Goal: Task Accomplishment & Management: Manage account settings

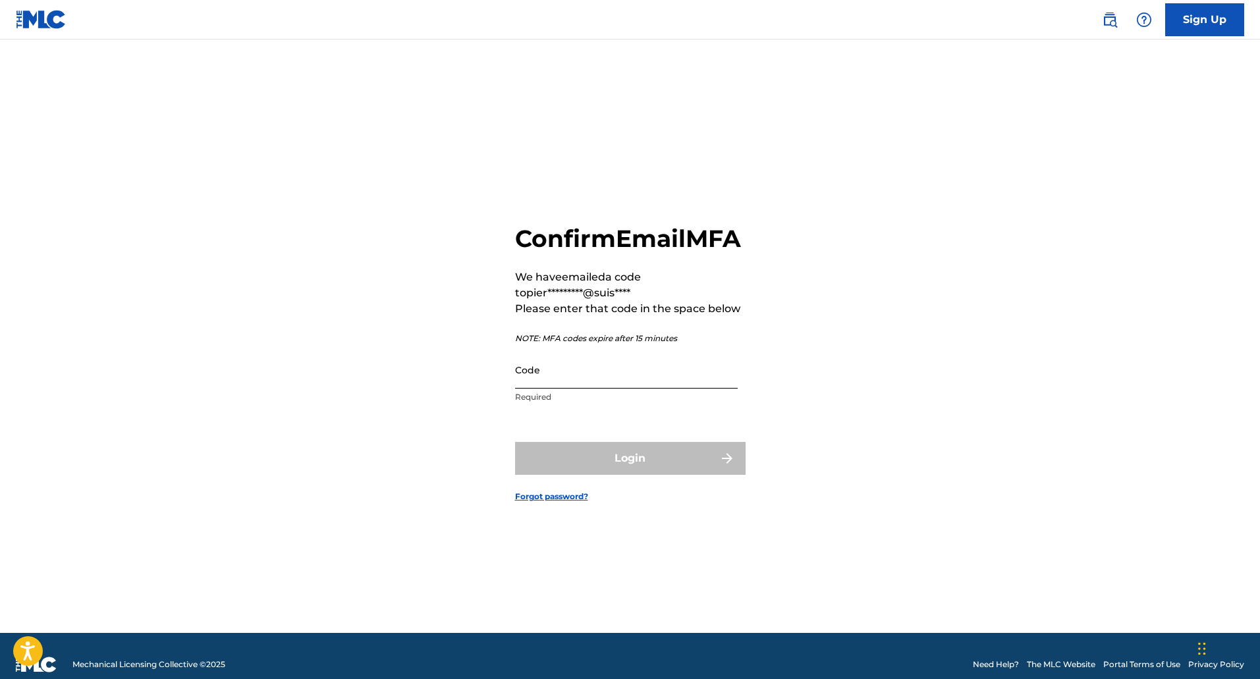
click at [535, 389] on input "Code" at bounding box center [626, 370] width 223 height 38
click at [603, 389] on input "Code" at bounding box center [626, 370] width 223 height 38
paste input "629745"
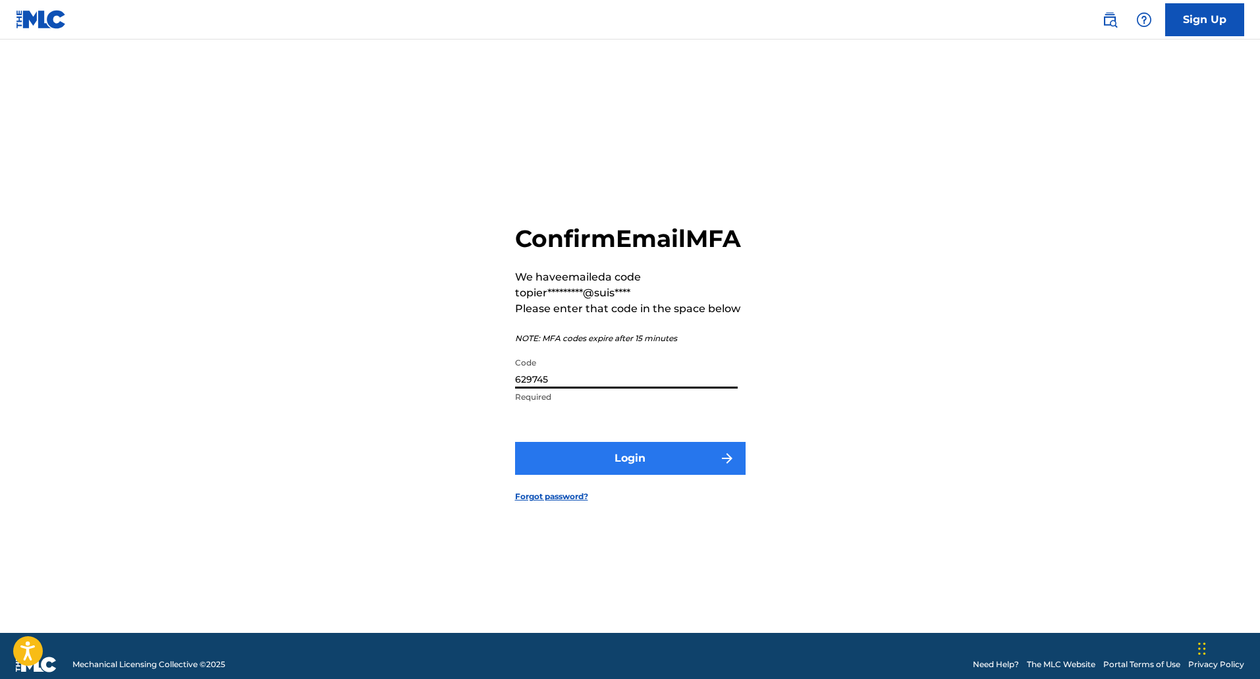
type input "629745"
click at [603, 475] on button "Login" at bounding box center [630, 458] width 230 height 33
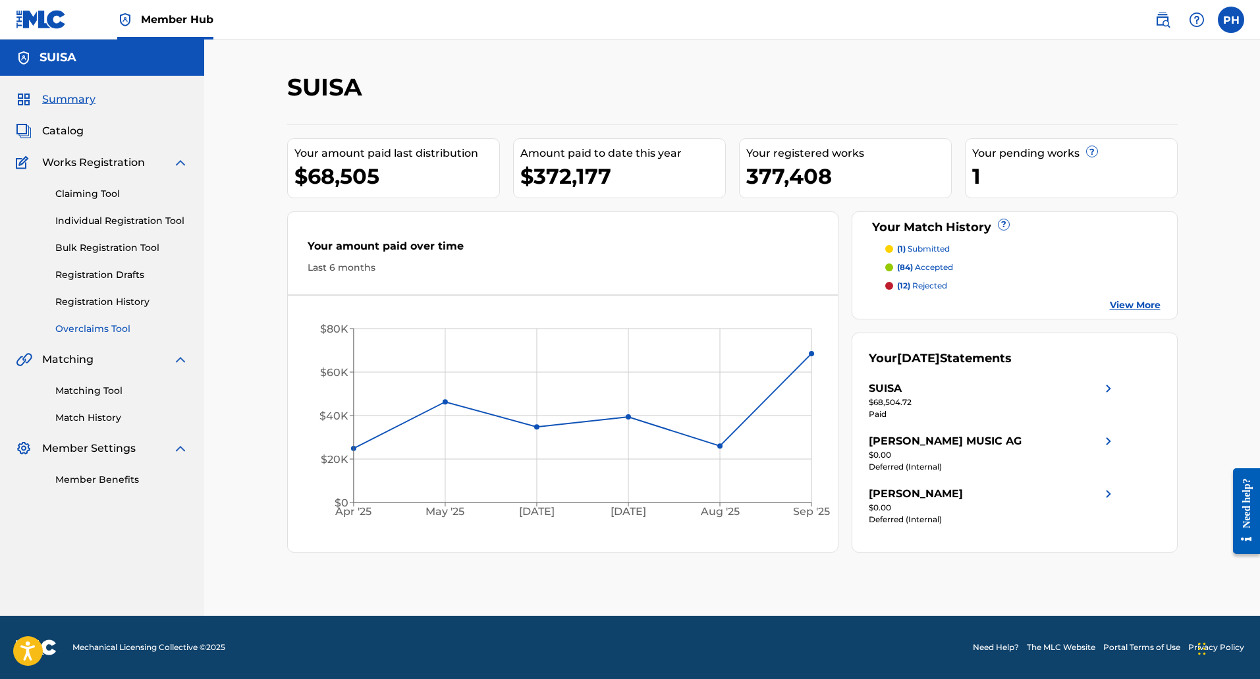
click at [106, 325] on link "Overclaims Tool" at bounding box center [121, 329] width 133 height 14
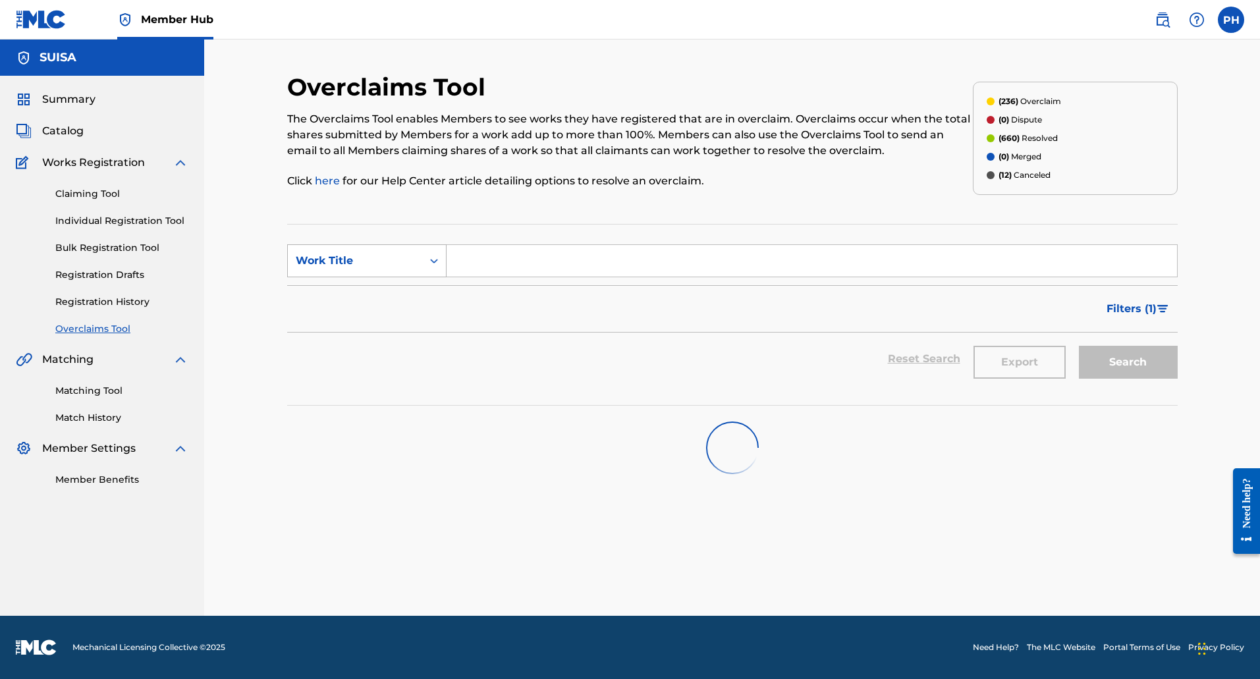
click at [356, 258] on div "Work Title" at bounding box center [355, 261] width 119 height 16
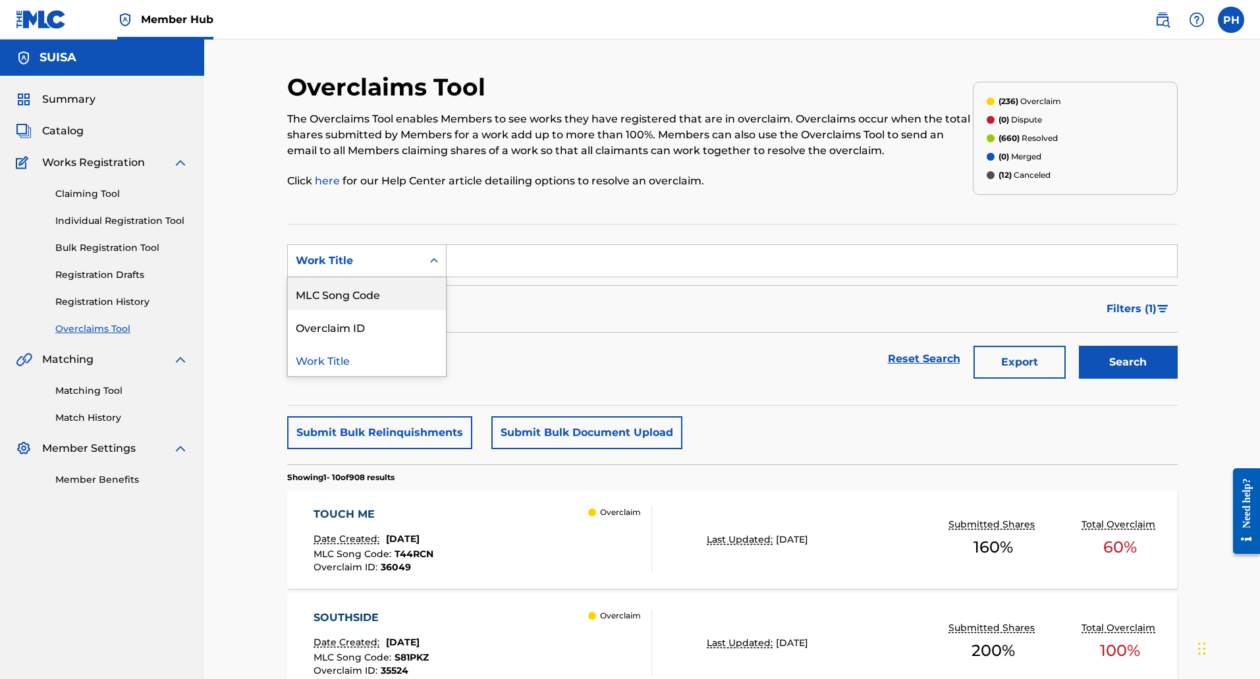
click at [360, 288] on div "MLC Song Code" at bounding box center [367, 293] width 158 height 33
click at [453, 262] on input "Search Form" at bounding box center [812, 261] width 730 height 32
paste input "BD6K9F"
type input "BD6K9F"
click at [1079, 346] on button "Search" at bounding box center [1128, 362] width 99 height 33
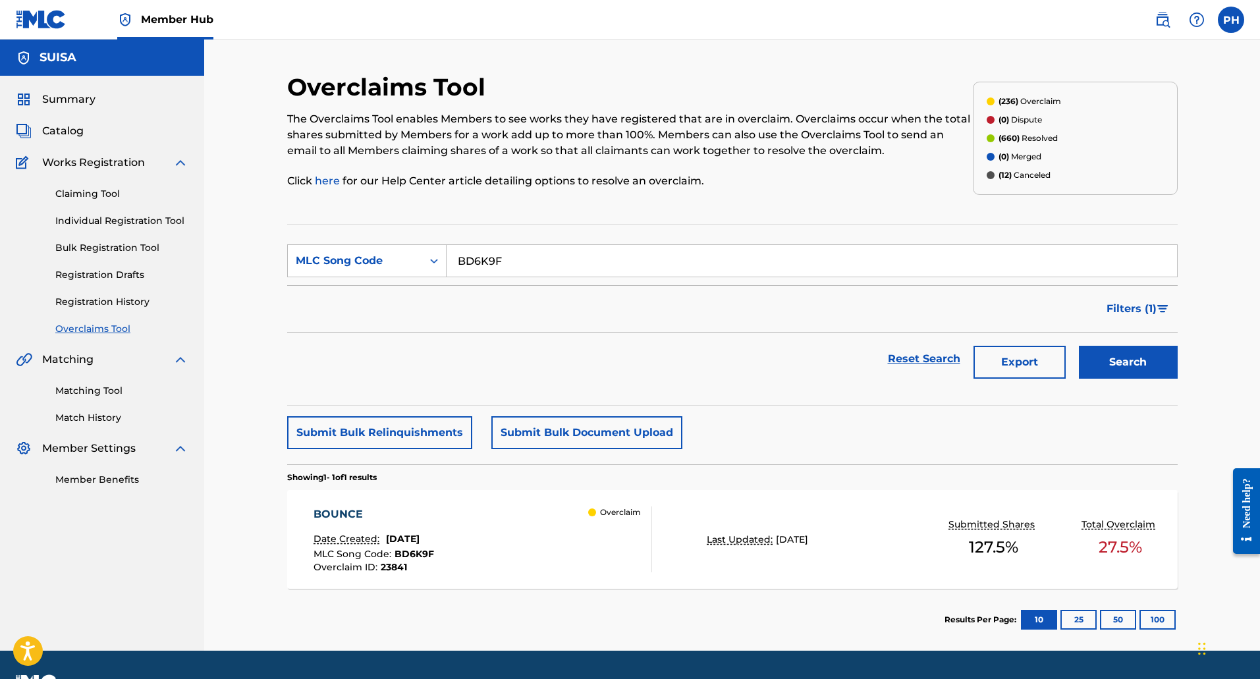
click at [536, 537] on div "BOUNCE Date Created: [DATE] MLC Song Code : BD6K9F Overclaim ID : 23841 Overcla…" at bounding box center [482, 539] width 339 height 66
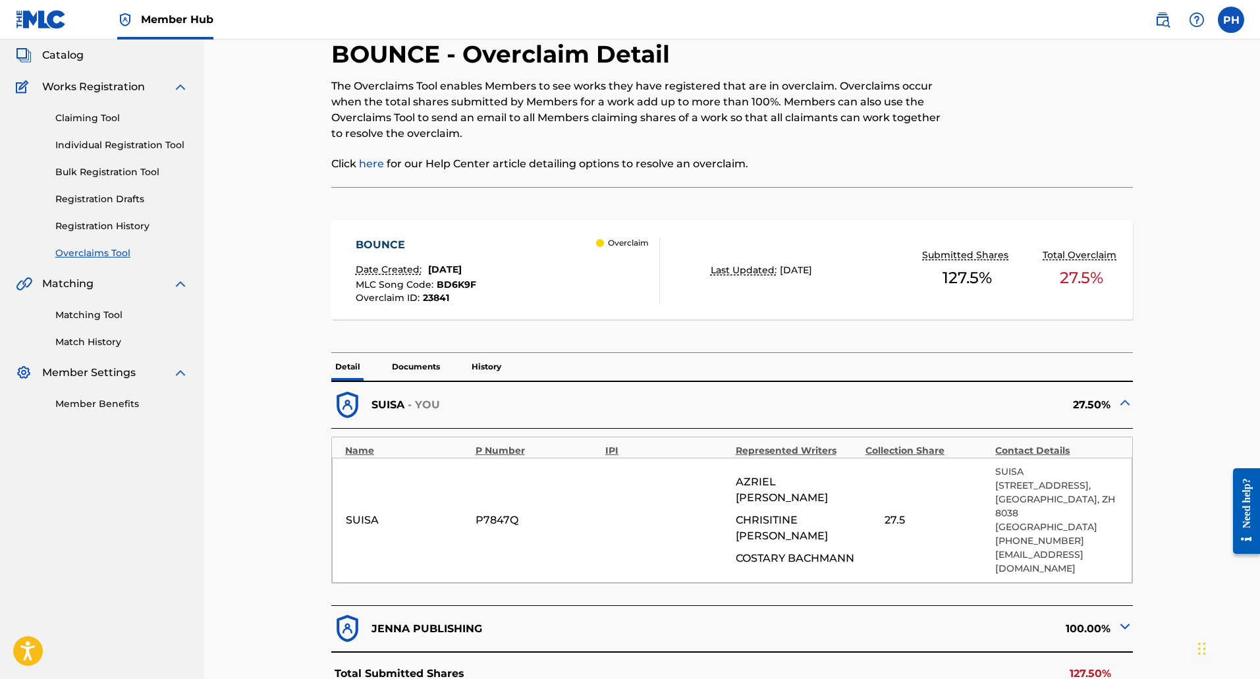
scroll to position [329, 0]
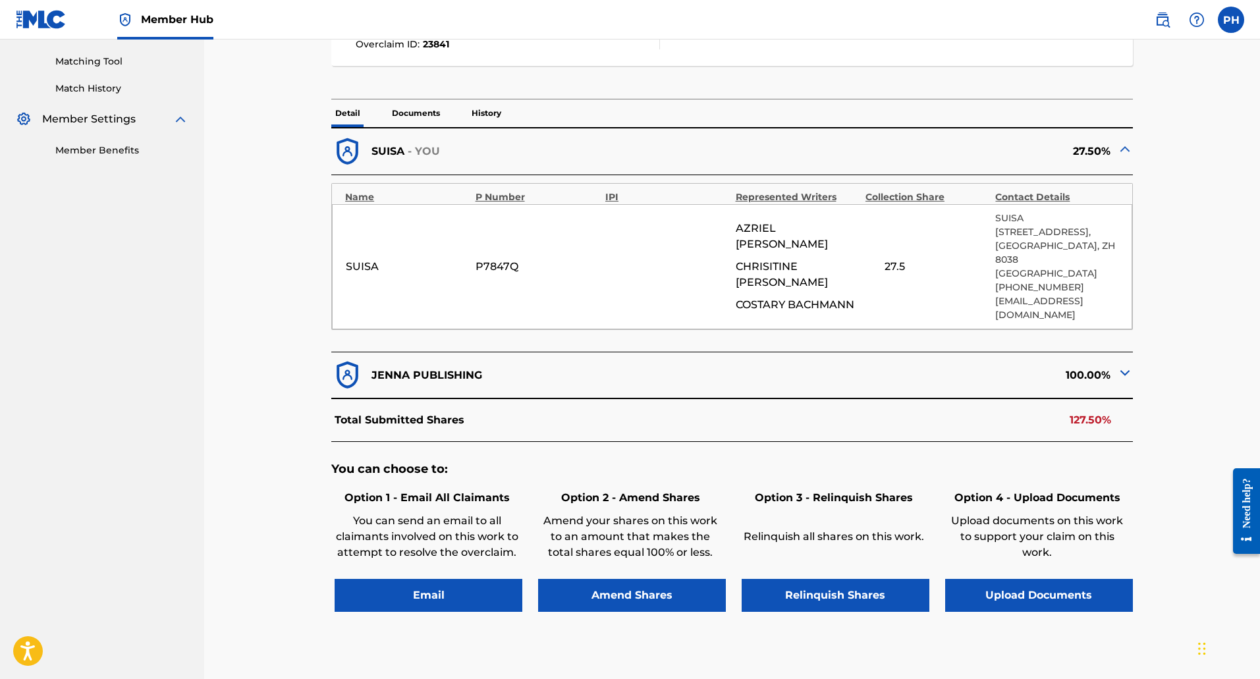
click at [1122, 365] on img at bounding box center [1125, 373] width 16 height 16
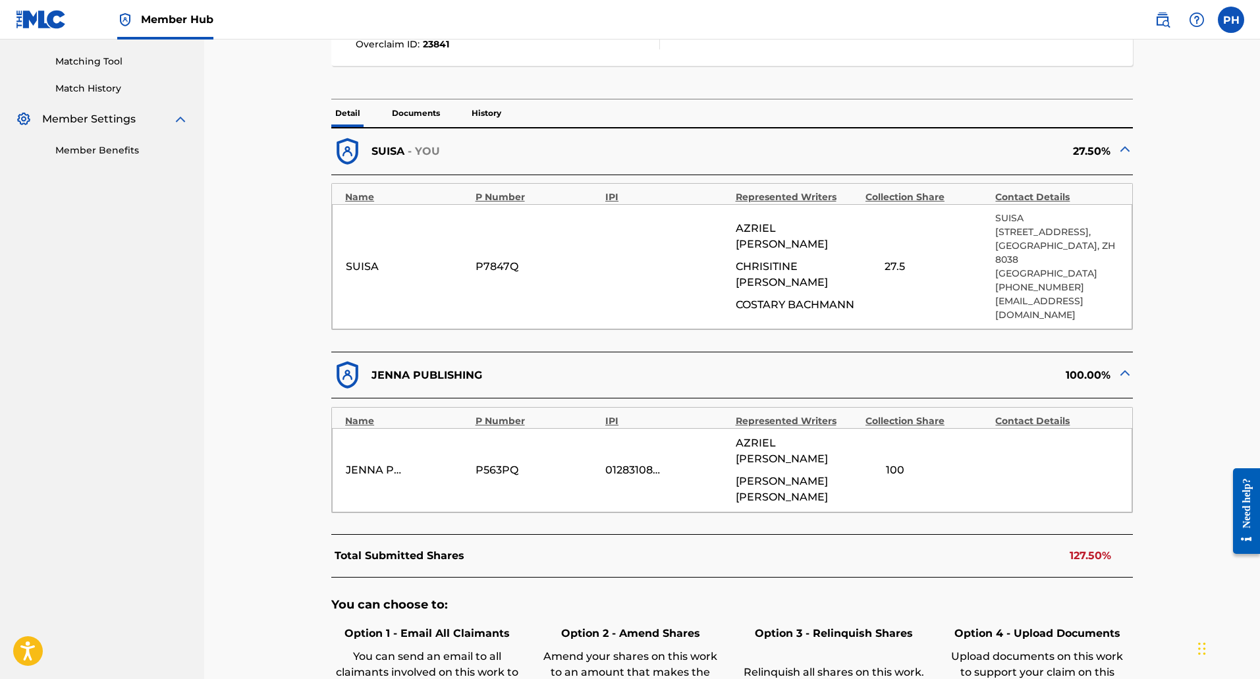
click at [1122, 365] on img at bounding box center [1125, 373] width 16 height 16
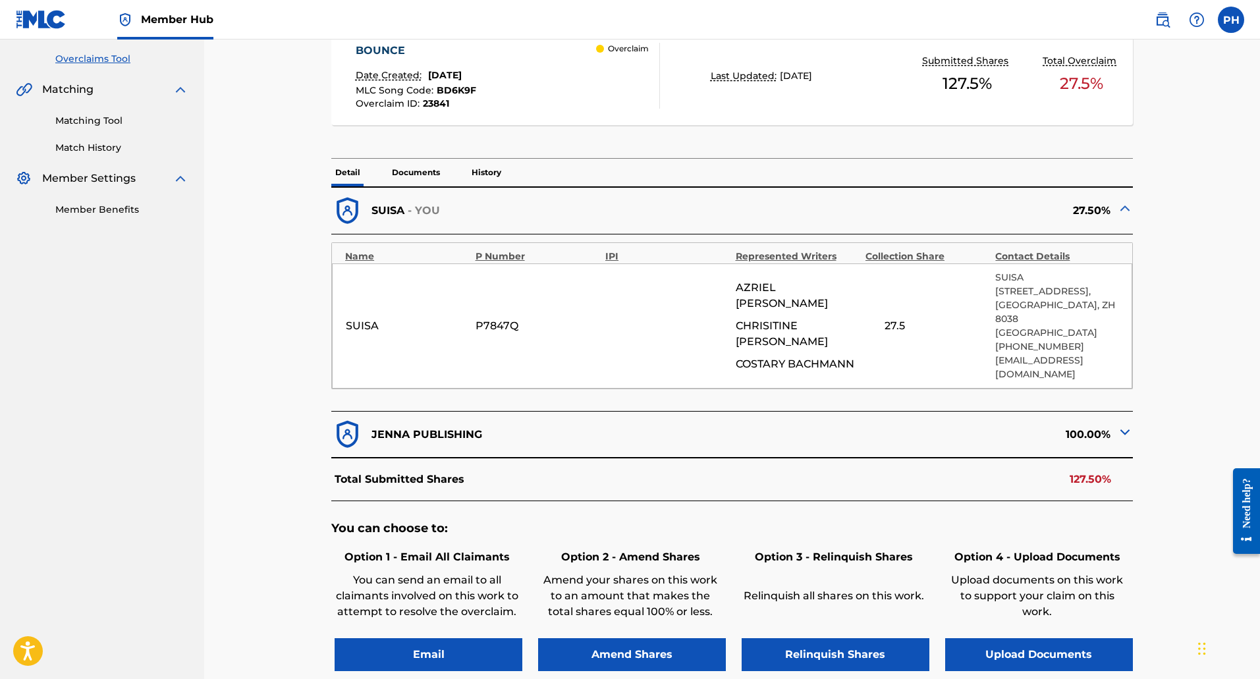
scroll to position [265, 0]
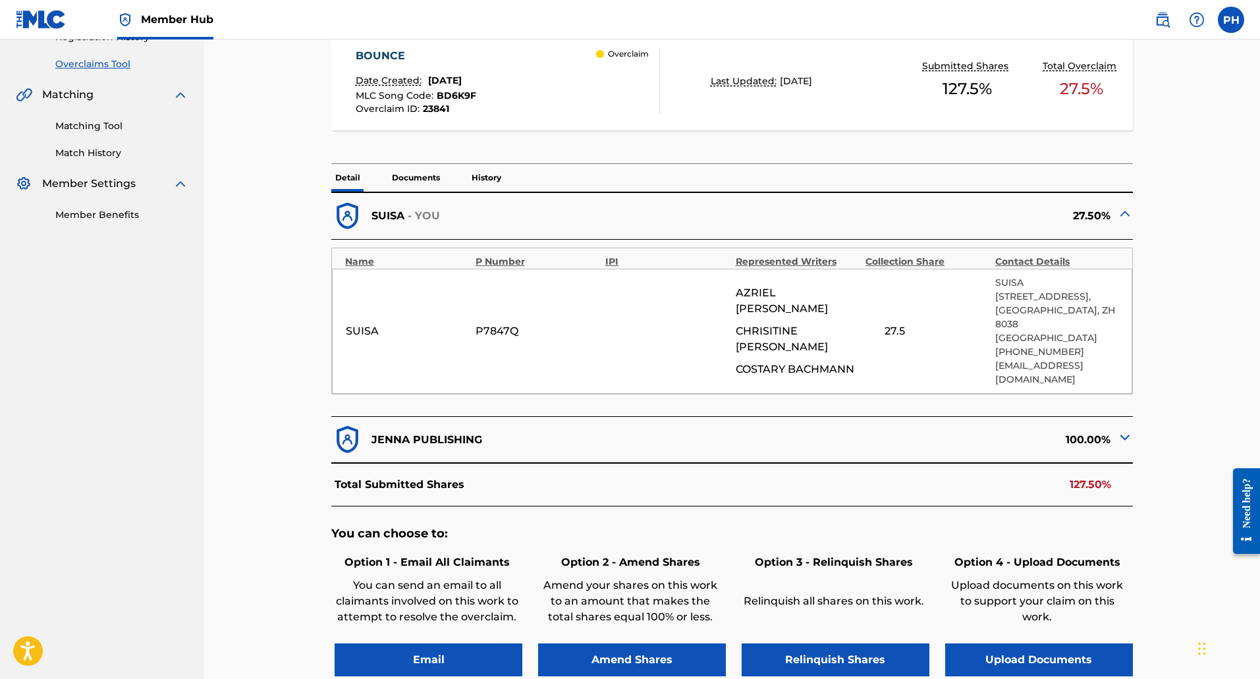
click at [1122, 429] on img at bounding box center [1125, 437] width 16 height 16
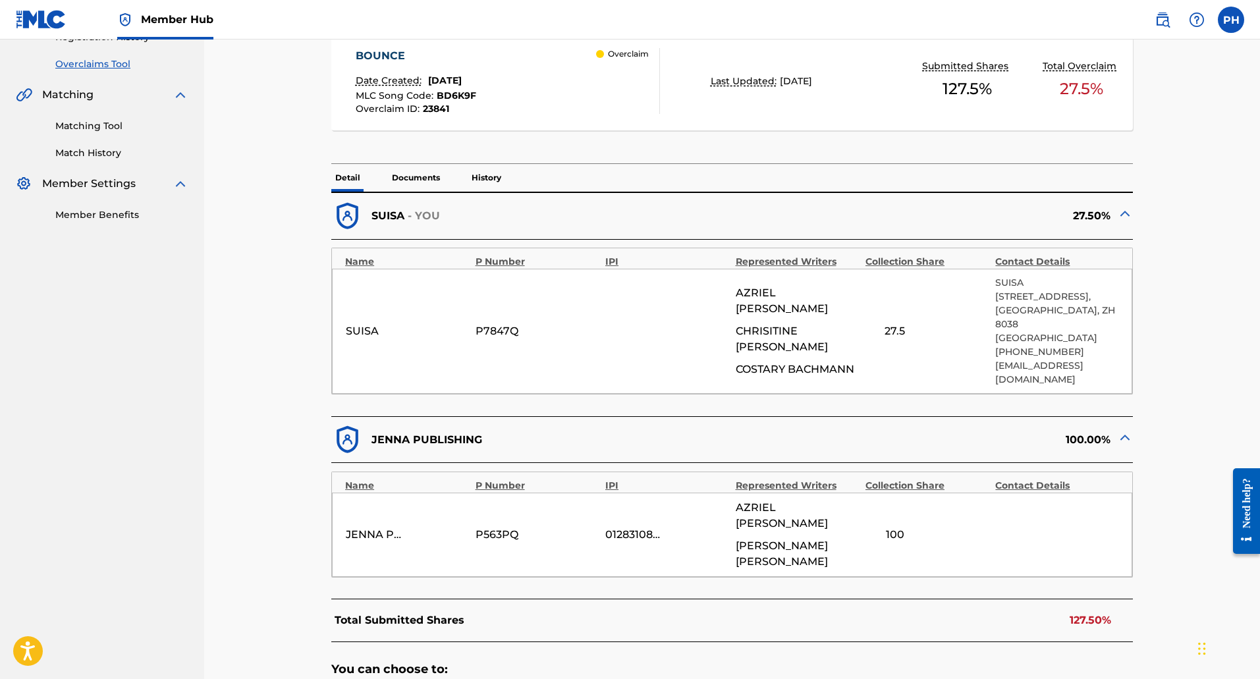
click at [1122, 429] on img at bounding box center [1125, 437] width 16 height 16
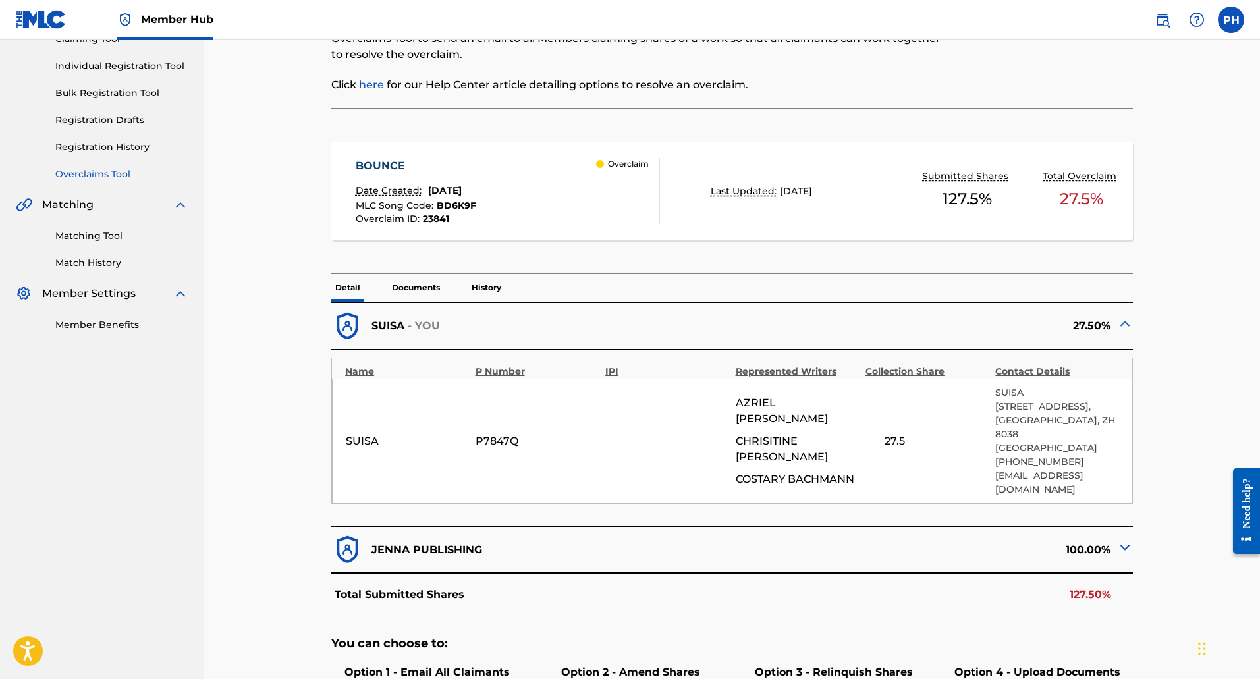
scroll to position [133, 0]
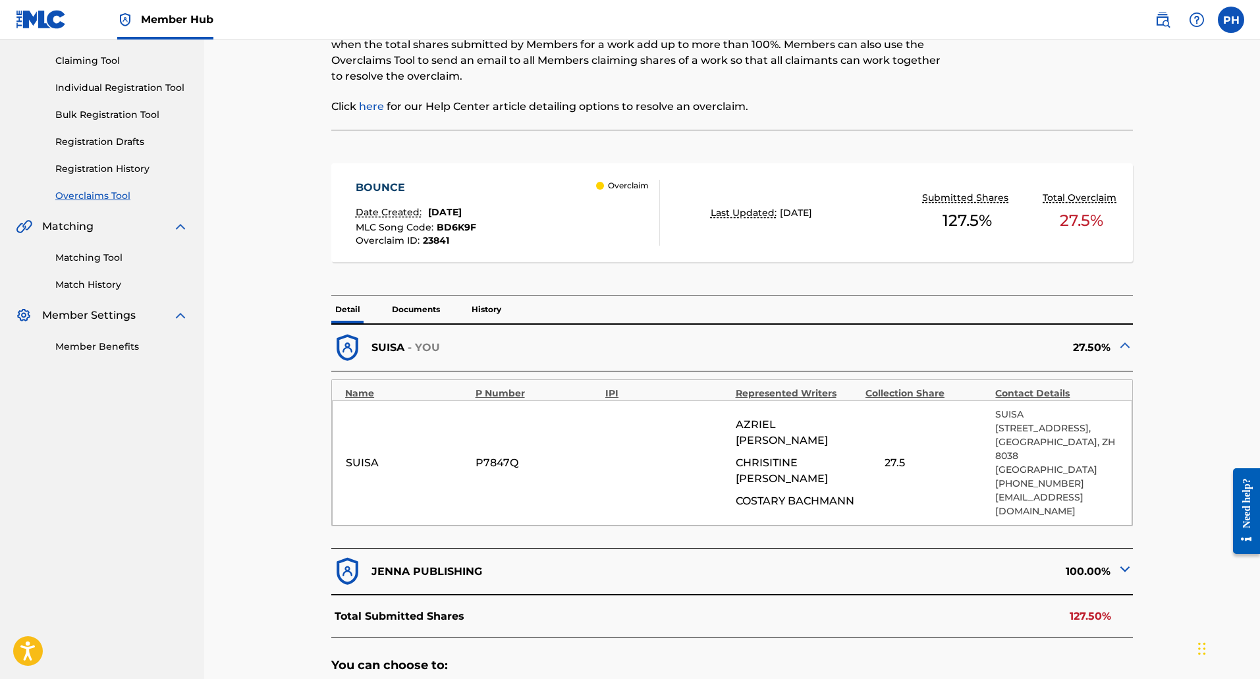
click at [369, 184] on div "BOUNCE" at bounding box center [416, 188] width 121 height 16
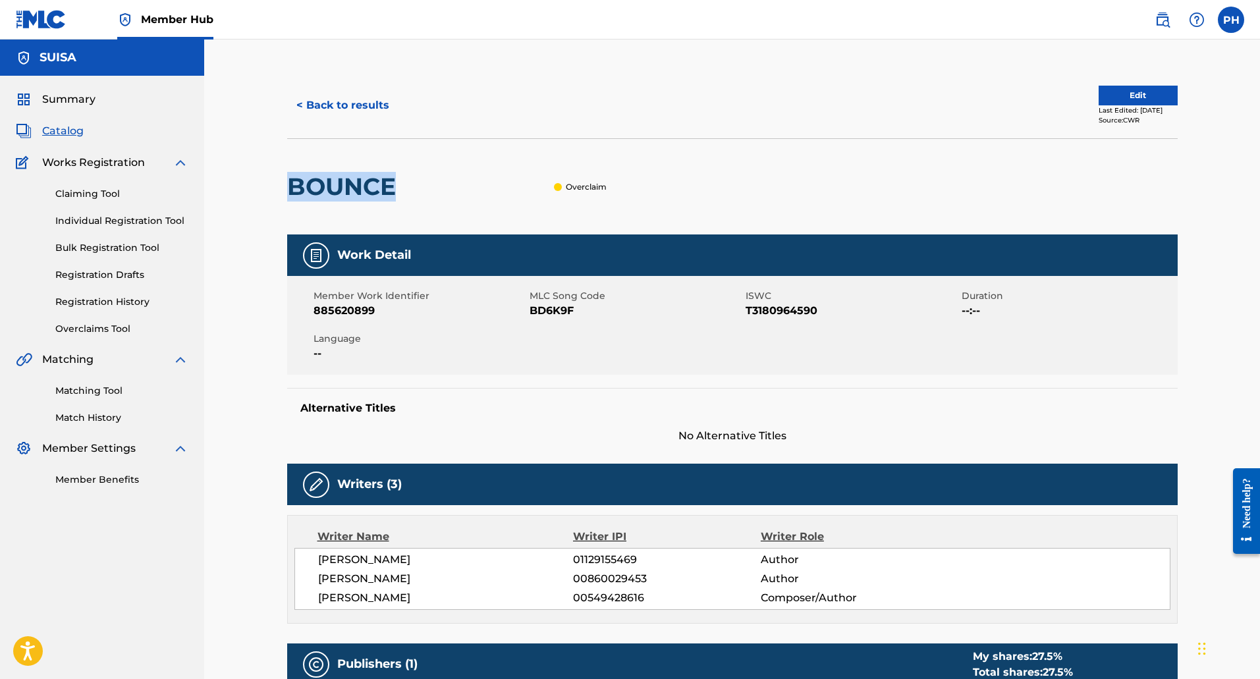
drag, startPoint x: 321, startPoint y: 186, endPoint x: 265, endPoint y: 184, distance: 55.4
click at [265, 184] on div "< Back to results Edit Last Edited: [DATE] Source: CWR BOUNCE Overclaim Work De…" at bounding box center [732, 559] width 1056 height 1039
click at [389, 107] on button "< Back to results" at bounding box center [342, 105] width 111 height 33
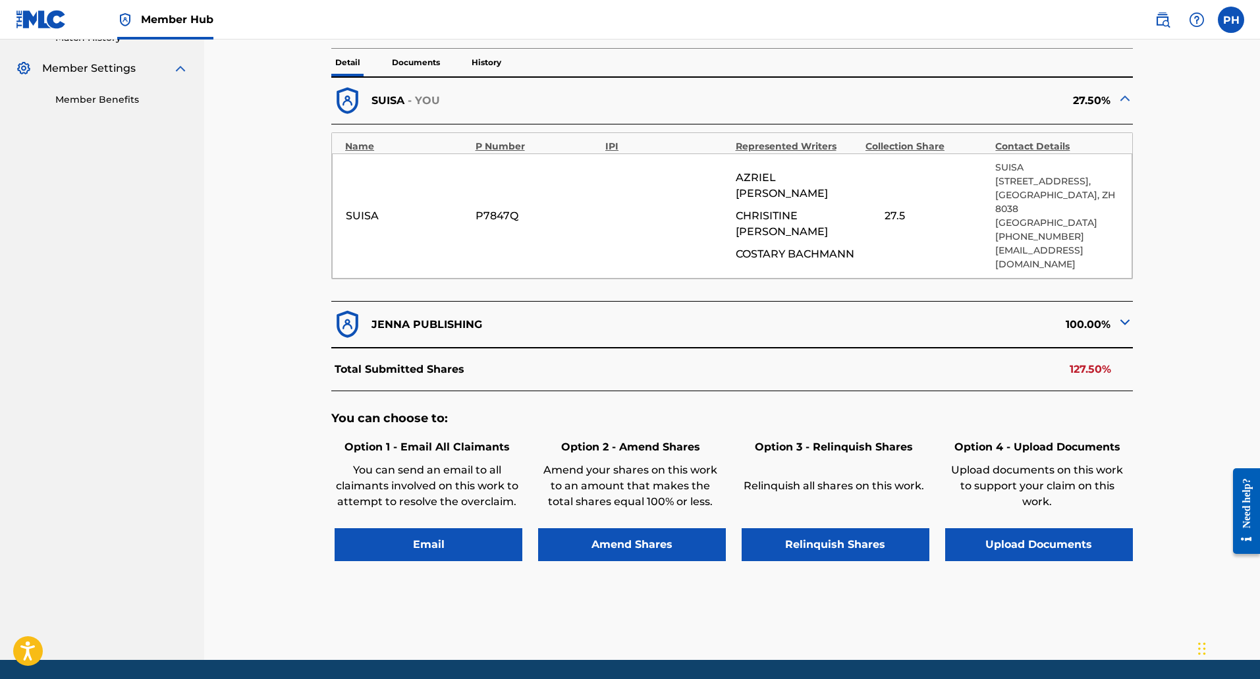
scroll to position [396, 0]
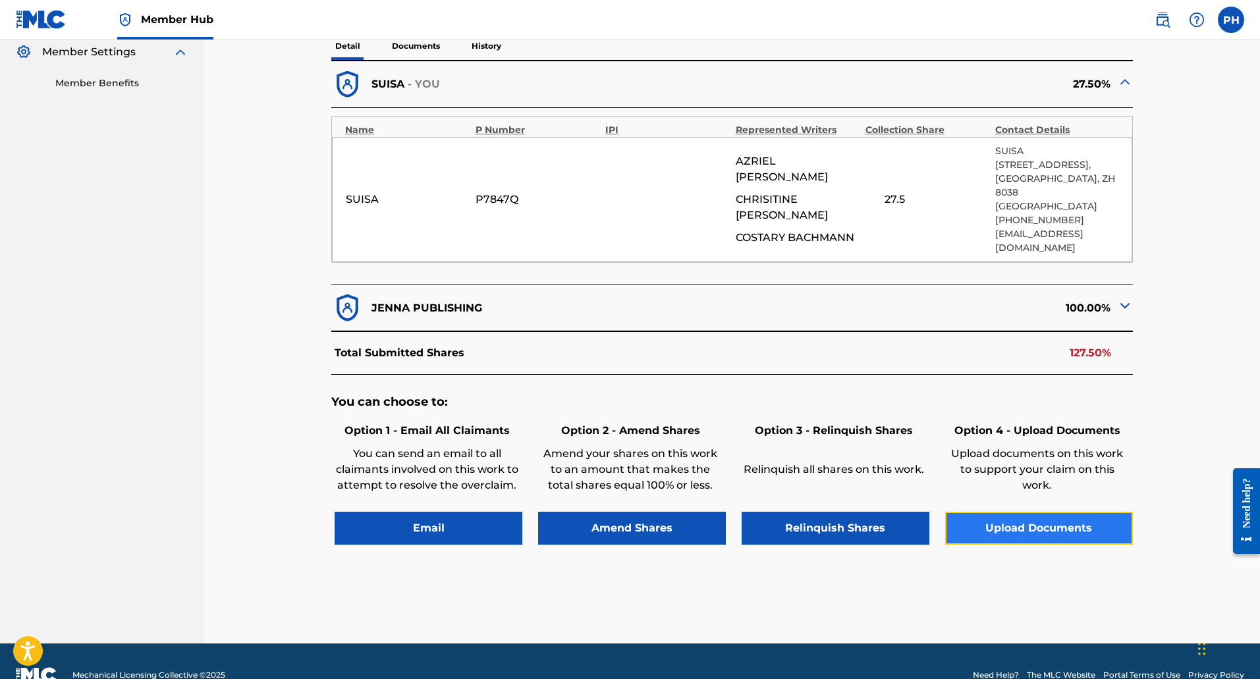
click at [1006, 512] on button "Upload Documents" at bounding box center [1039, 528] width 188 height 33
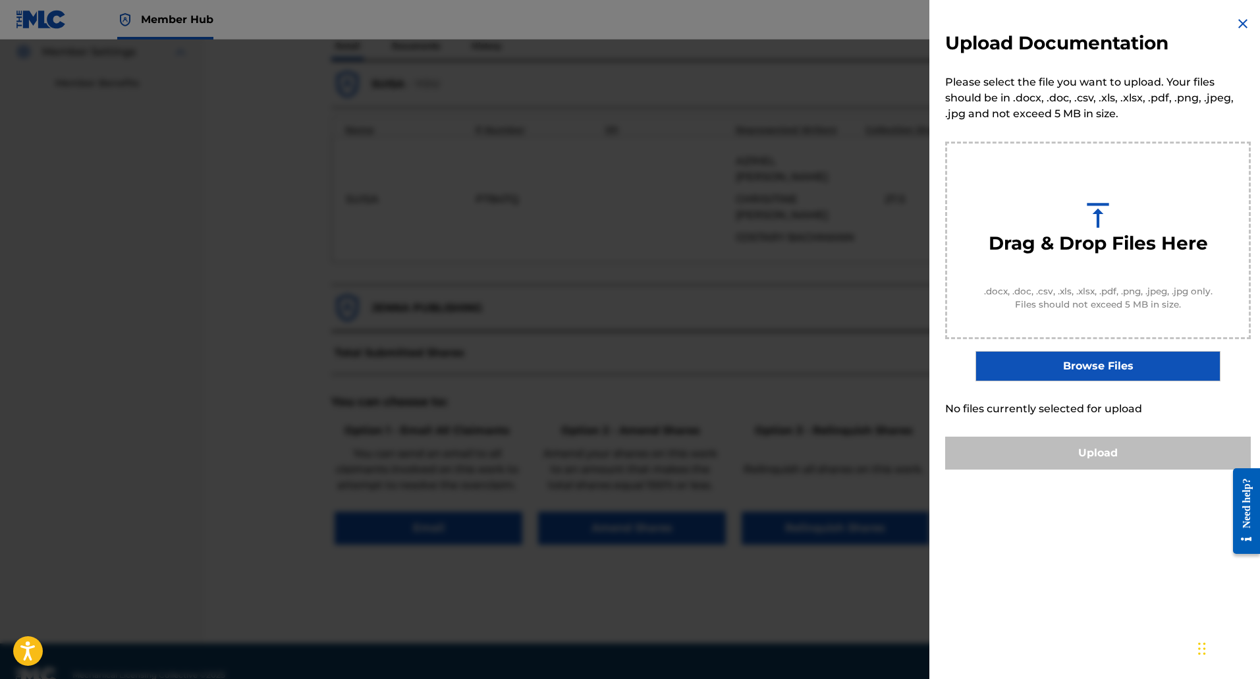
click at [1068, 365] on label "Browse Files" at bounding box center [1097, 366] width 244 height 30
click at [0, 0] on input "Browse Files" at bounding box center [0, 0] width 0 height 0
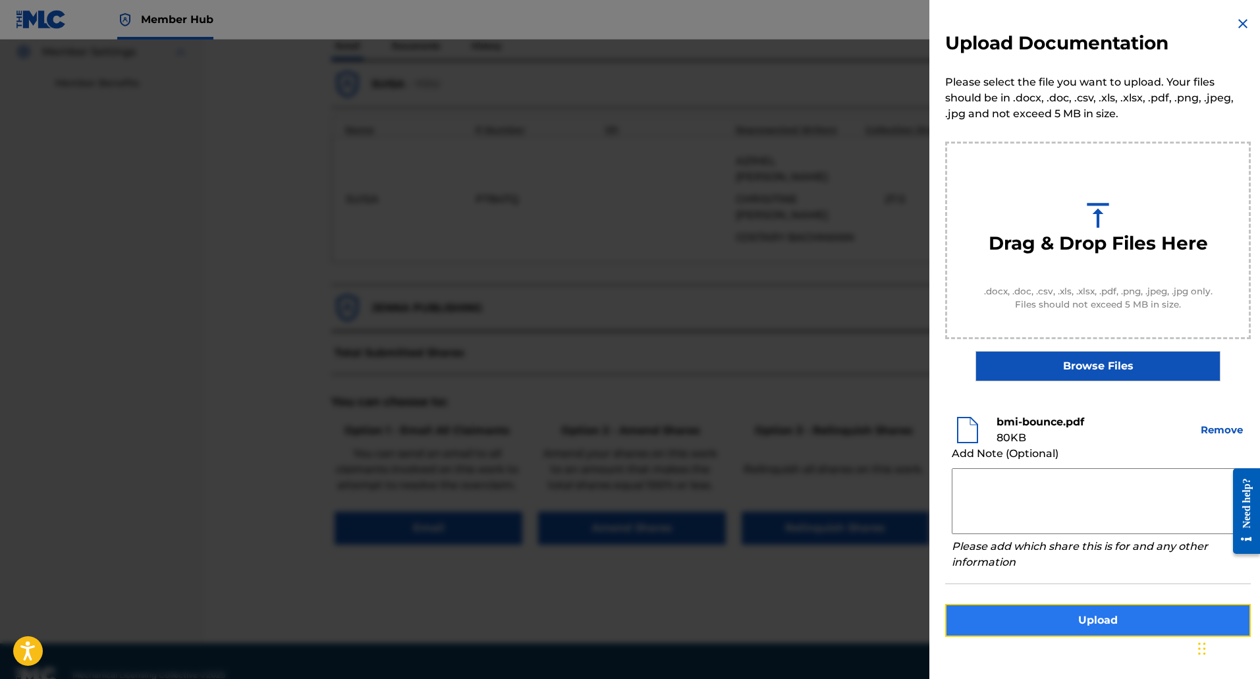
click at [1073, 616] on button "Upload" at bounding box center [1098, 620] width 306 height 33
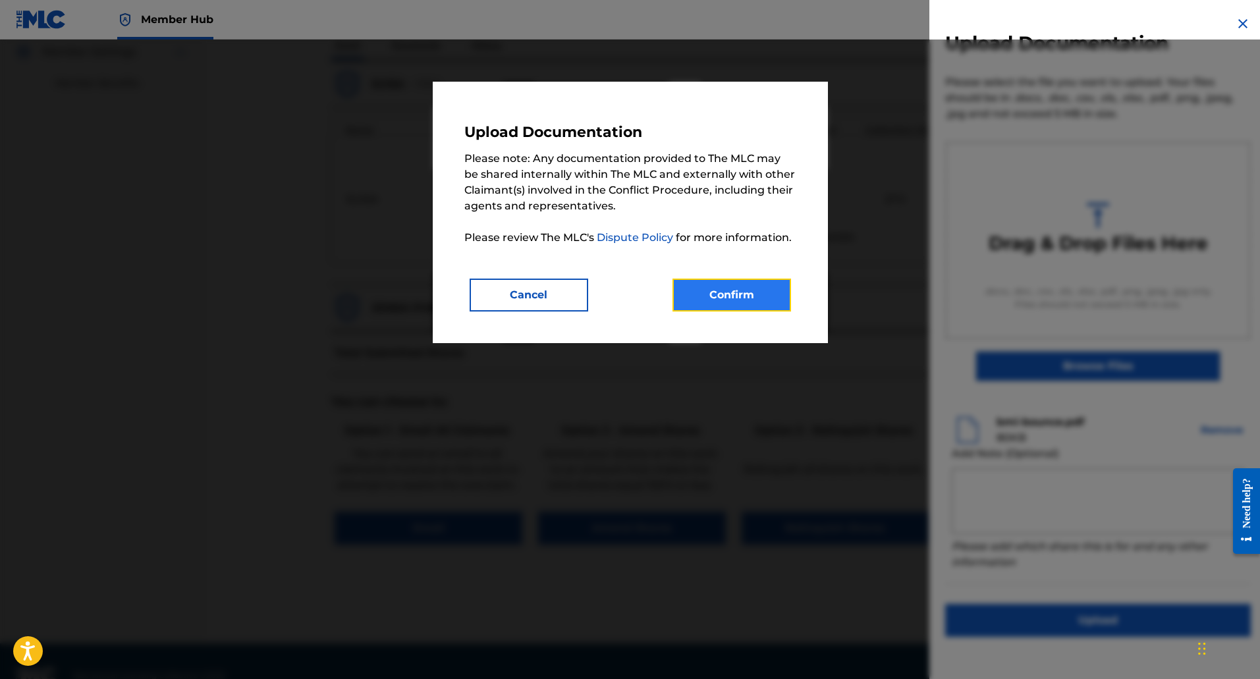
click at [715, 292] on button "Confirm" at bounding box center [731, 295] width 119 height 33
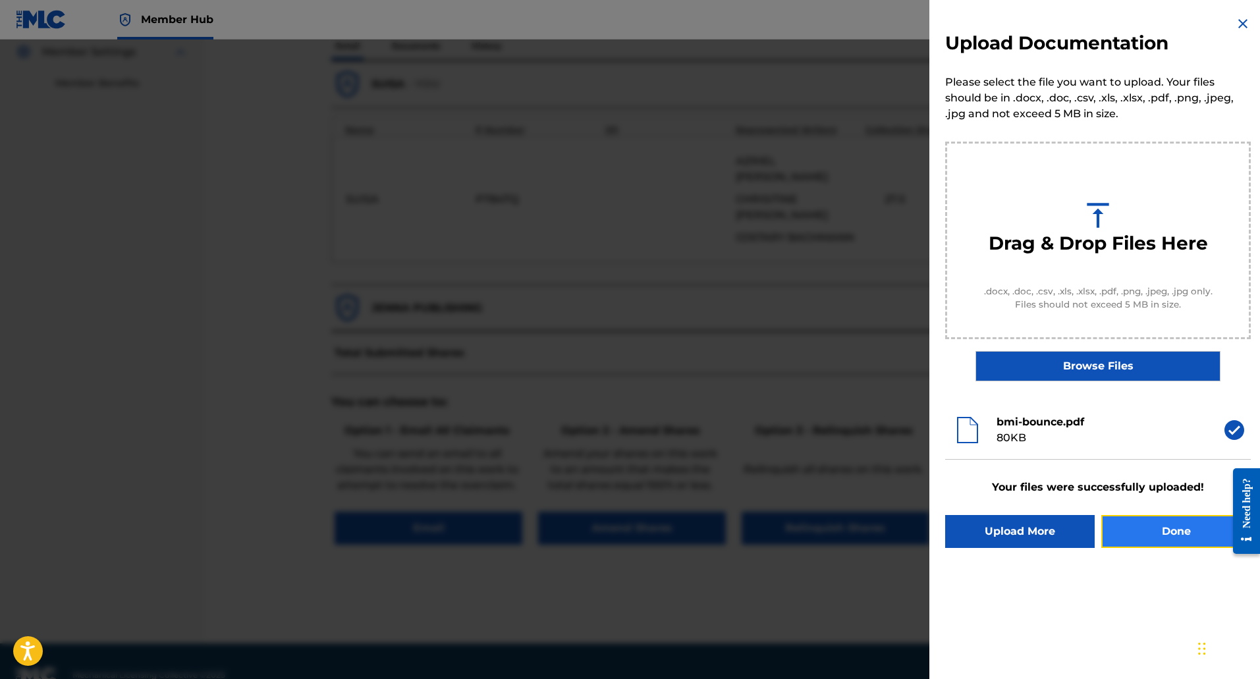
click at [1135, 529] on button "Done" at bounding box center [1175, 531] width 149 height 33
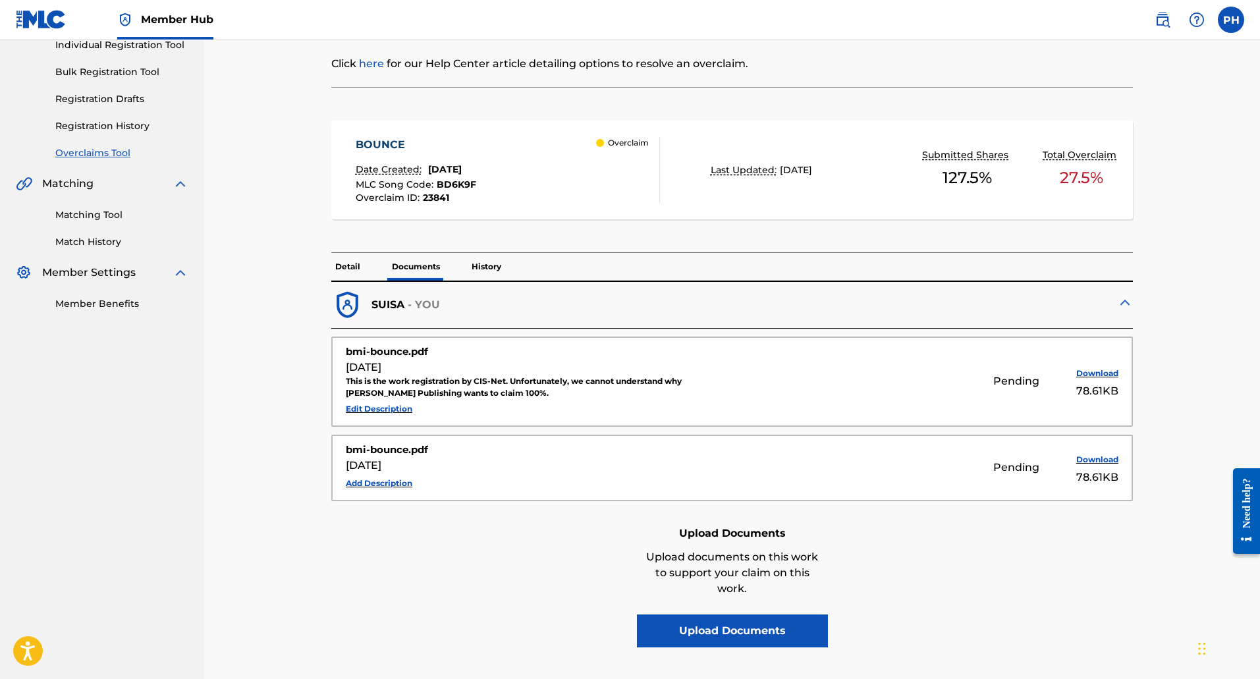
scroll to position [198, 0]
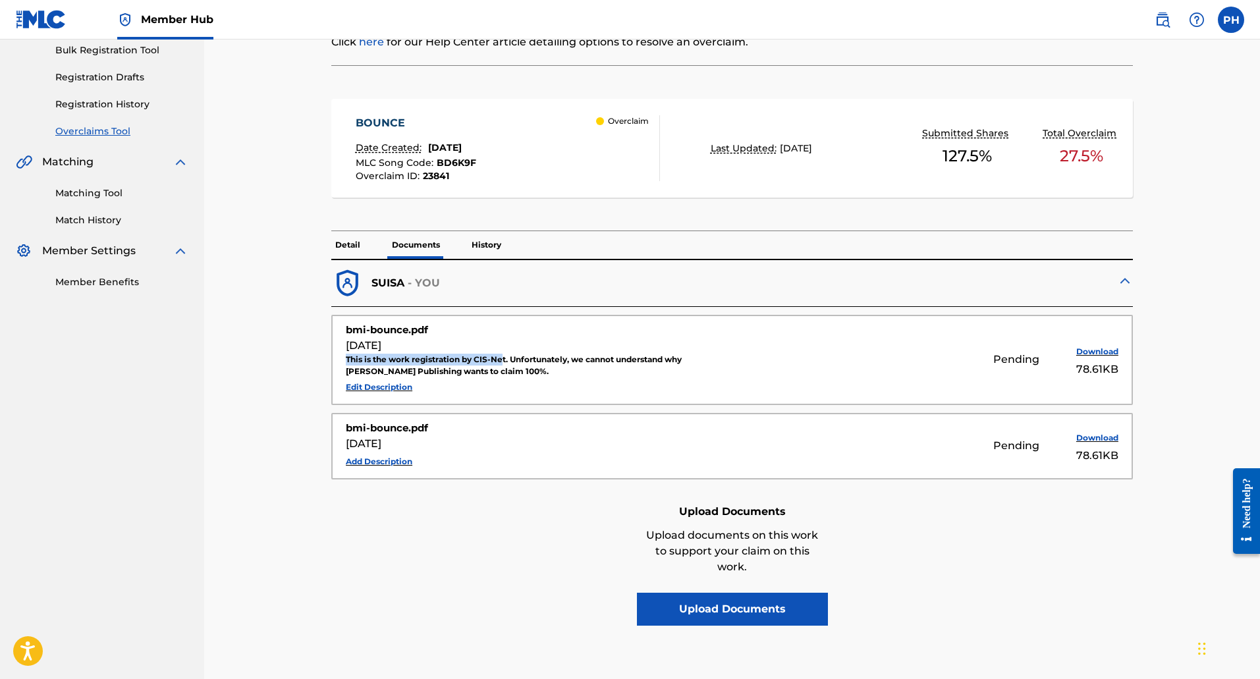
drag, startPoint x: 340, startPoint y: 357, endPoint x: 506, endPoint y: 359, distance: 166.0
click at [506, 359] on div "bmi-bounce.pdf [DATE] This is the work registration by CIS-Net. Unfortunately, …" at bounding box center [732, 359] width 800 height 89
drag, startPoint x: 513, startPoint y: 358, endPoint x: 711, endPoint y: 377, distance: 199.1
click at [711, 377] on div "This is the work registration by CIS-Net. Unfortunately, we cannot understand w…" at bounding box center [537, 366] width 383 height 24
click at [488, 363] on div "This is the work registration by CIS-Net. Unfortunately, we cannot understand w…" at bounding box center [537, 366] width 383 height 24
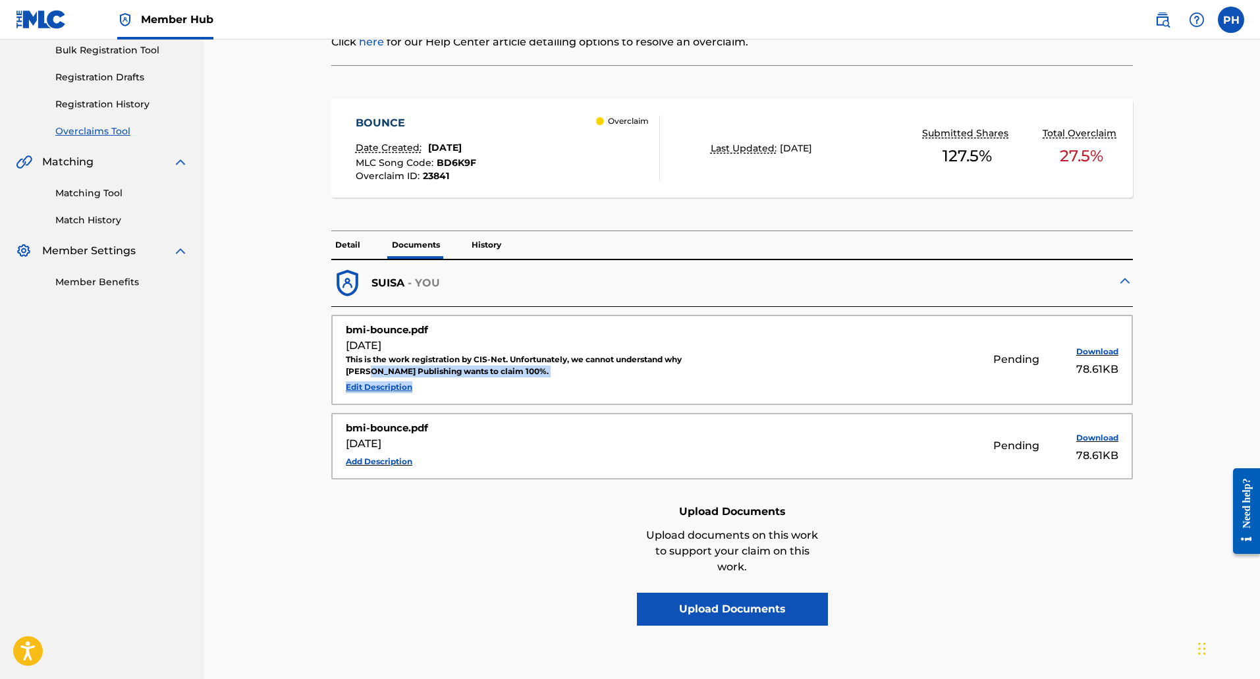
drag, startPoint x: 683, startPoint y: 359, endPoint x: 497, endPoint y: 379, distance: 187.5
click at [497, 379] on div "bmi-bounce.pdf [DATE] This is the work registration by CIS-Net. Unfortunately, …" at bounding box center [537, 360] width 383 height 74
click at [515, 377] on div "This is the work registration by CIS-Net. Unfortunately, we cannot understand w…" at bounding box center [537, 366] width 383 height 24
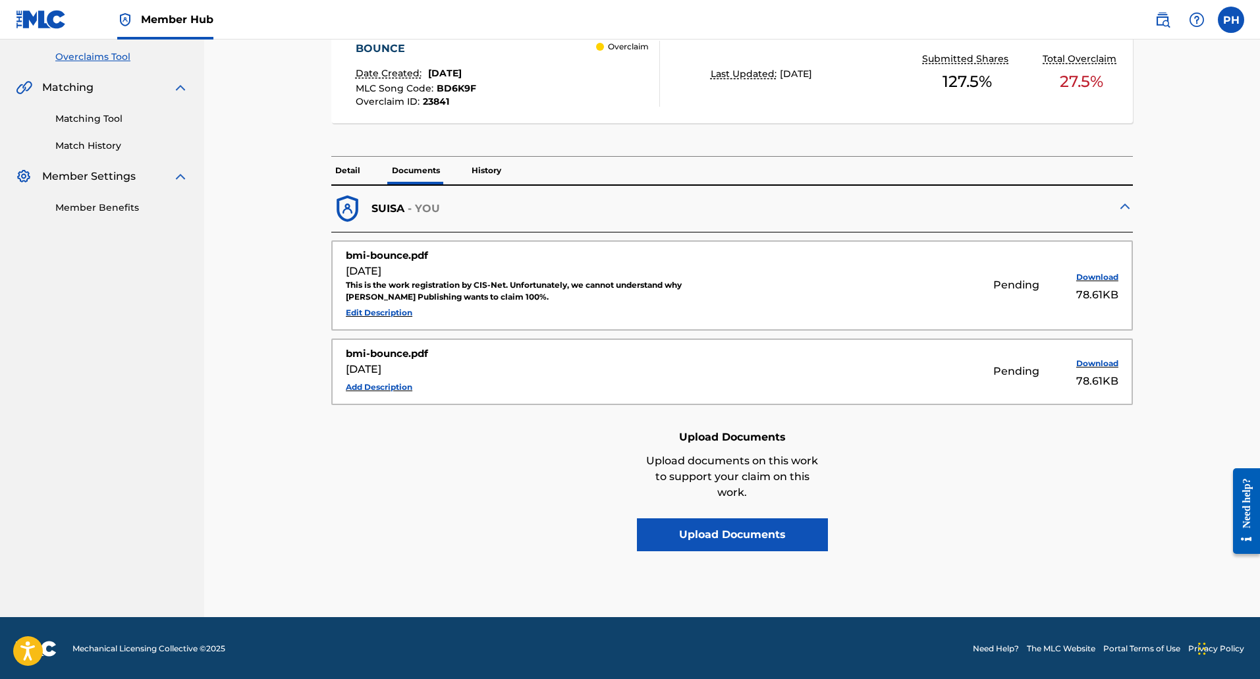
scroll to position [273, 0]
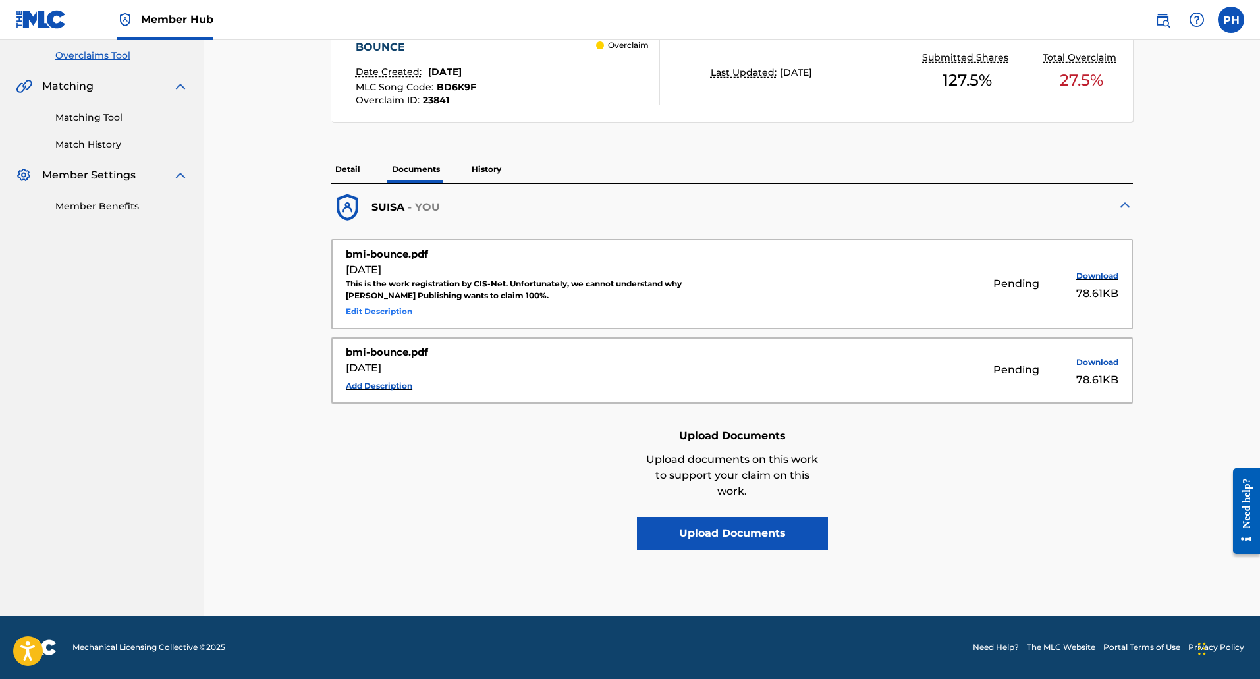
click at [367, 312] on button "Edit Description" at bounding box center [379, 312] width 67 height 20
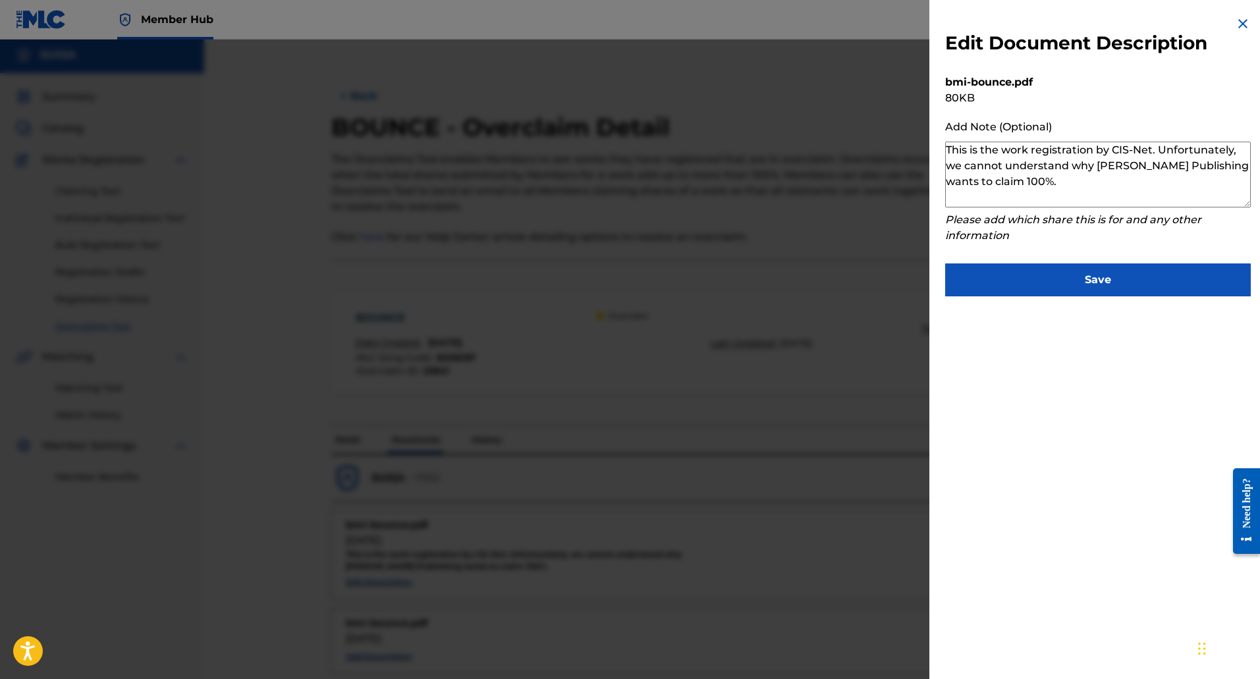
scroll to position [0, 0]
click at [1244, 22] on img at bounding box center [1243, 24] width 16 height 16
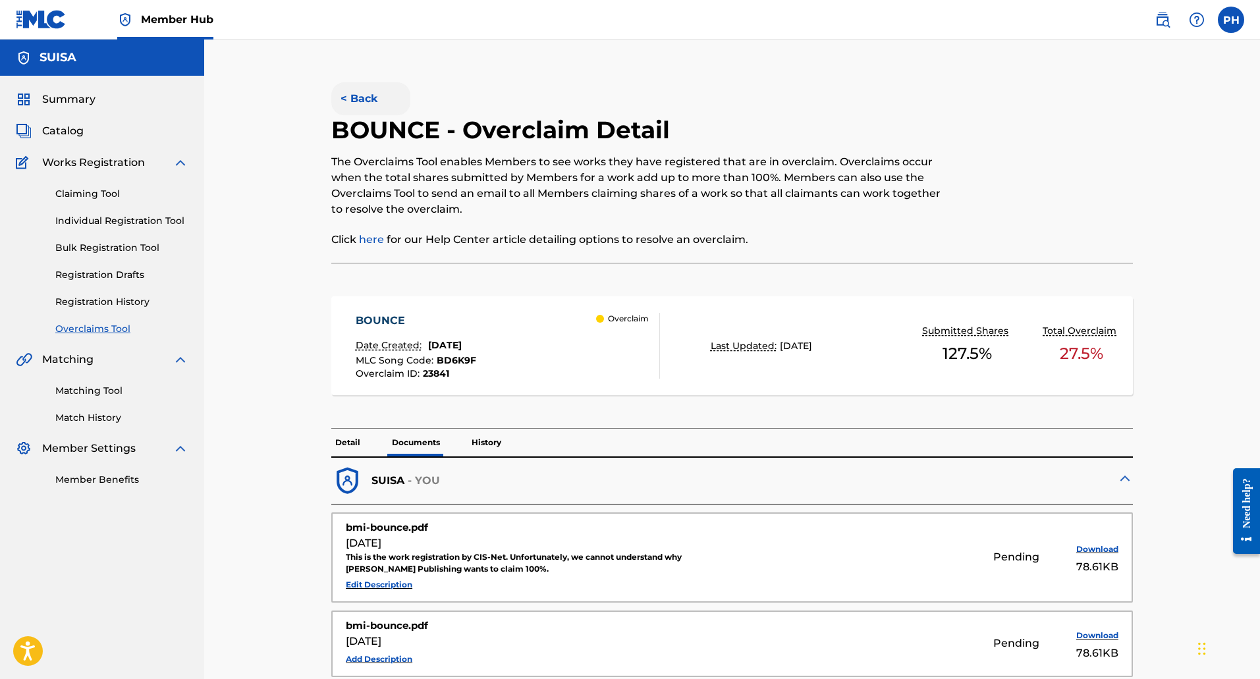
click at [348, 99] on button "< Back" at bounding box center [370, 98] width 79 height 33
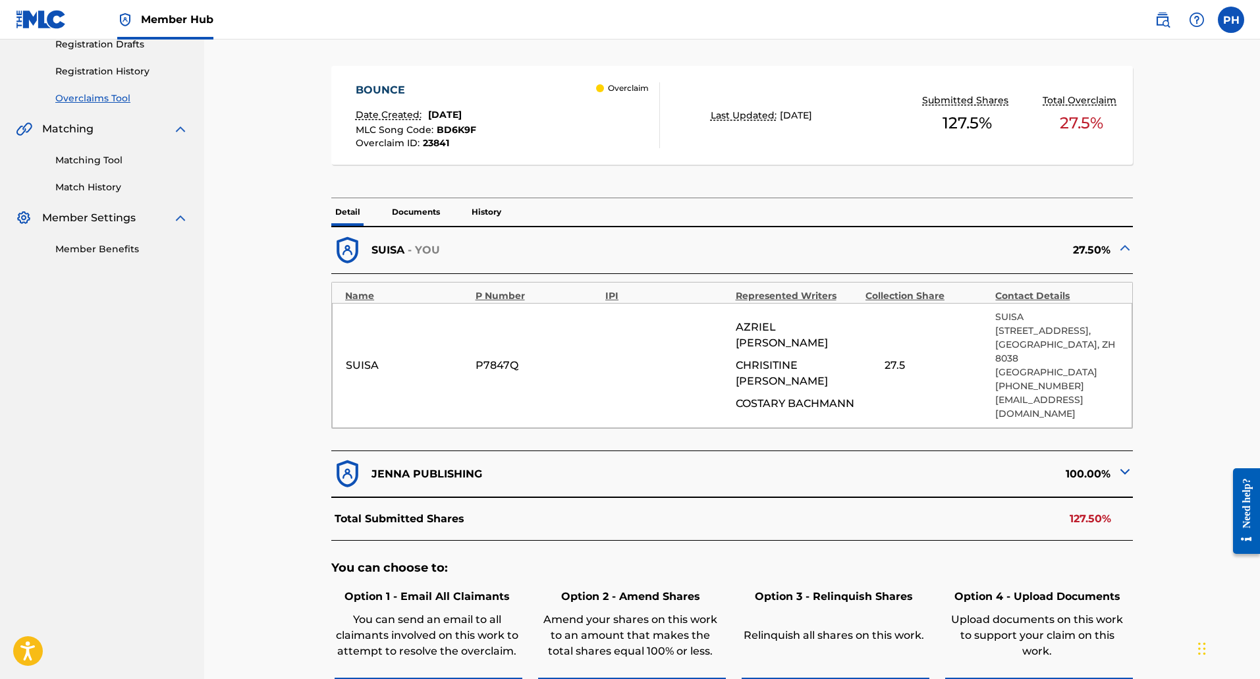
scroll to position [207, 0]
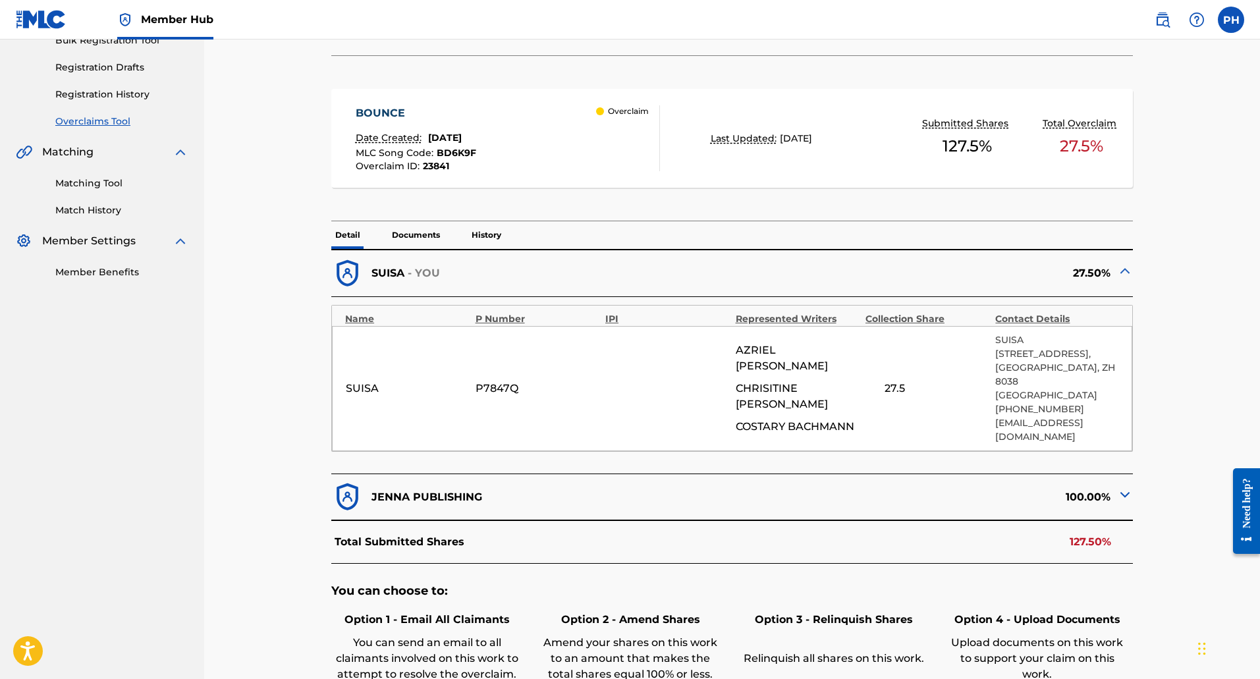
click at [1120, 272] on img at bounding box center [1125, 271] width 16 height 16
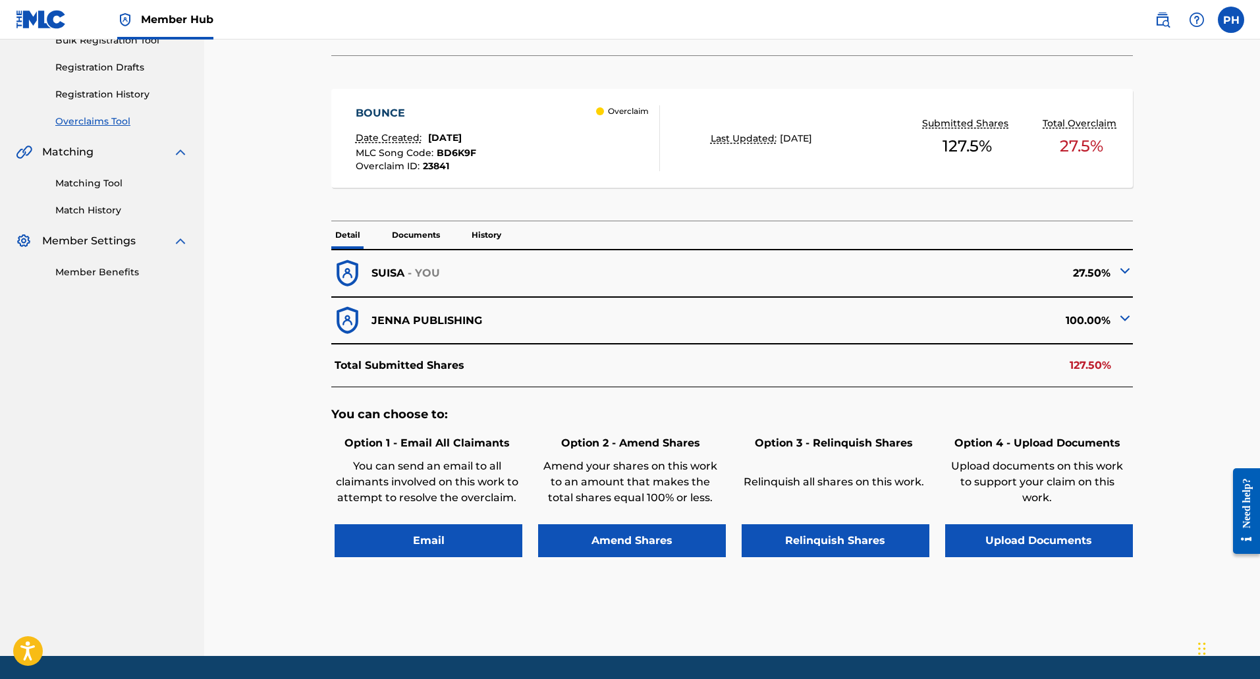
click at [435, 325] on p "JENNA PUBLISHING" at bounding box center [426, 321] width 111 height 16
drag, startPoint x: 528, startPoint y: 331, endPoint x: 314, endPoint y: 282, distance: 219.0
click at [321, 319] on div "< Back BOUNCE - Overclaim Detail The Overclaims Tool enables Members to see wor…" at bounding box center [732, 260] width 890 height 791
drag, startPoint x: 313, startPoint y: 269, endPoint x: 313, endPoint y: 256, distance: 13.8
click at [313, 256] on div "< Back BOUNCE - Overclaim Detail The Overclaims Tool enables Members to see wor…" at bounding box center [732, 260] width 890 height 791
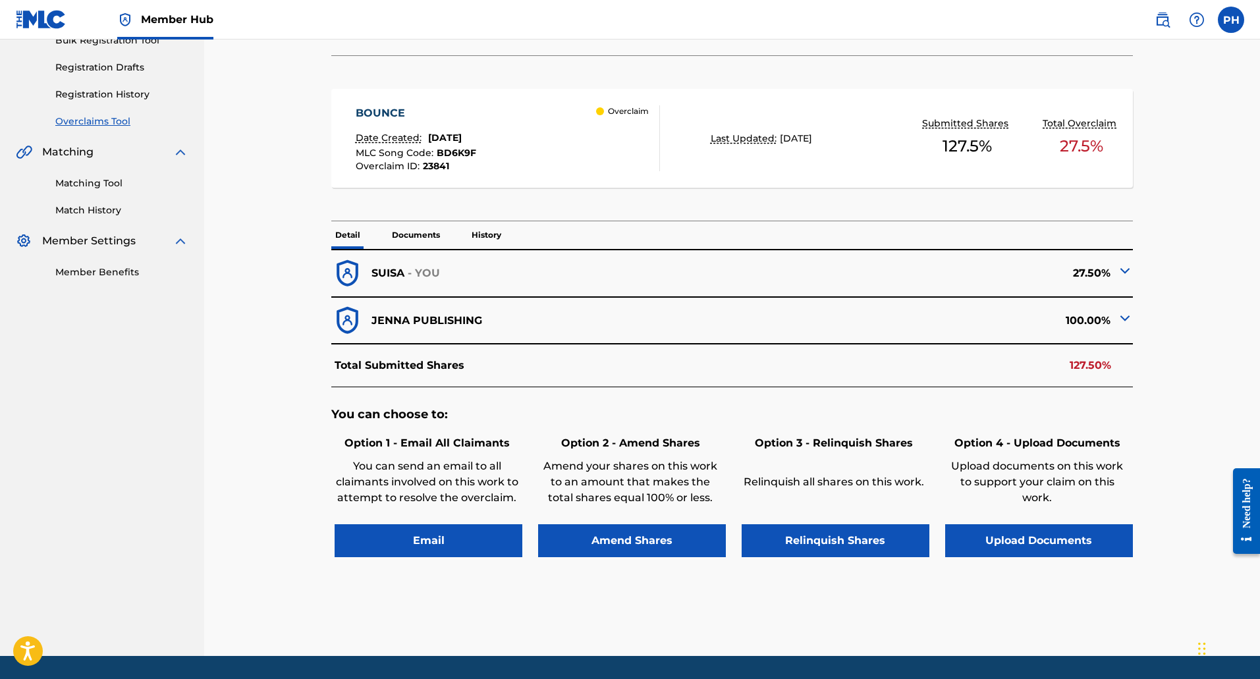
click at [375, 279] on p "SUISA" at bounding box center [387, 273] width 33 height 16
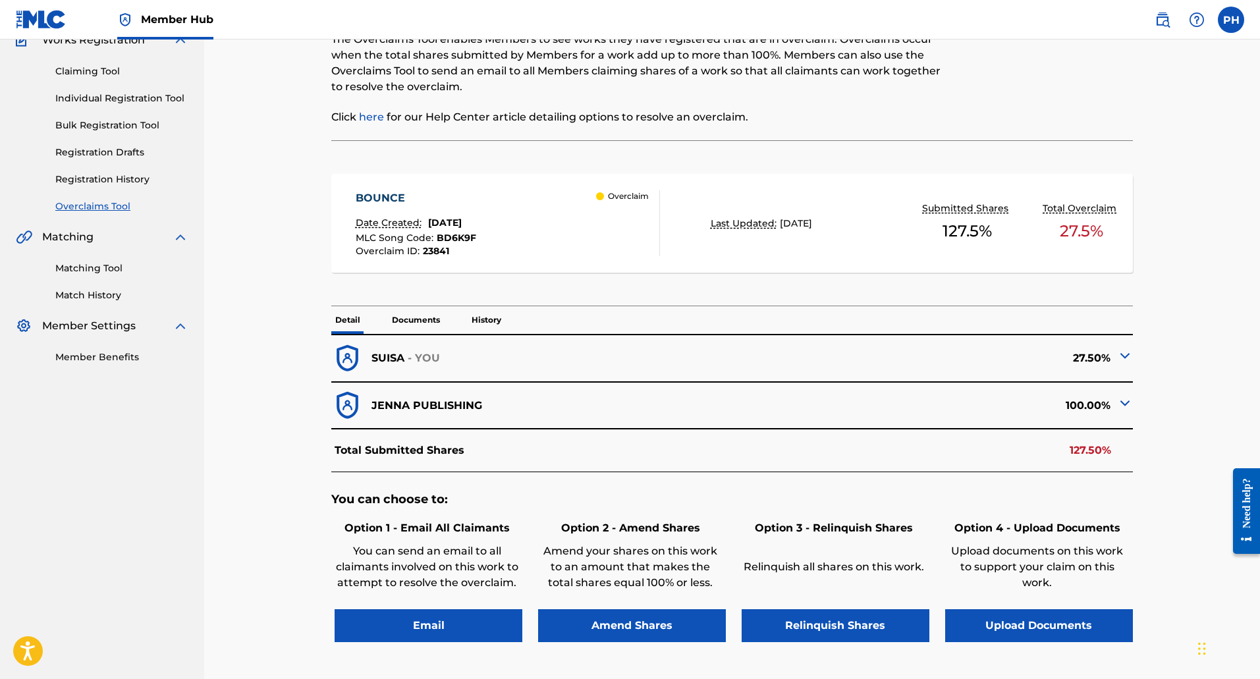
scroll to position [0, 0]
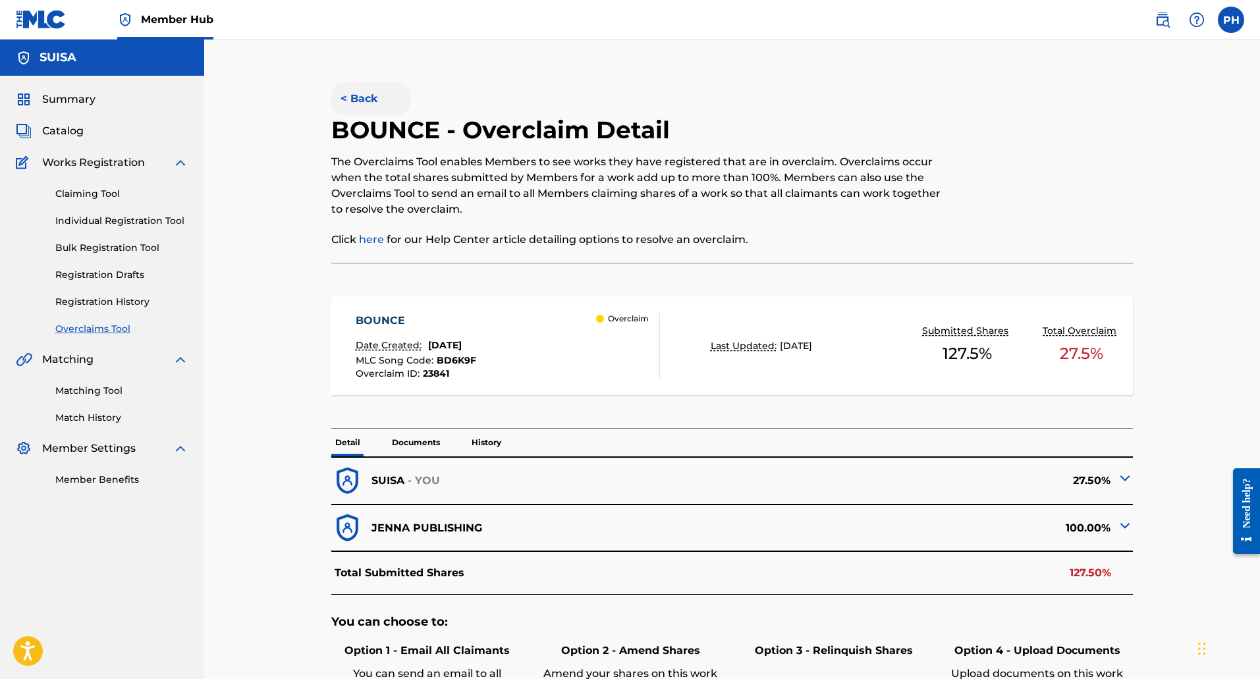
click at [352, 105] on button "< Back" at bounding box center [370, 98] width 79 height 33
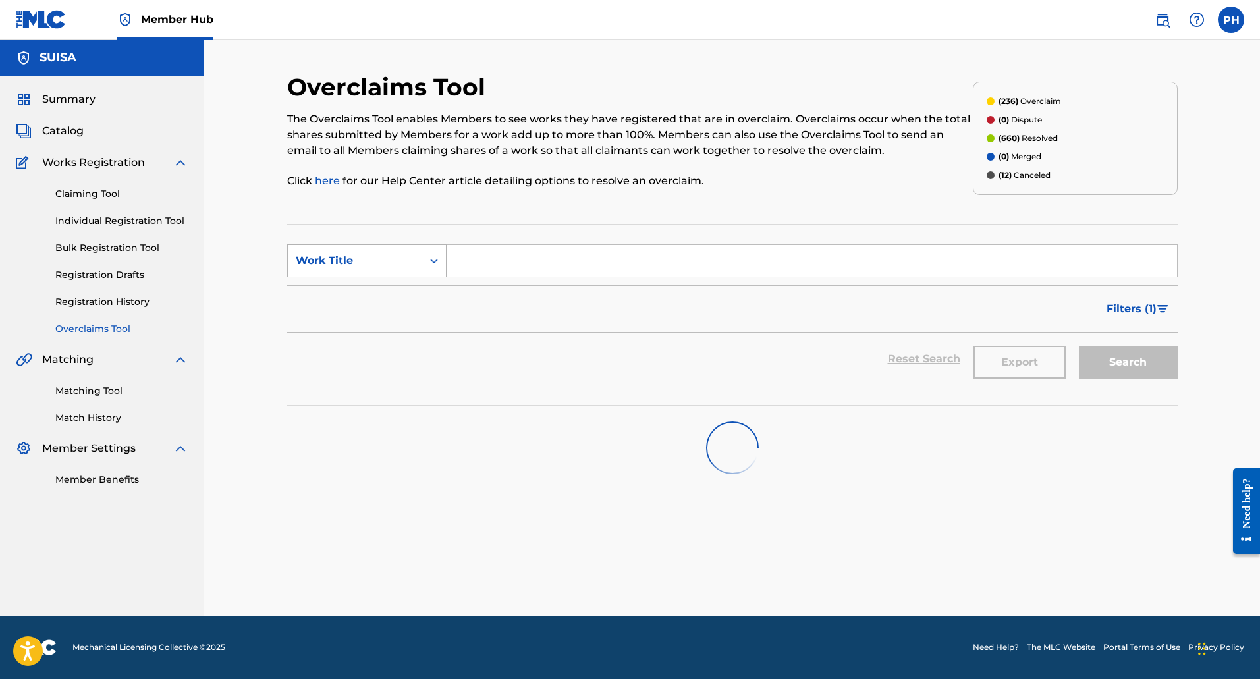
click at [362, 256] on div "Work Title" at bounding box center [355, 261] width 119 height 16
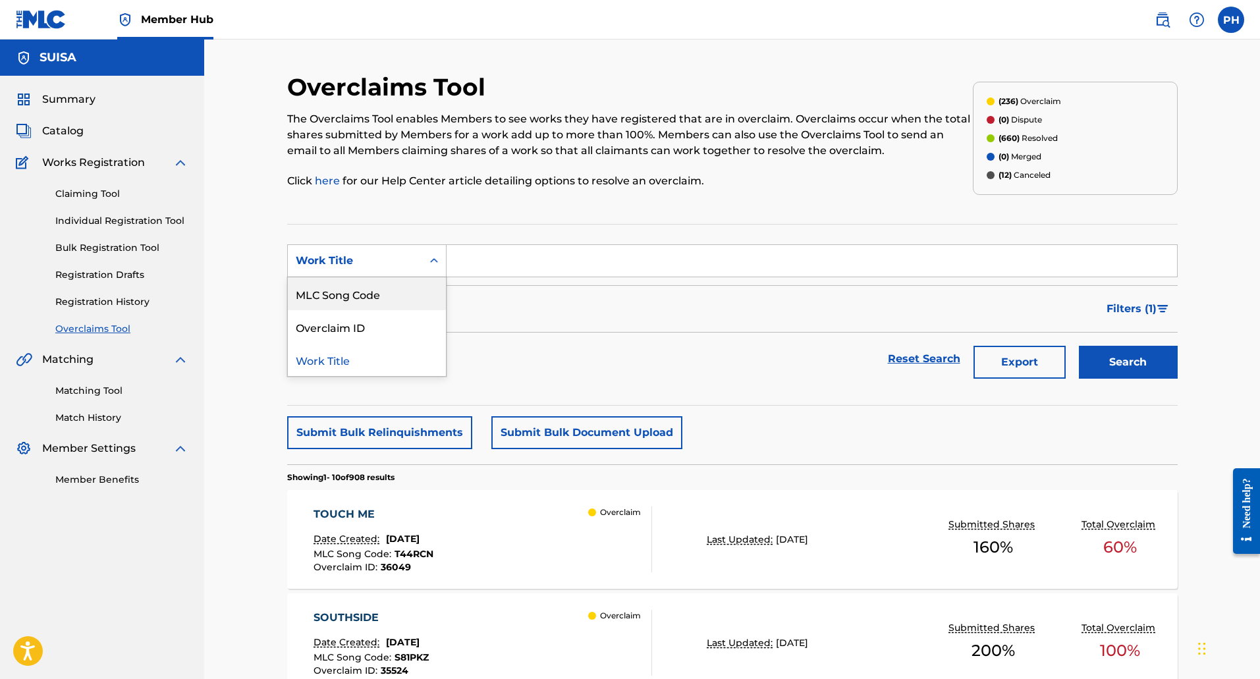
click at [372, 292] on div "MLC Song Code" at bounding box center [367, 293] width 158 height 33
click at [531, 258] on input "Search Form" at bounding box center [812, 261] width 730 height 32
paste input "TW9LFW"
type input "TW9LFW"
click at [1079, 346] on button "Search" at bounding box center [1128, 362] width 99 height 33
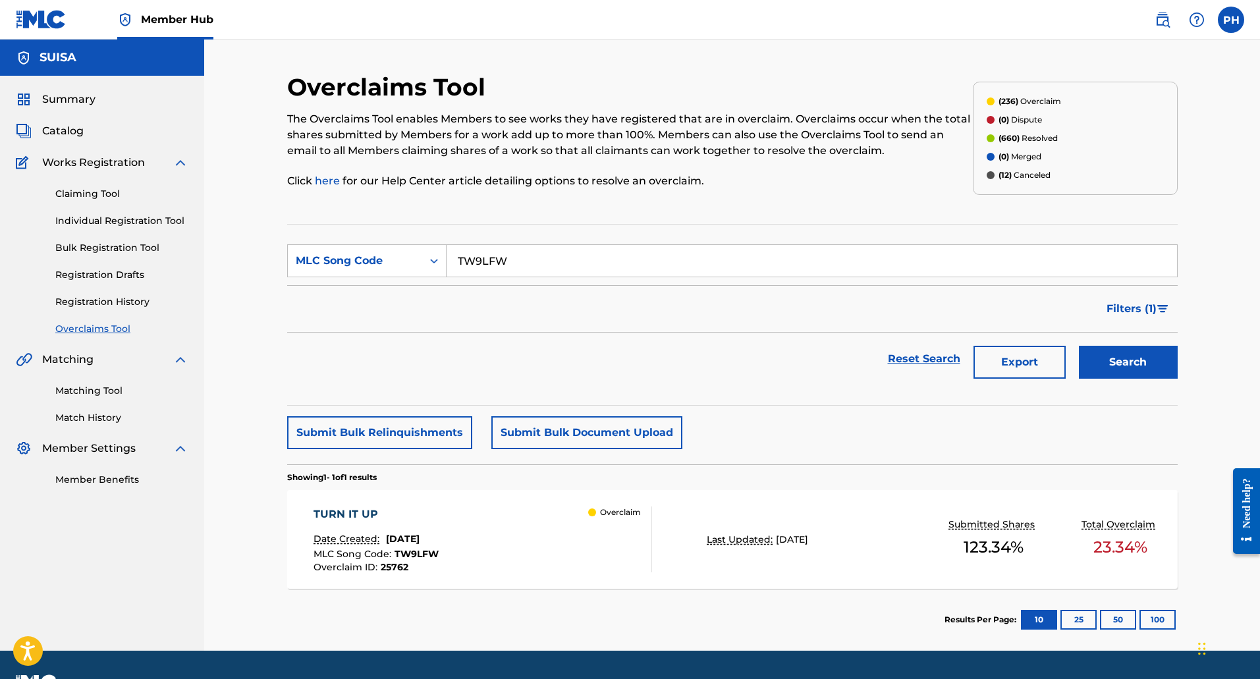
click at [852, 535] on div "Last Updated: [DATE]" at bounding box center [806, 540] width 199 height 14
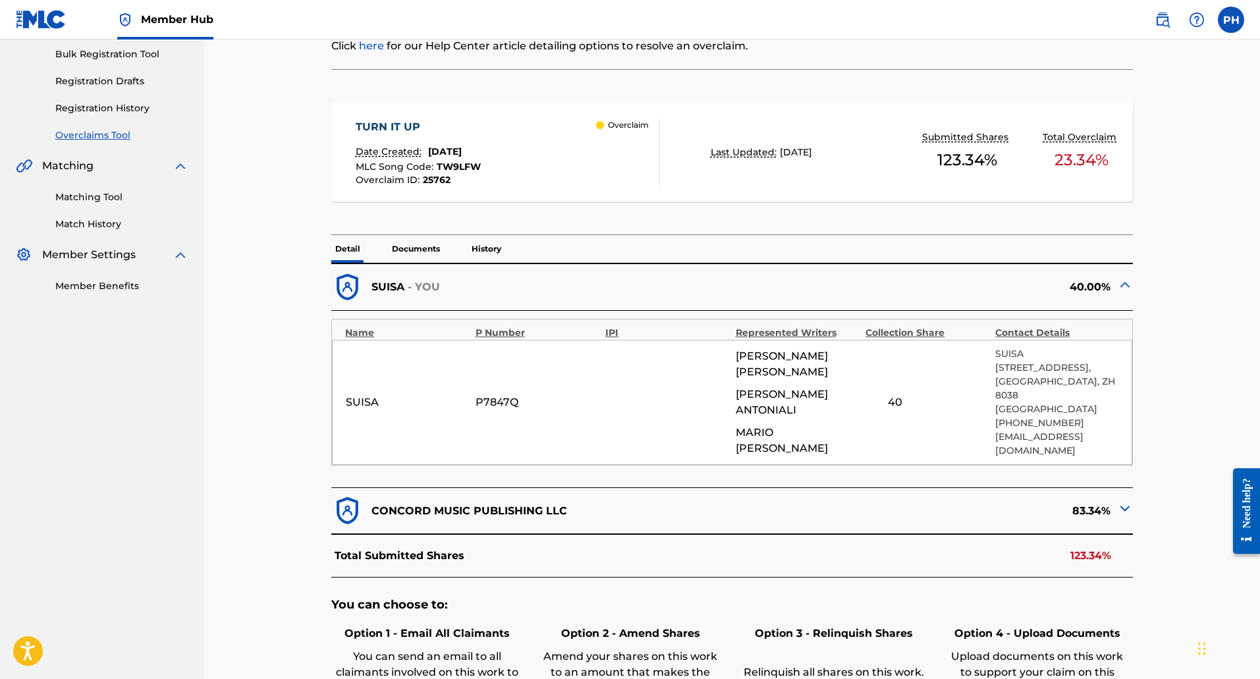
scroll to position [329, 0]
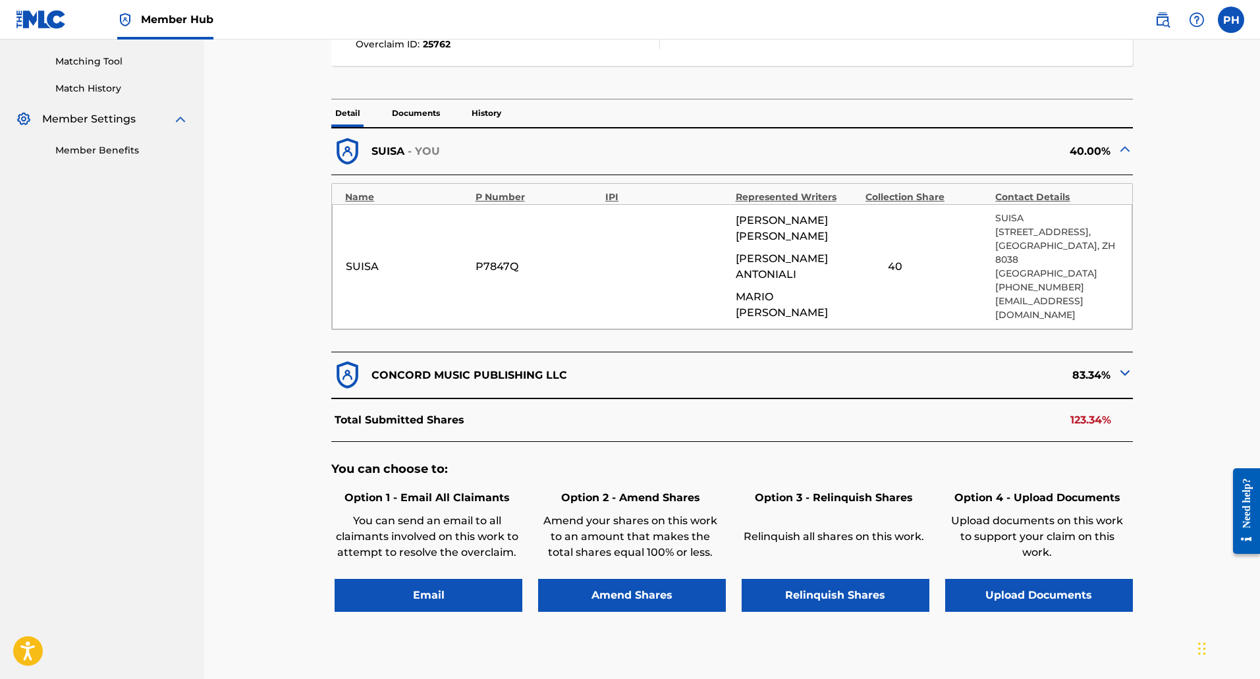
click at [1125, 365] on img at bounding box center [1125, 373] width 16 height 16
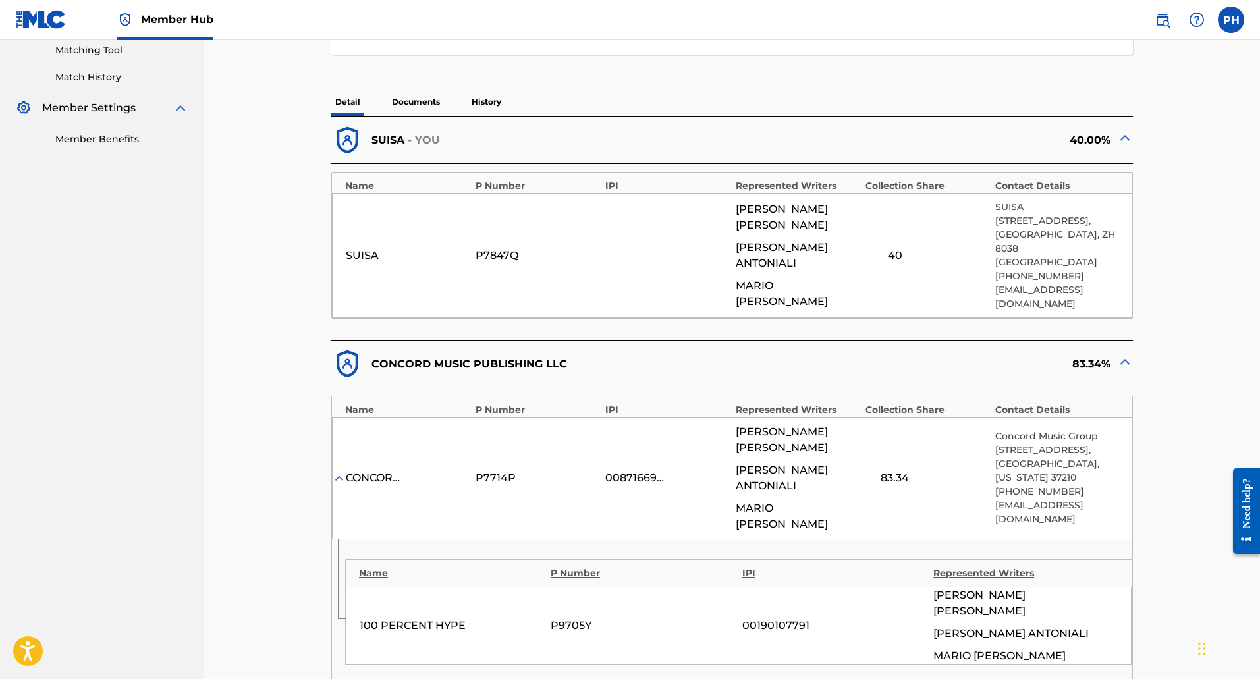
scroll to position [346, 0]
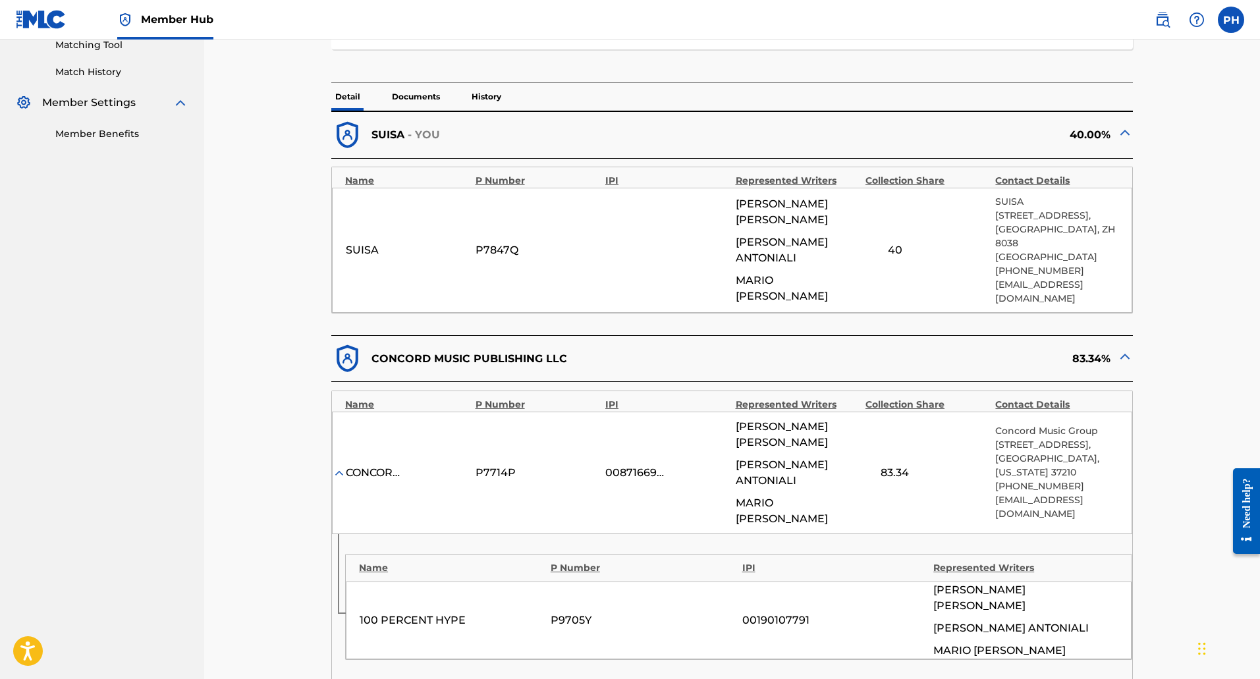
drag, startPoint x: 954, startPoint y: 429, endPoint x: 502, endPoint y: 429, distance: 451.1
click at [502, 429] on div "CONCORD MUSIC GROUP, INC. DBA CONCORD COPYRIGHTS P7714P 00871669397 [PERSON_NAM…" at bounding box center [732, 473] width 800 height 122
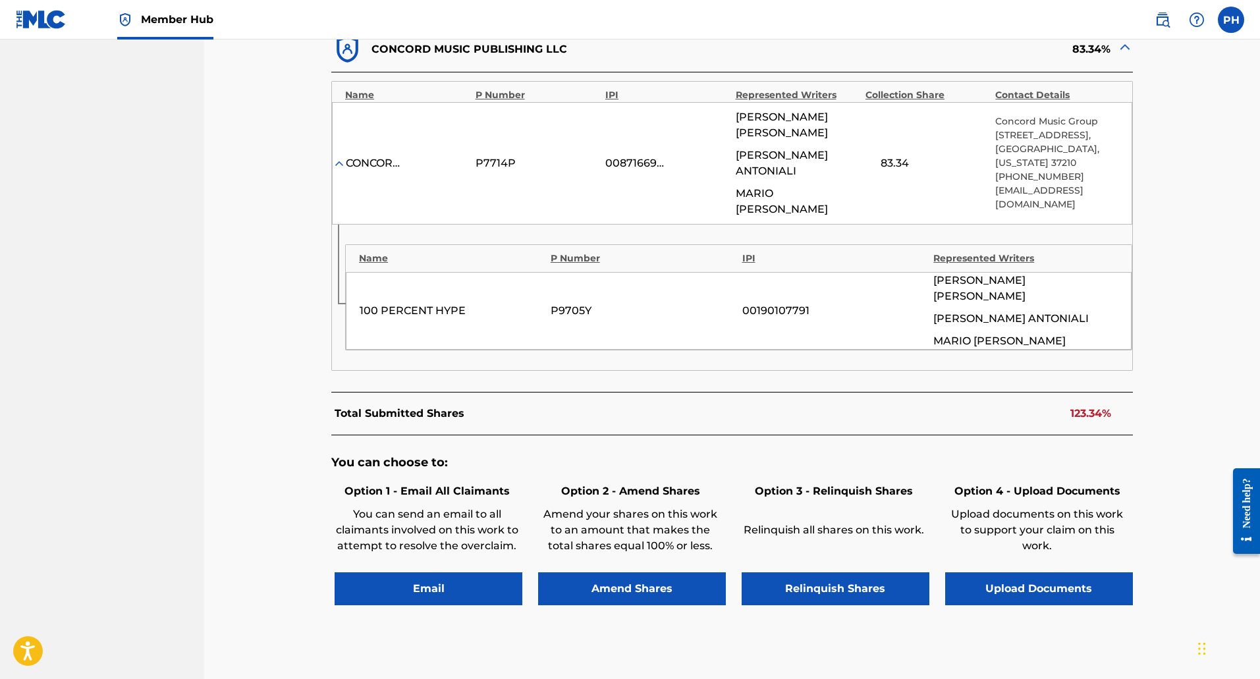
scroll to position [675, 0]
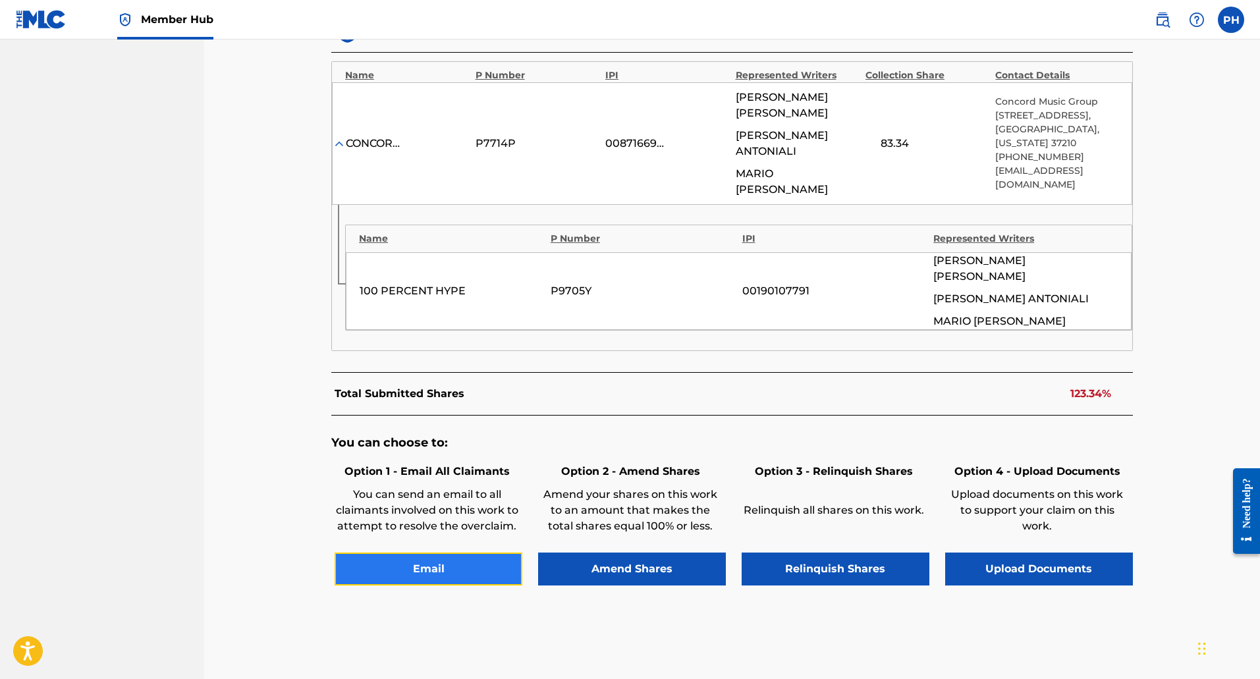
click at [380, 553] on button "Email" at bounding box center [429, 569] width 188 height 33
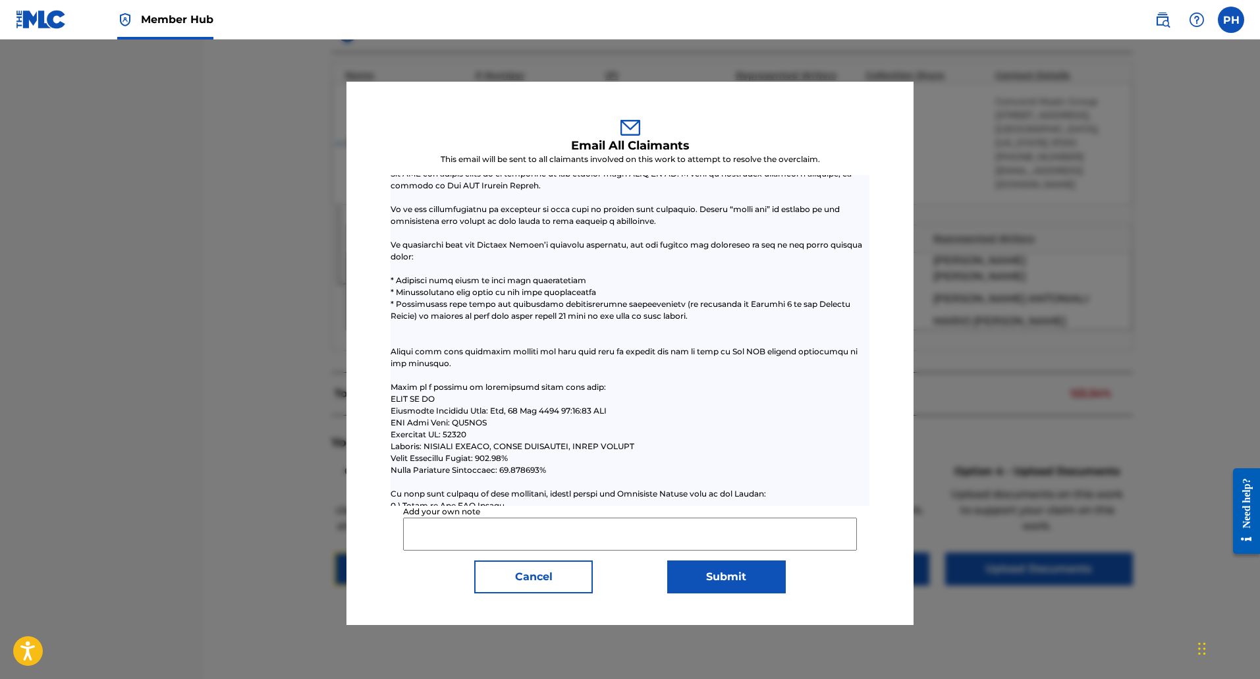
scroll to position [208, 0]
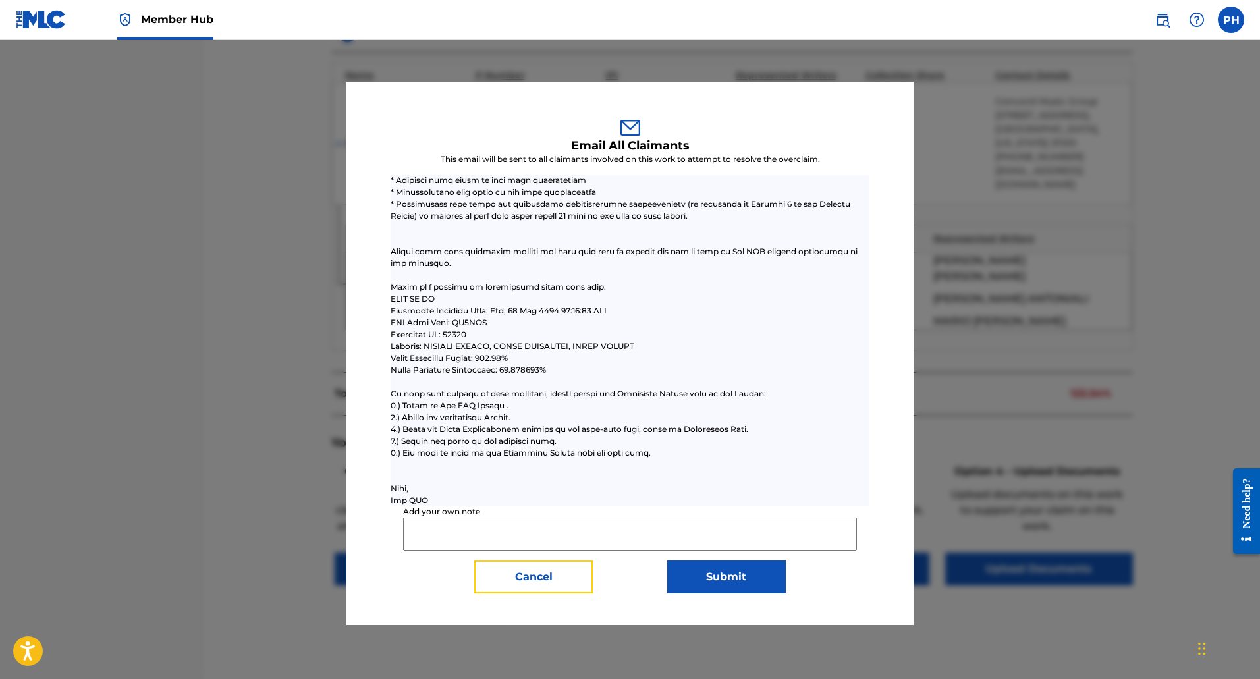
click at [558, 578] on button "Cancel" at bounding box center [533, 576] width 119 height 33
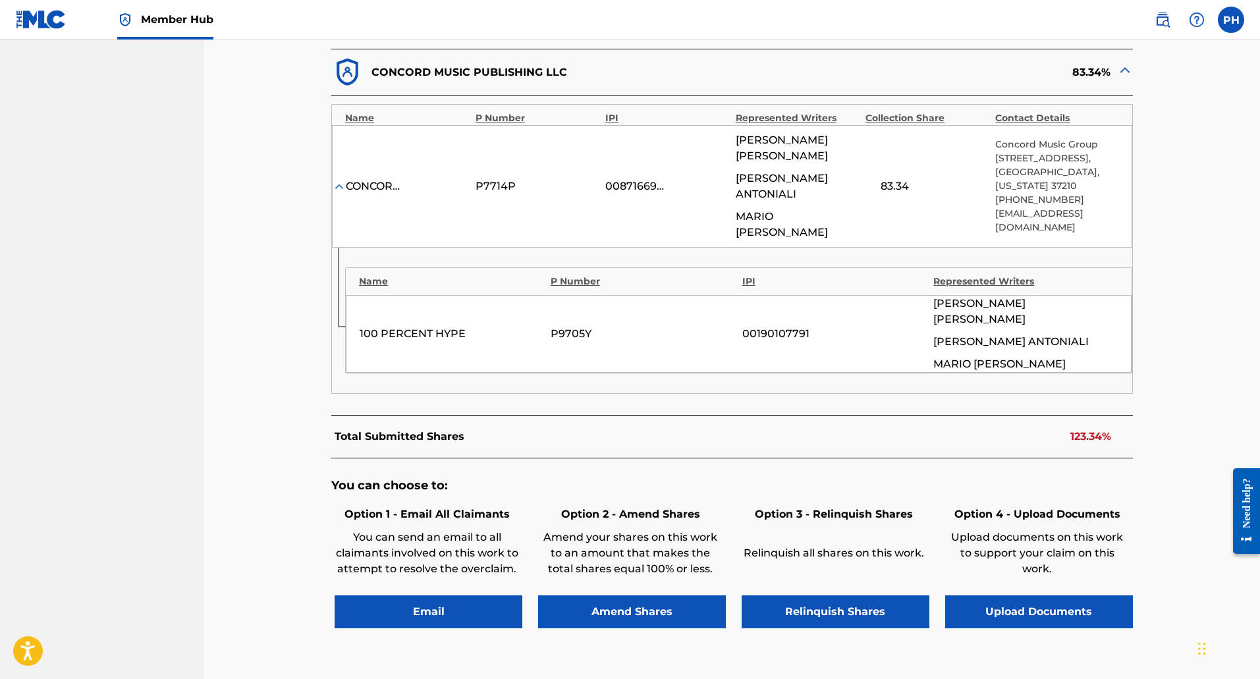
scroll to position [609, 0]
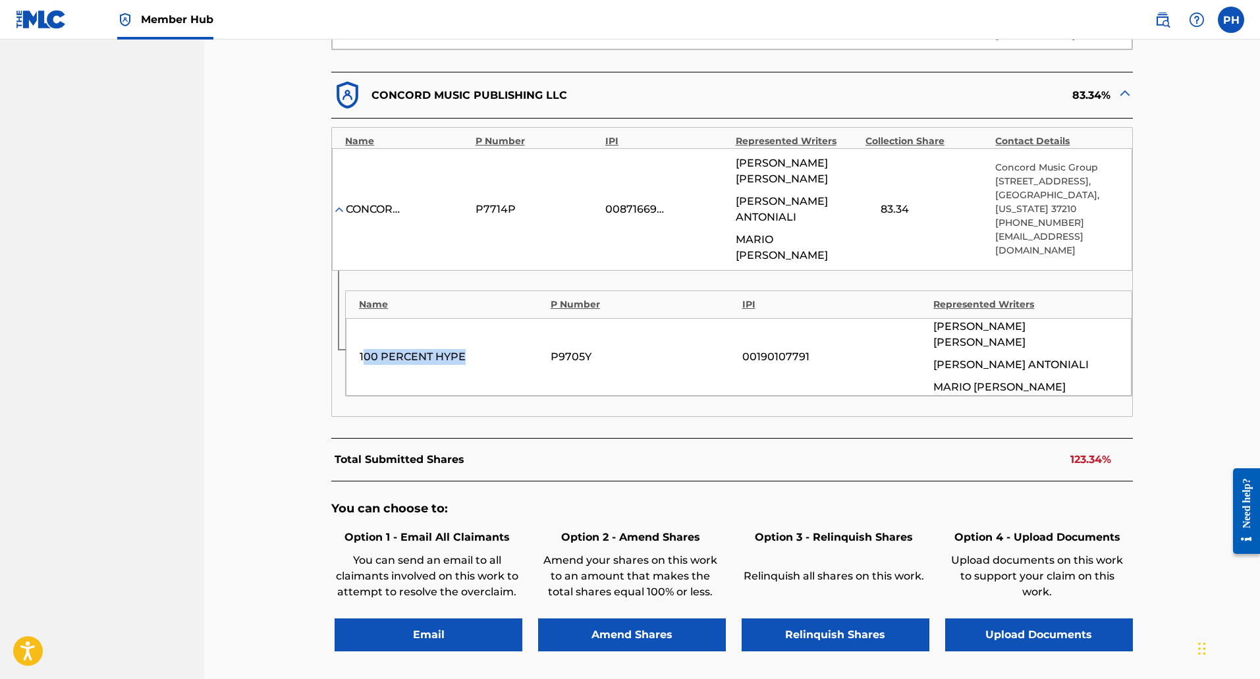
drag, startPoint x: 364, startPoint y: 296, endPoint x: 500, endPoint y: 304, distance: 135.9
click at [500, 349] on div "100 PERCENT HYPE" at bounding box center [452, 357] width 184 height 16
click at [477, 349] on div "100 PERCENT HYPE" at bounding box center [452, 357] width 184 height 16
click at [487, 349] on div "100 PERCENT HYPE" at bounding box center [452, 357] width 184 height 16
drag, startPoint x: 483, startPoint y: 294, endPoint x: 352, endPoint y: 288, distance: 131.2
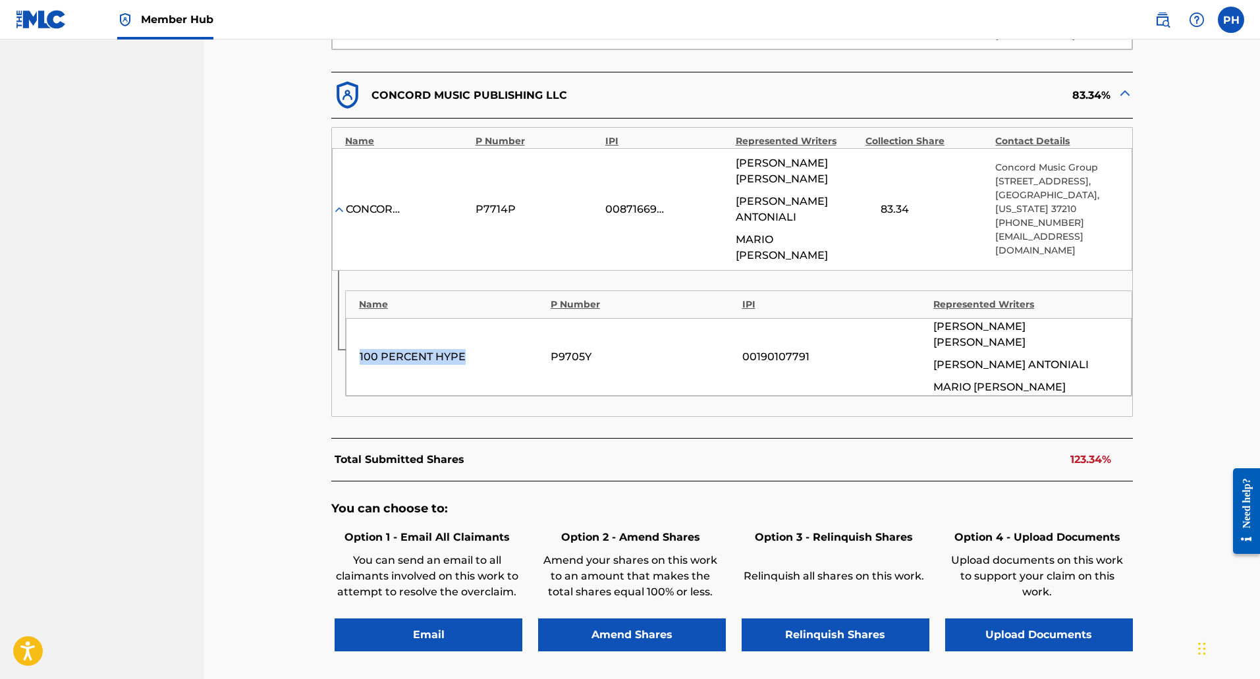
click at [352, 318] on div "100 PERCENT HYPE P9705Y 00190107791 [PERSON_NAME] [PERSON_NAME] [PERSON_NAME]" at bounding box center [739, 357] width 786 height 78
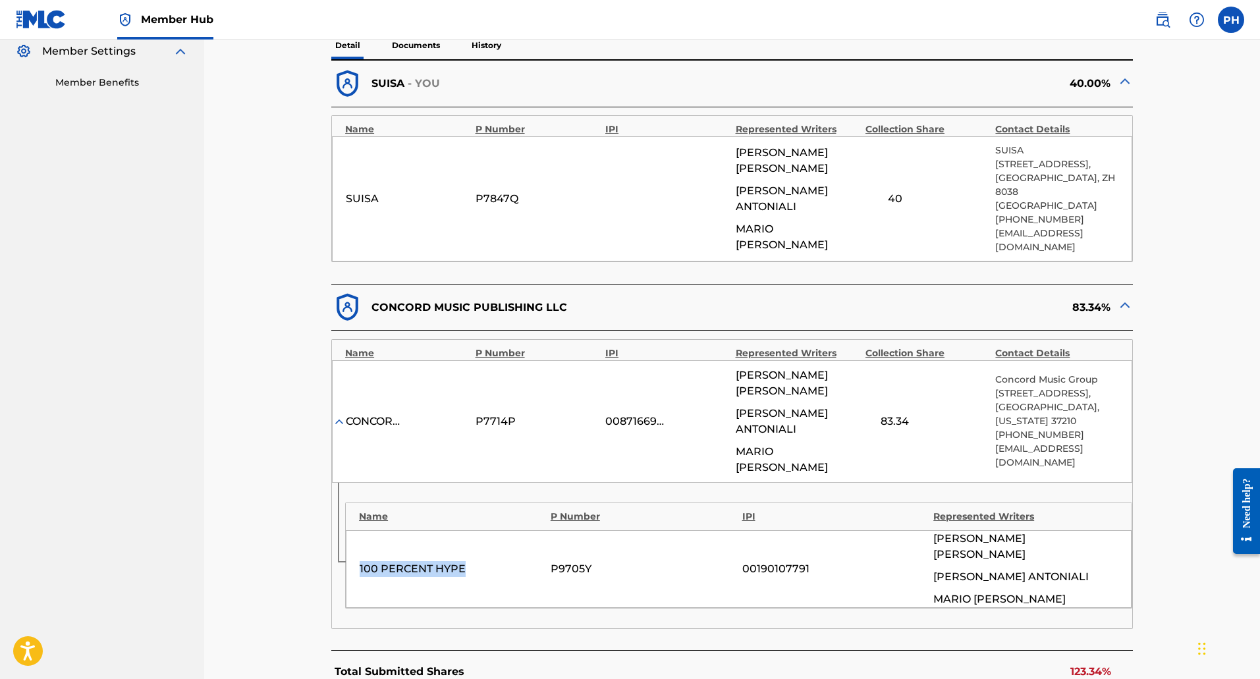
scroll to position [412, 0]
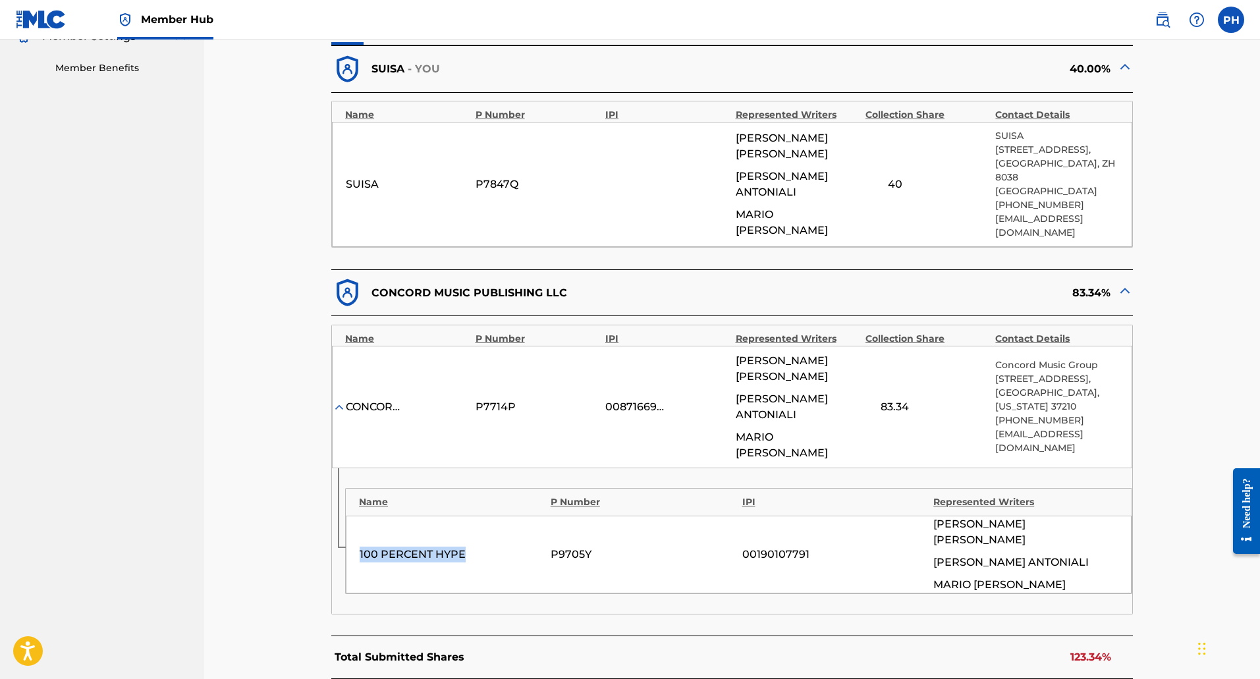
click at [466, 547] on div "100 PERCENT HYPE" at bounding box center [452, 555] width 184 height 16
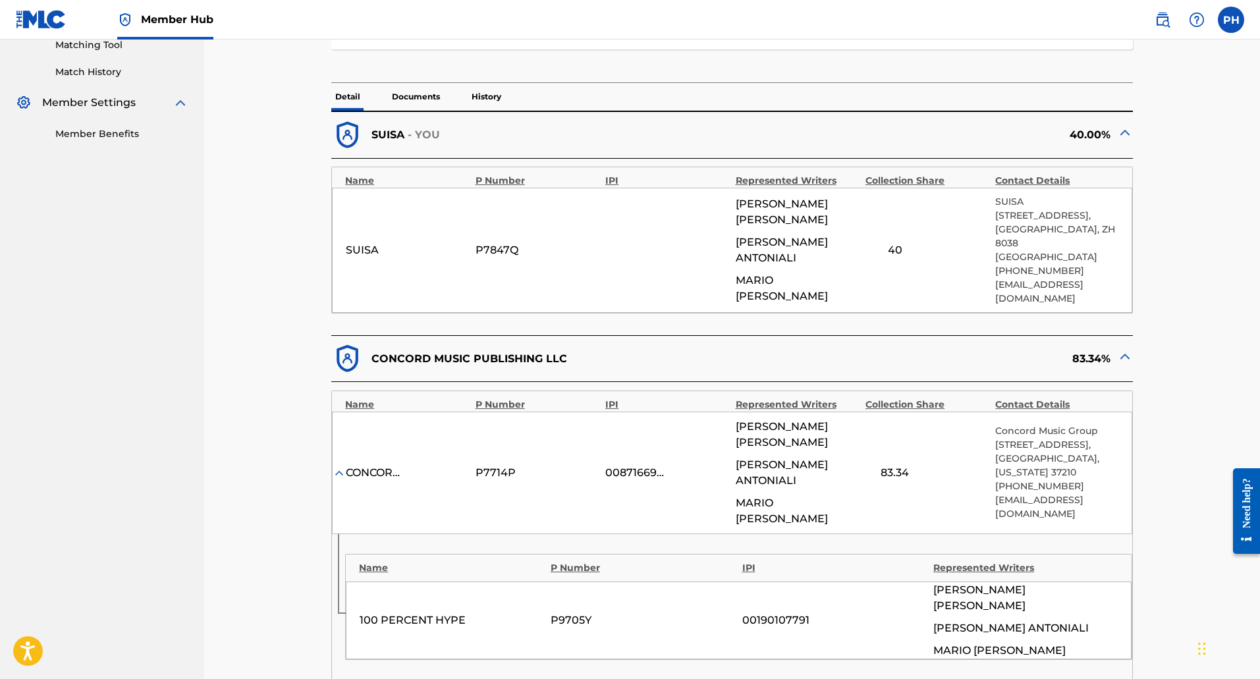
drag, startPoint x: 898, startPoint y: 437, endPoint x: 882, endPoint y: 433, distance: 16.1
click at [869, 465] on div "83.34" at bounding box center [926, 473] width 123 height 16
drag, startPoint x: 884, startPoint y: 433, endPoint x: 906, endPoint y: 432, distance: 21.1
click at [906, 465] on div "83.34" at bounding box center [894, 473] width 59 height 16
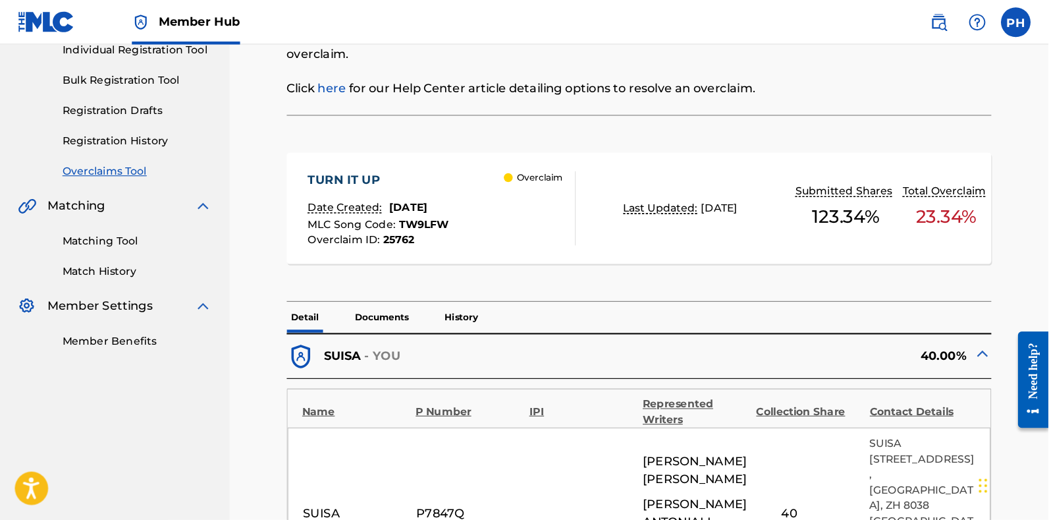
scroll to position [177, 0]
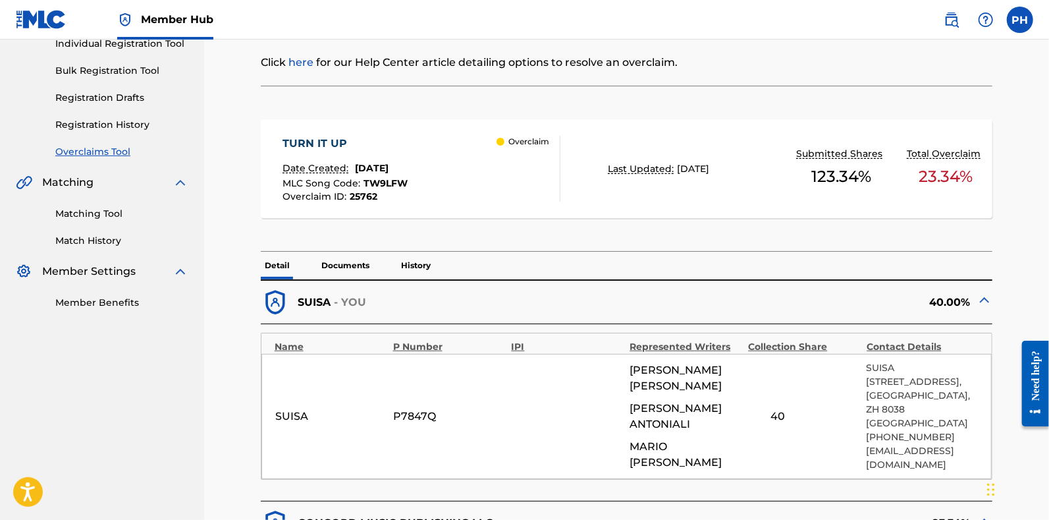
drag, startPoint x: 659, startPoint y: 16, endPoint x: 474, endPoint y: 271, distance: 314.6
click at [474, 271] on div "Detail Documents History" at bounding box center [627, 266] width 732 height 28
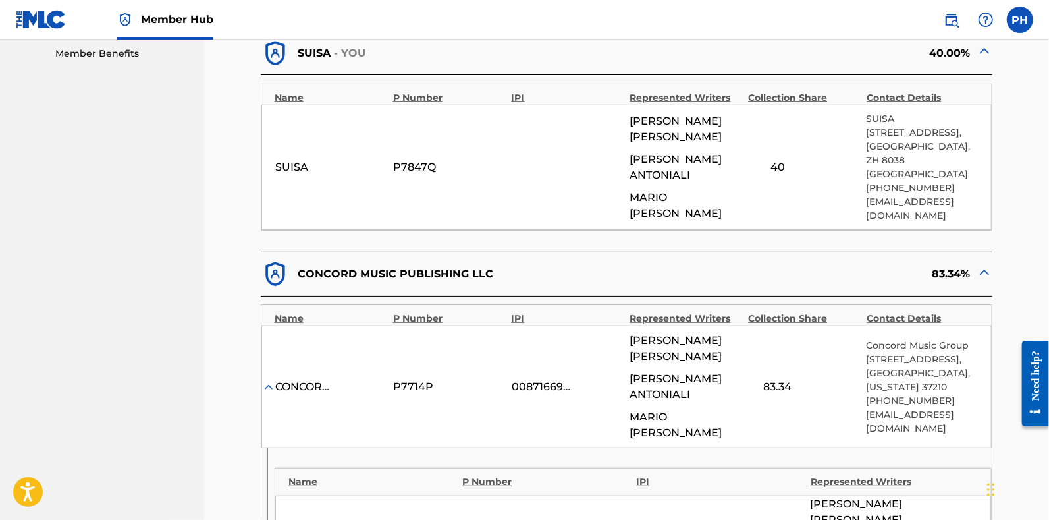
scroll to position [439, 0]
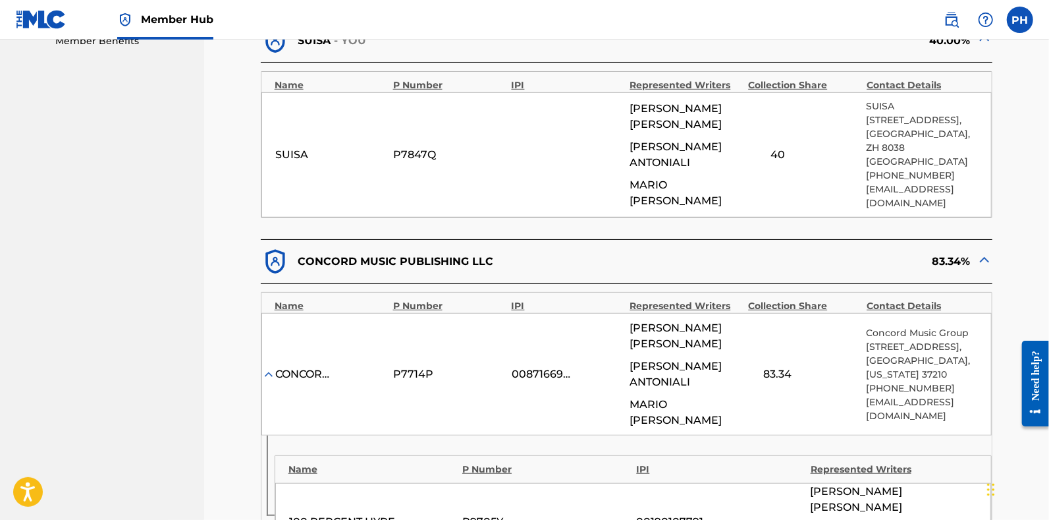
drag, startPoint x: 791, startPoint y: 138, endPoint x: 683, endPoint y: 170, distance: 112.5
click at [683, 170] on div "SUISA P7847Q [PERSON_NAME] [PERSON_NAME] [PERSON_NAME] 40 SUISA [STREET_ADDRESS…" at bounding box center [626, 154] width 731 height 125
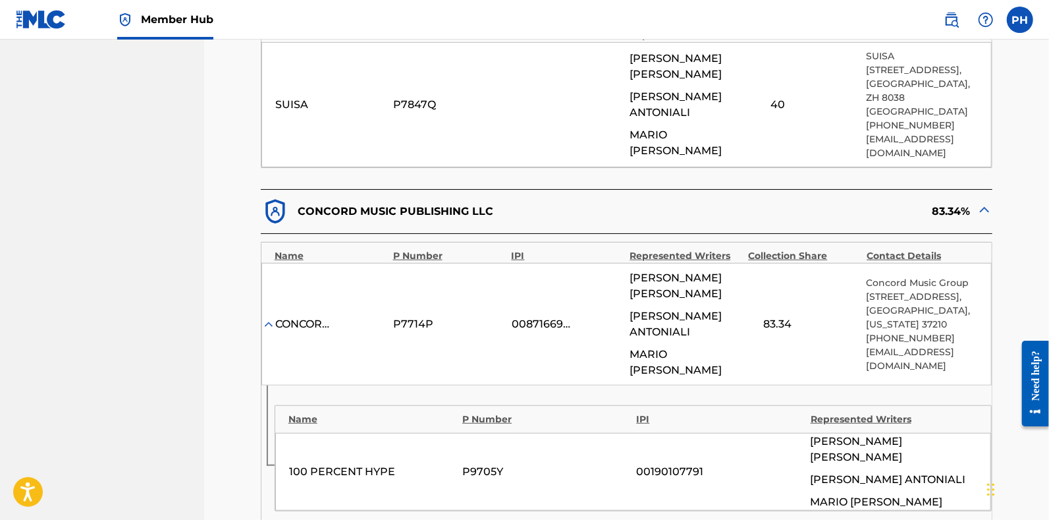
scroll to position [479, 0]
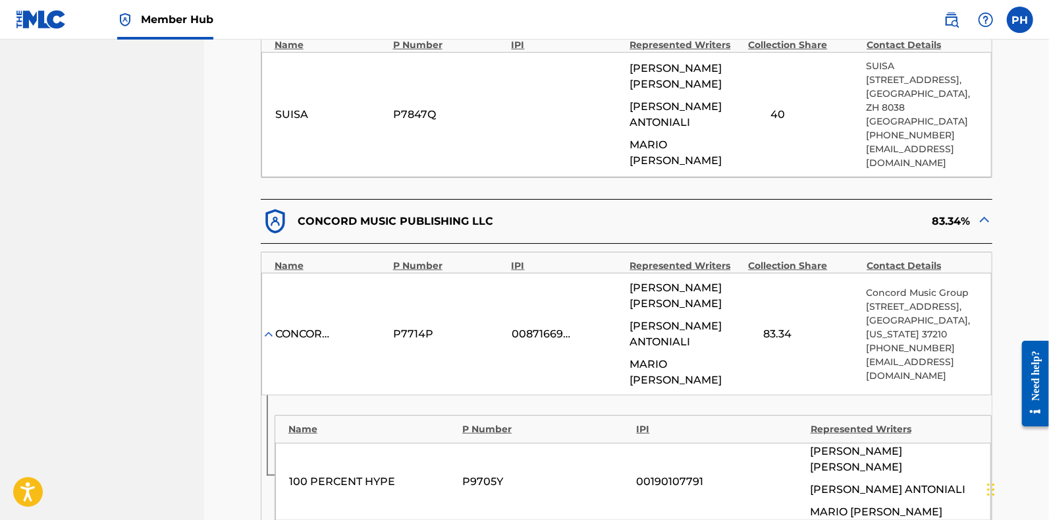
drag, startPoint x: 797, startPoint y: 304, endPoint x: 777, endPoint y: 302, distance: 19.9
click at [777, 326] on div "83.34" at bounding box center [777, 334] width 59 height 16
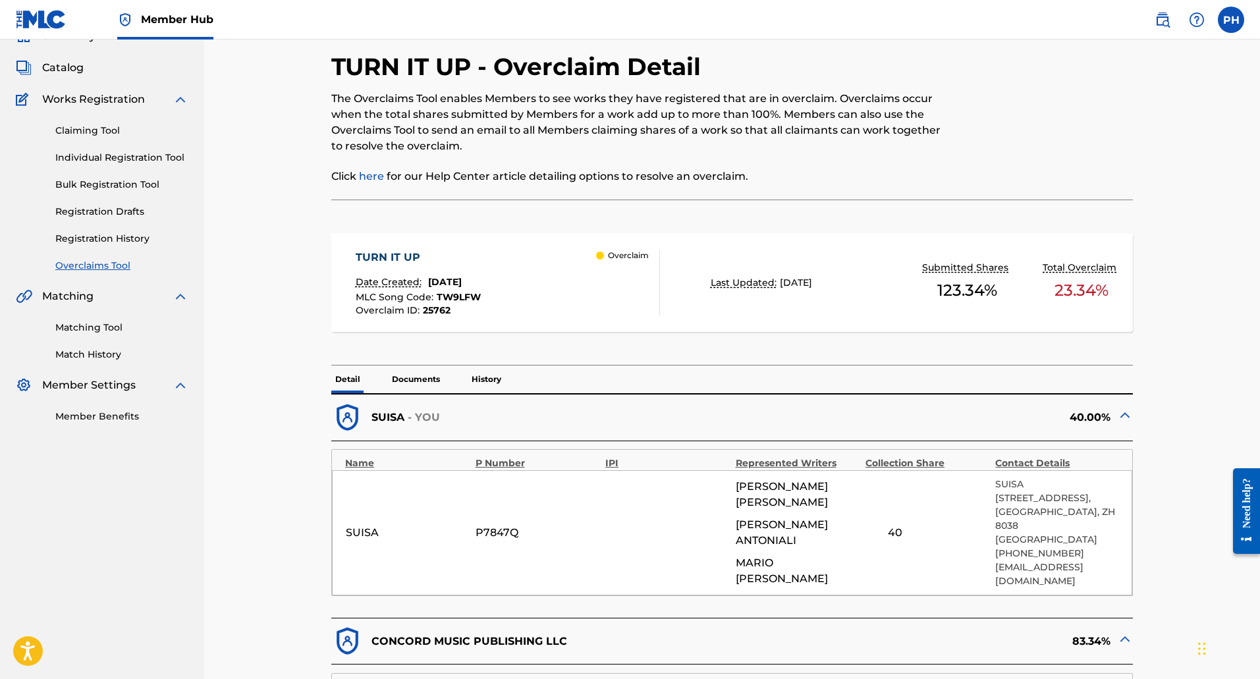
scroll to position [0, 0]
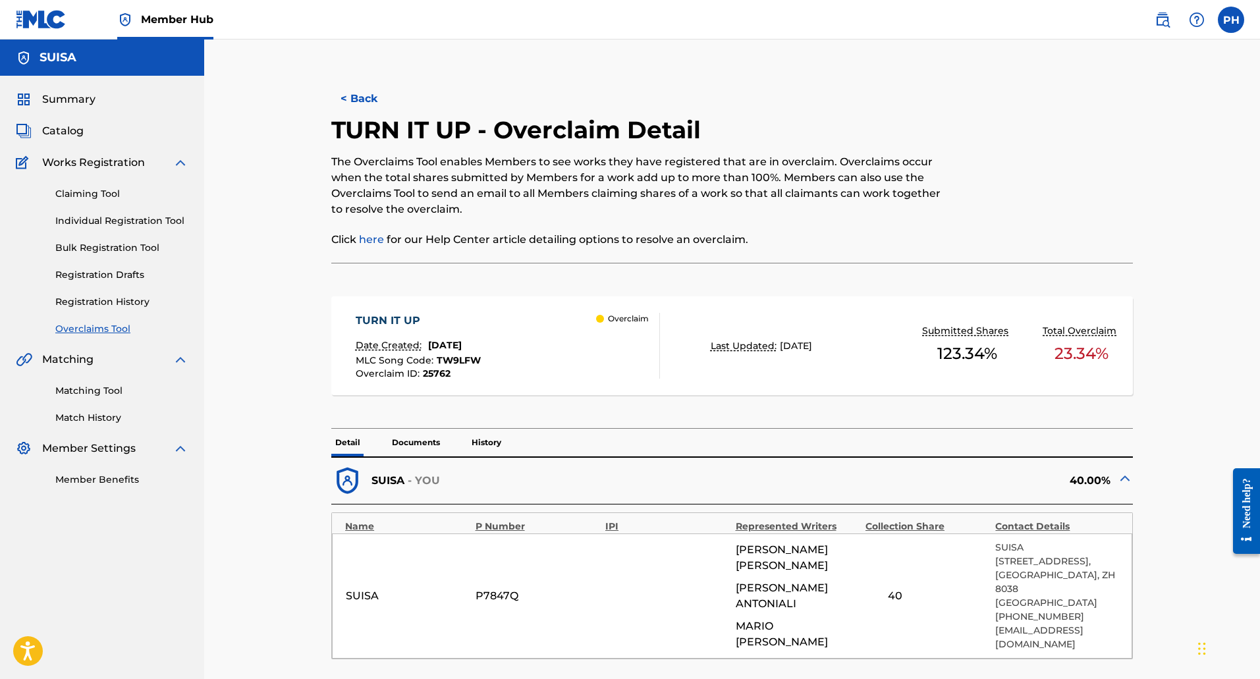
click at [86, 323] on link "Overclaims Tool" at bounding box center [121, 329] width 133 height 14
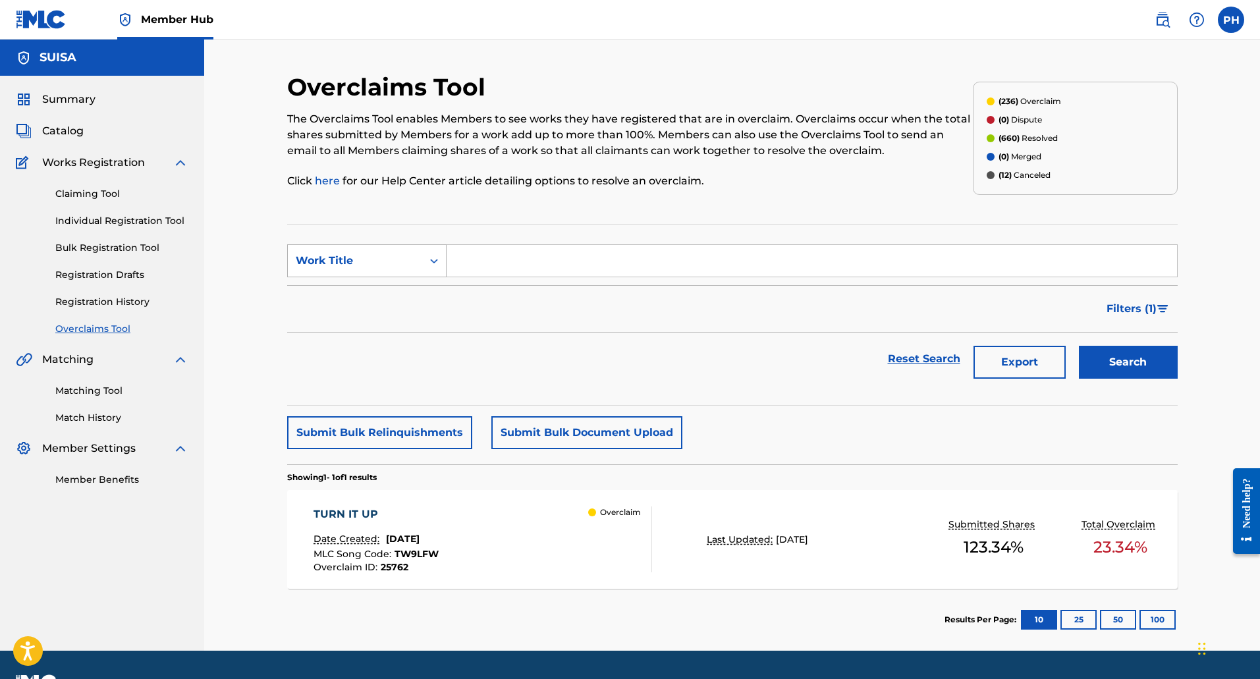
click at [365, 267] on div "Work Title" at bounding box center [355, 261] width 119 height 16
click at [370, 296] on div "MLC Song Code" at bounding box center [367, 293] width 158 height 33
click at [533, 267] on input "Search Form" at bounding box center [812, 261] width 730 height 32
paste input "TX5GFR"
type input "TX5GFR"
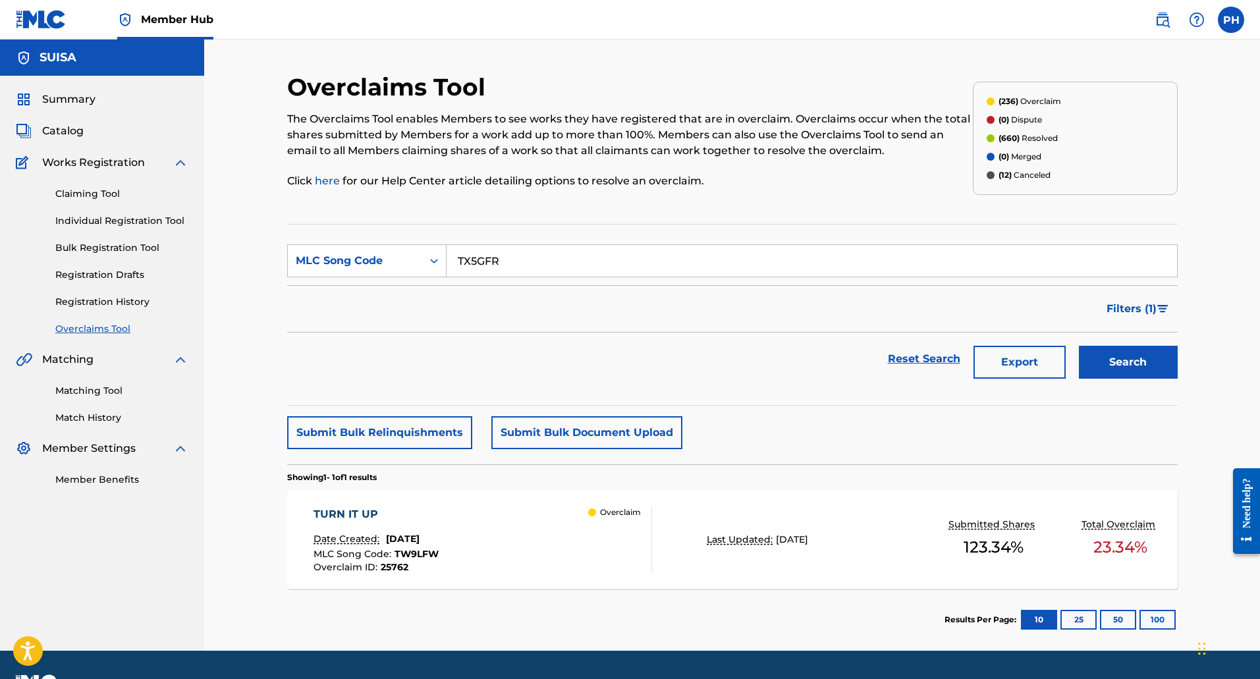
click at [1079, 346] on button "Search" at bounding box center [1128, 362] width 99 height 33
click at [542, 512] on div "TALES FROM BEYOND Date Created: [DATE] MLC Song Code : TX5GFR Overclaim ID : 18…" at bounding box center [482, 539] width 339 height 66
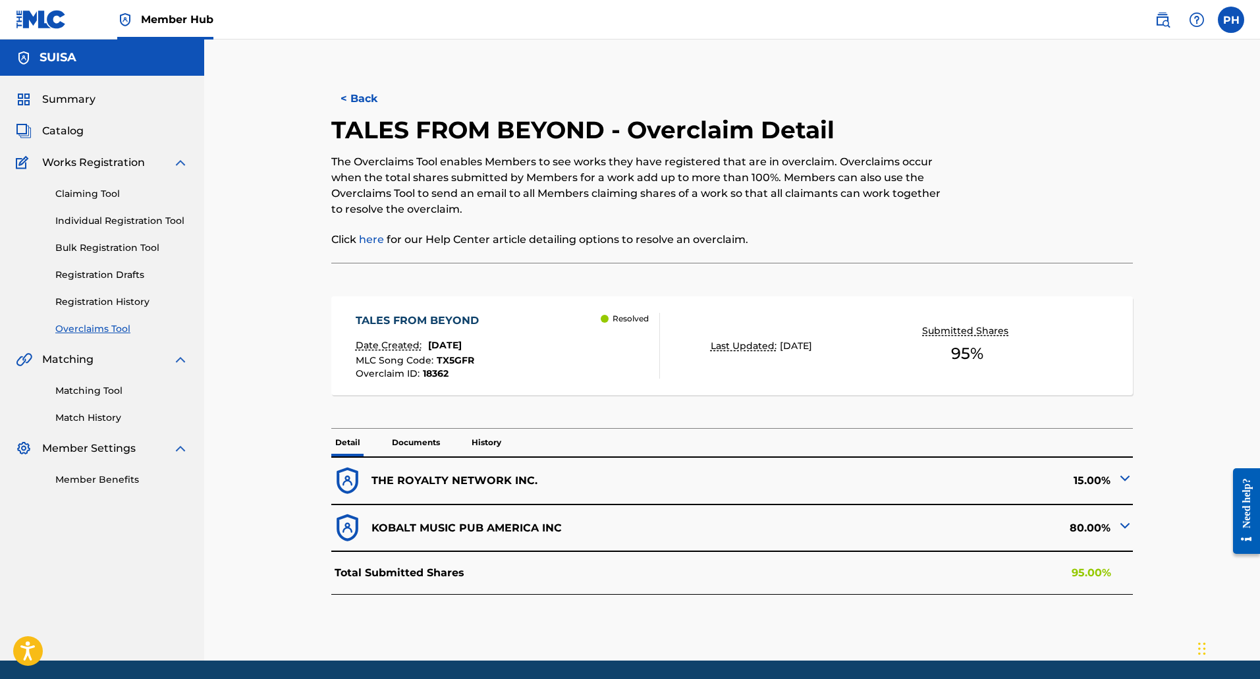
click at [1122, 524] on img at bounding box center [1125, 526] width 16 height 16
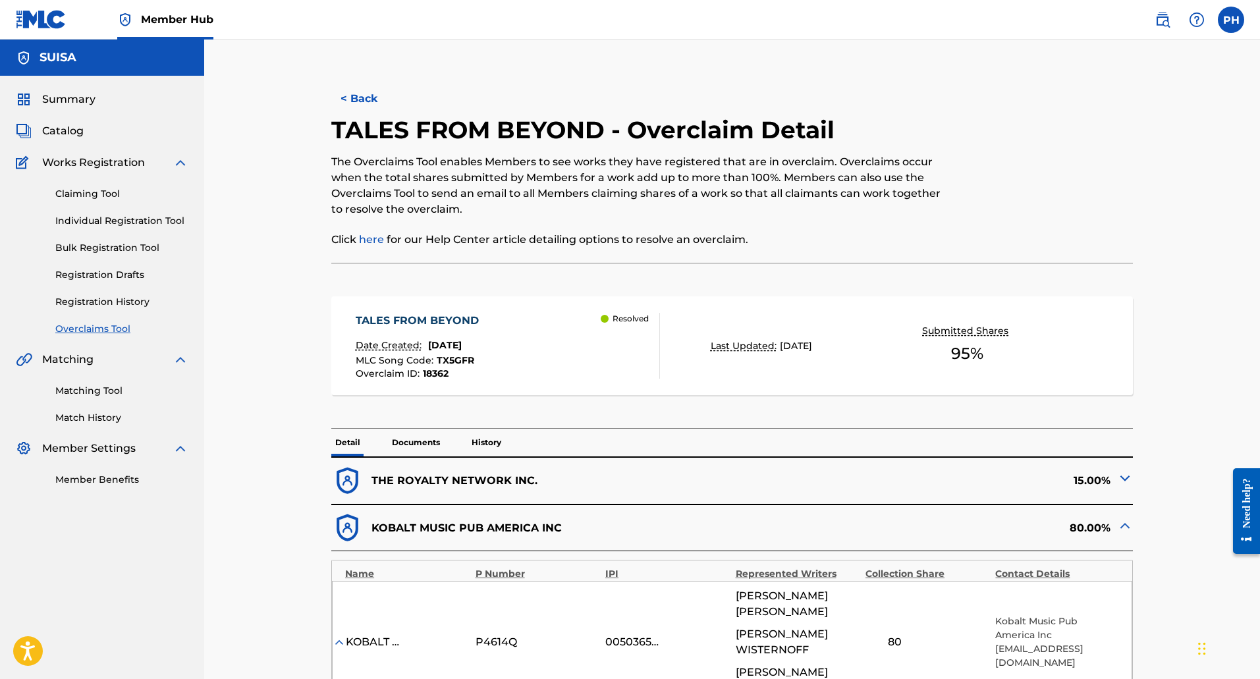
scroll to position [198, 0]
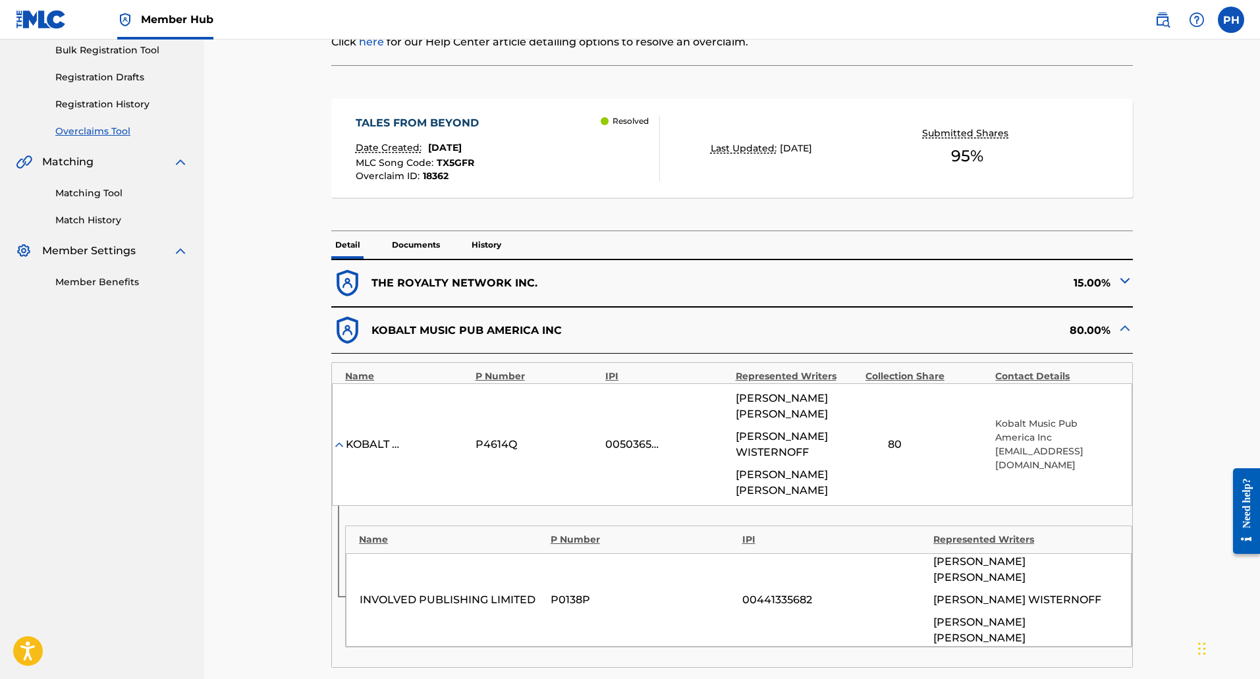
click at [1133, 334] on div "< Back TALES FROM BEYOND - Overclaim Detail The Overclaims Tool enables Members…" at bounding box center [732, 336] width 890 height 923
click at [1129, 329] on img at bounding box center [1125, 328] width 16 height 16
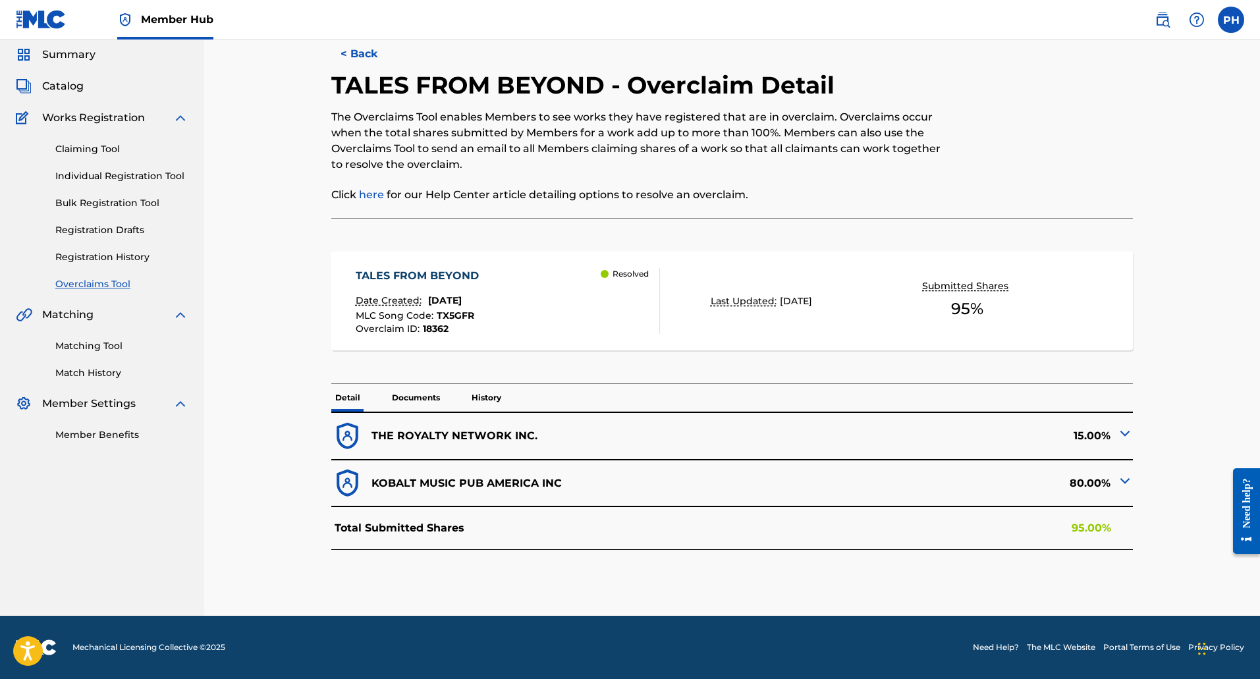
scroll to position [45, 0]
click at [1127, 431] on img at bounding box center [1125, 433] width 16 height 16
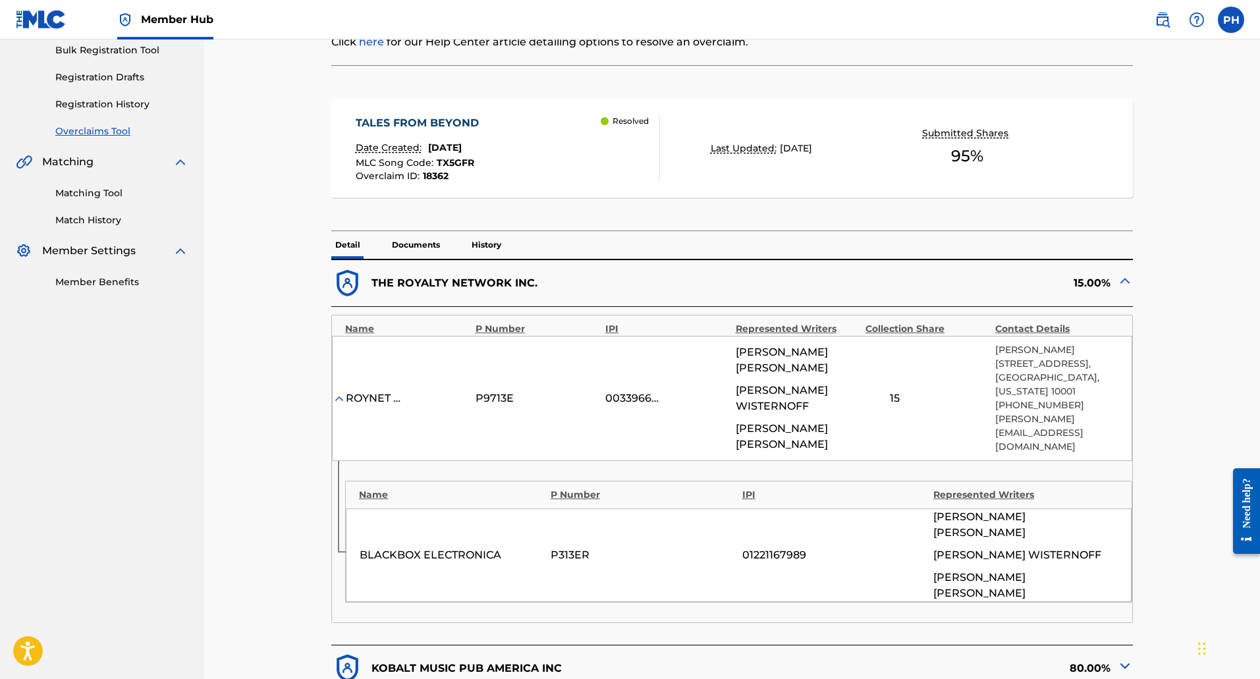
click at [1129, 281] on img at bounding box center [1125, 281] width 16 height 16
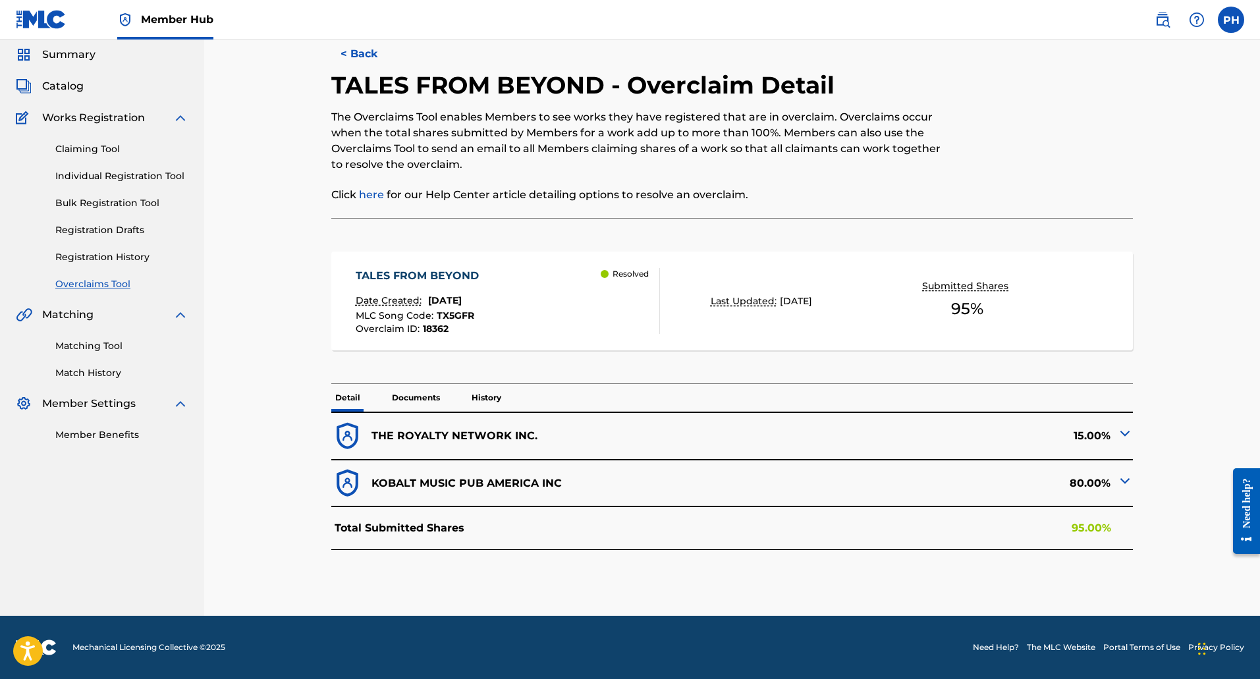
scroll to position [45, 0]
click at [1125, 479] on img at bounding box center [1125, 481] width 16 height 16
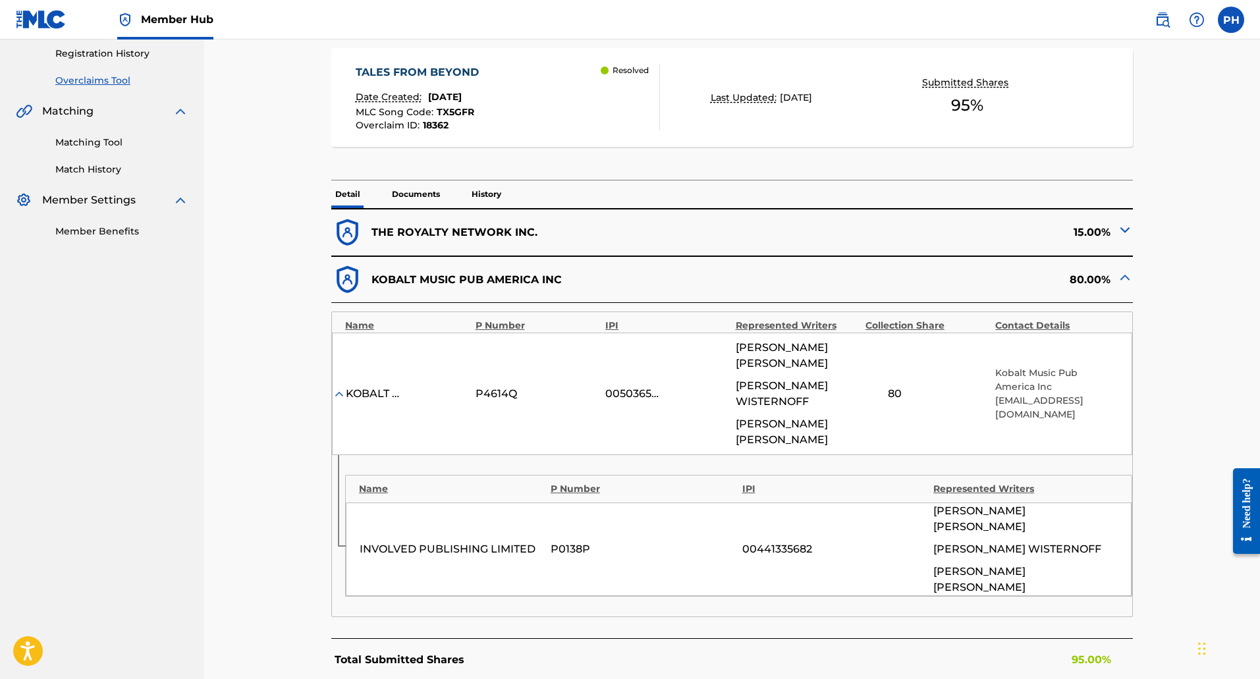
scroll to position [317, 0]
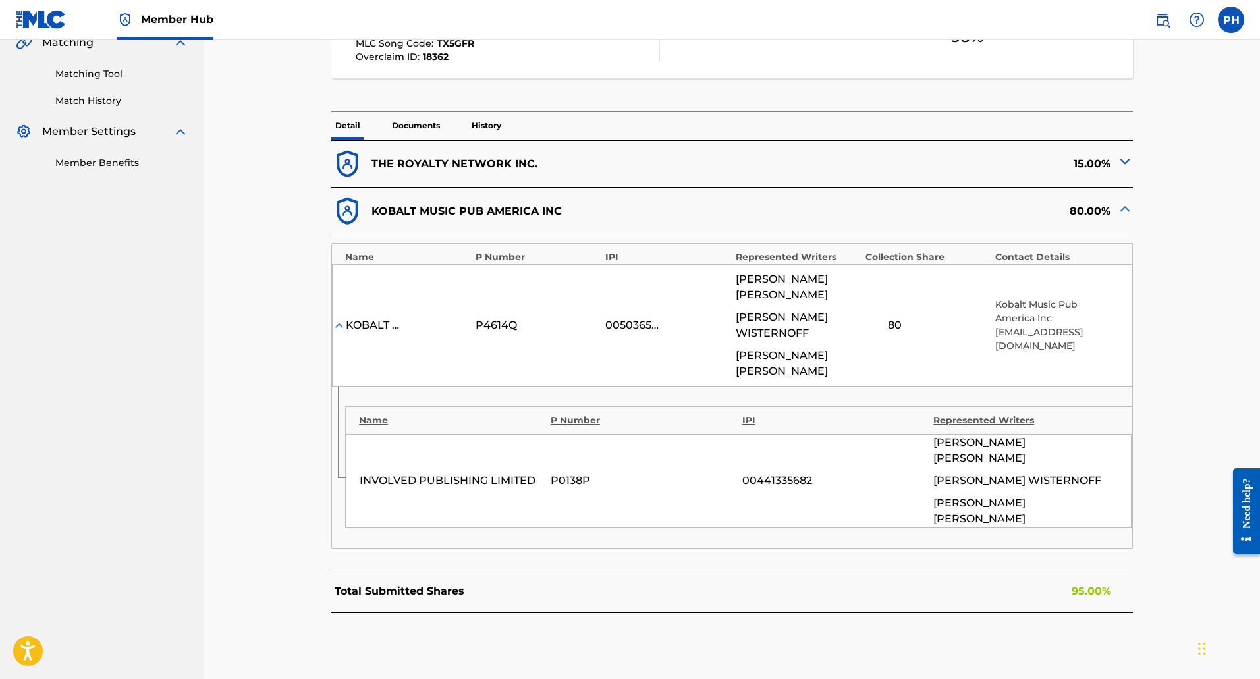
click at [1118, 206] on img at bounding box center [1125, 209] width 16 height 16
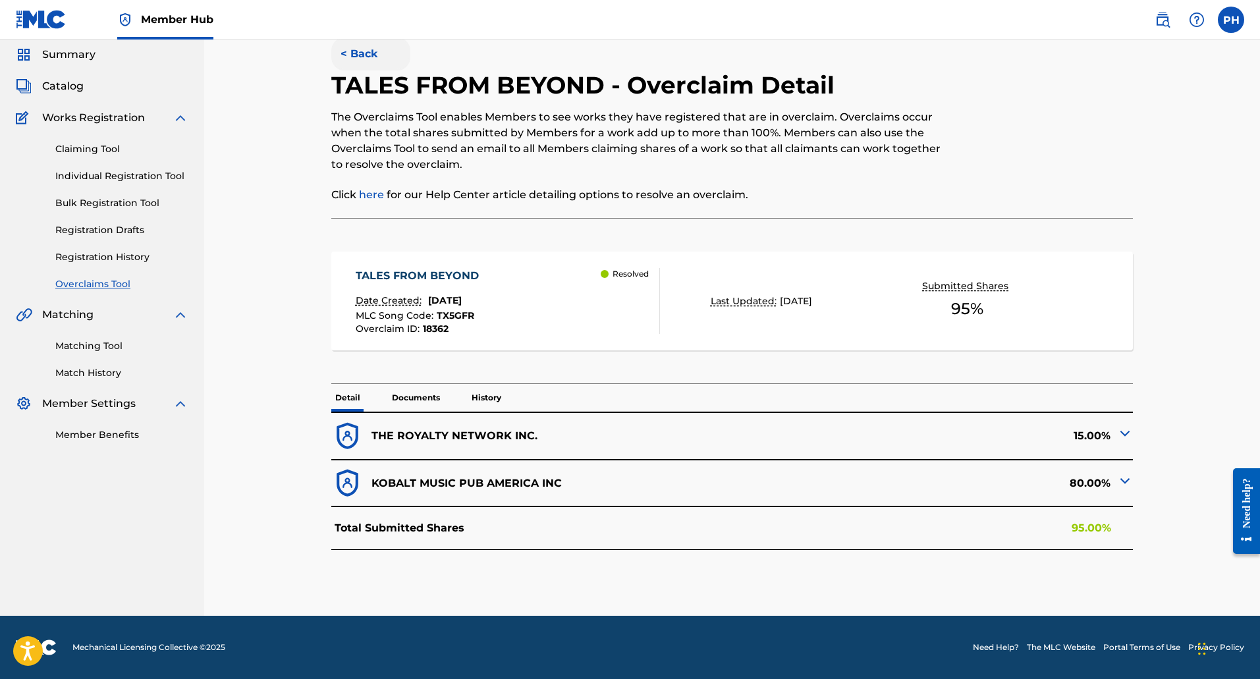
click at [365, 60] on button "< Back" at bounding box center [370, 54] width 79 height 33
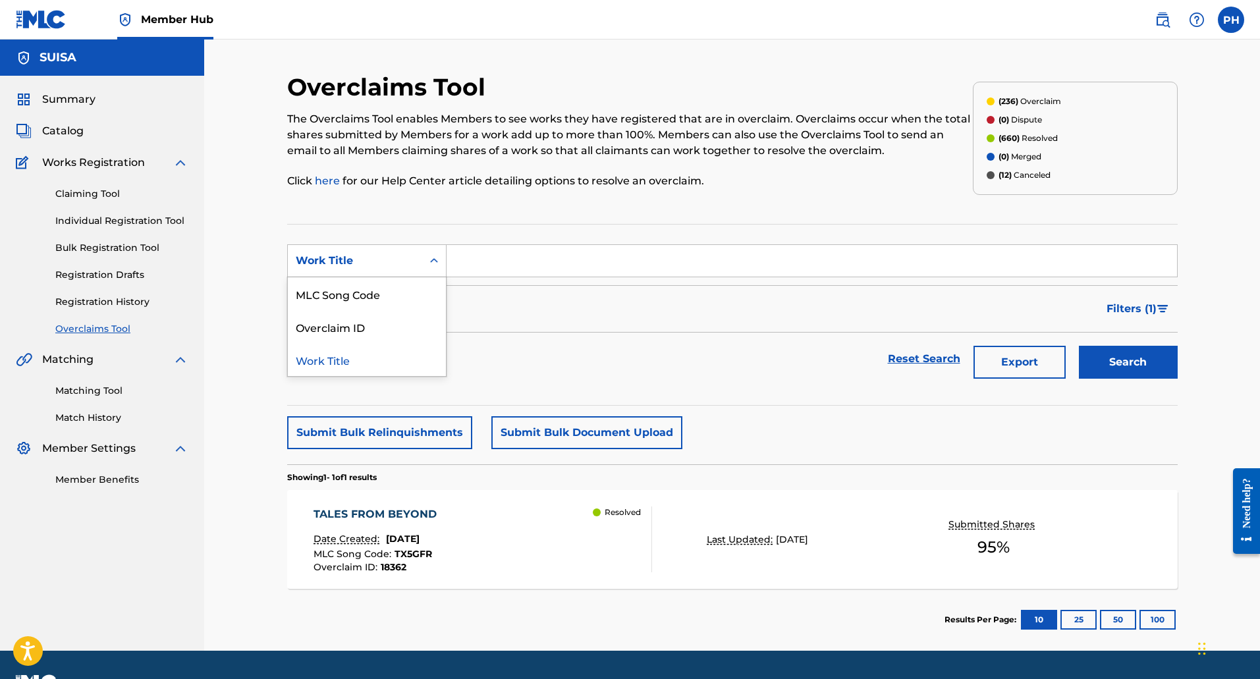
click at [352, 250] on div "Work Title" at bounding box center [355, 260] width 134 height 25
click at [364, 285] on div "MLC Song Code" at bounding box center [367, 293] width 158 height 33
click at [466, 264] on input "Search Form" at bounding box center [812, 261] width 730 height 32
paste input "CK7H4F"
type input "CK7H4F"
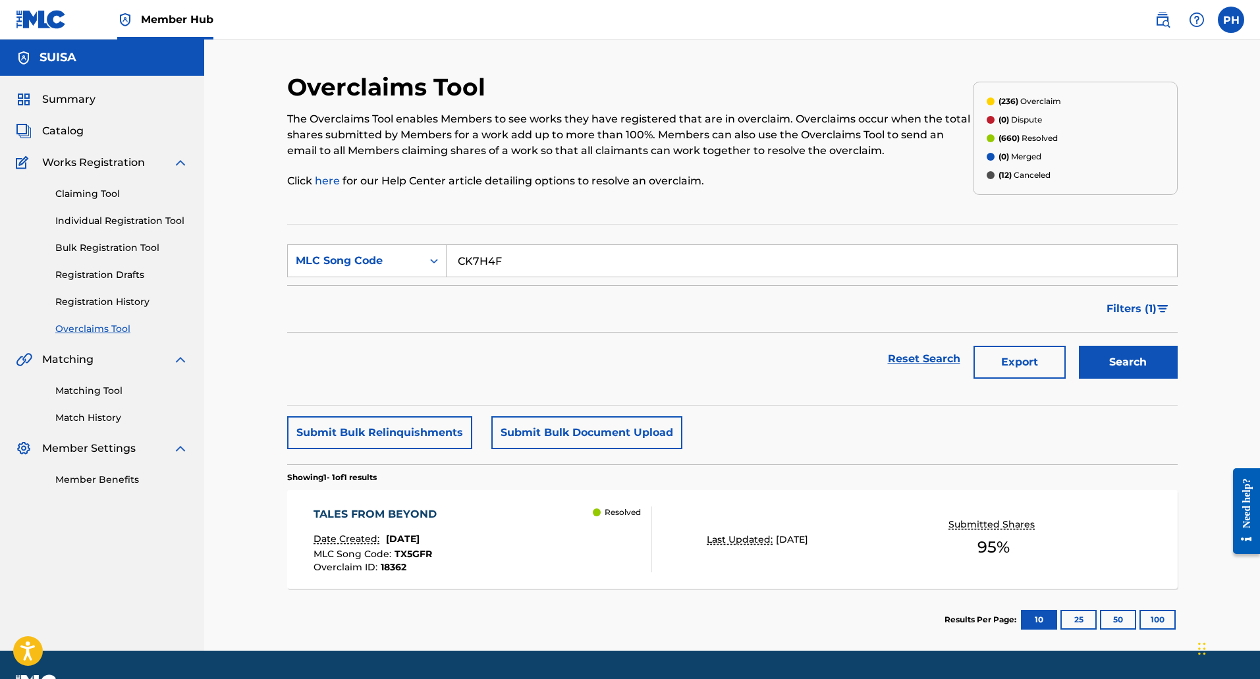
click at [1079, 346] on button "Search" at bounding box center [1128, 362] width 99 height 33
click at [706, 551] on div "CHOOSE YOUR FIGHT Date Created: [DATE] MLC Song Code : CK7H4F Overclaim ID : 26…" at bounding box center [732, 539] width 890 height 99
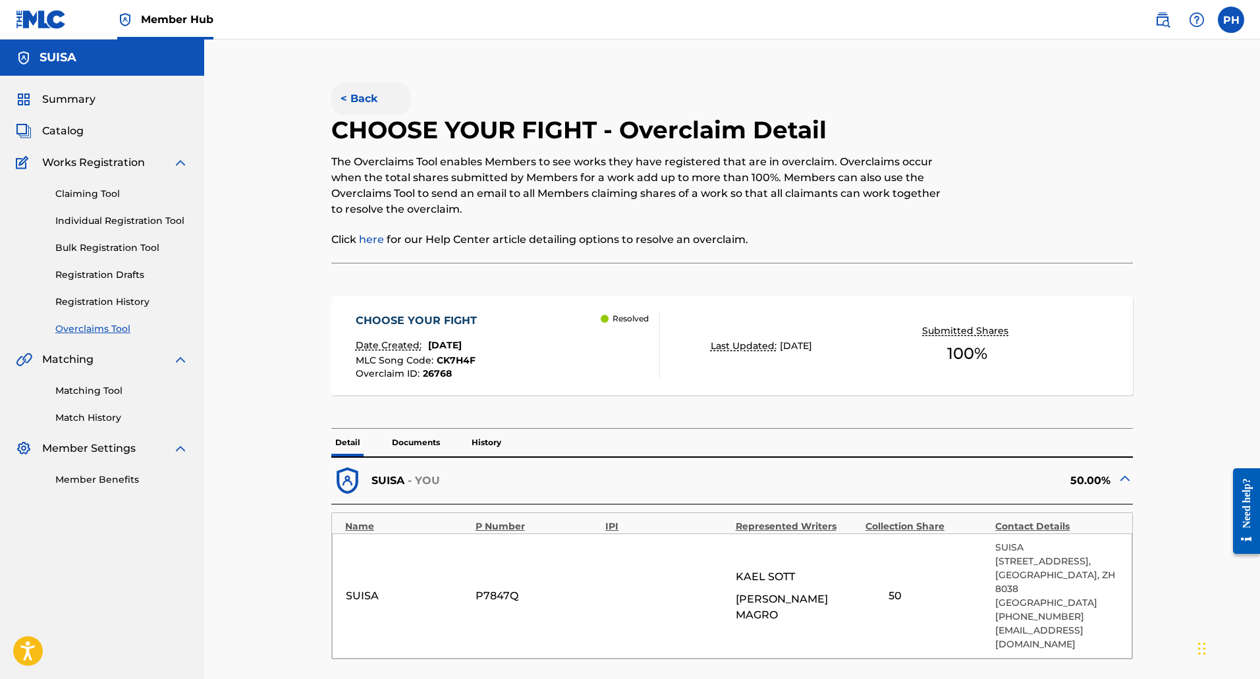
click at [360, 101] on button "< Back" at bounding box center [370, 98] width 79 height 33
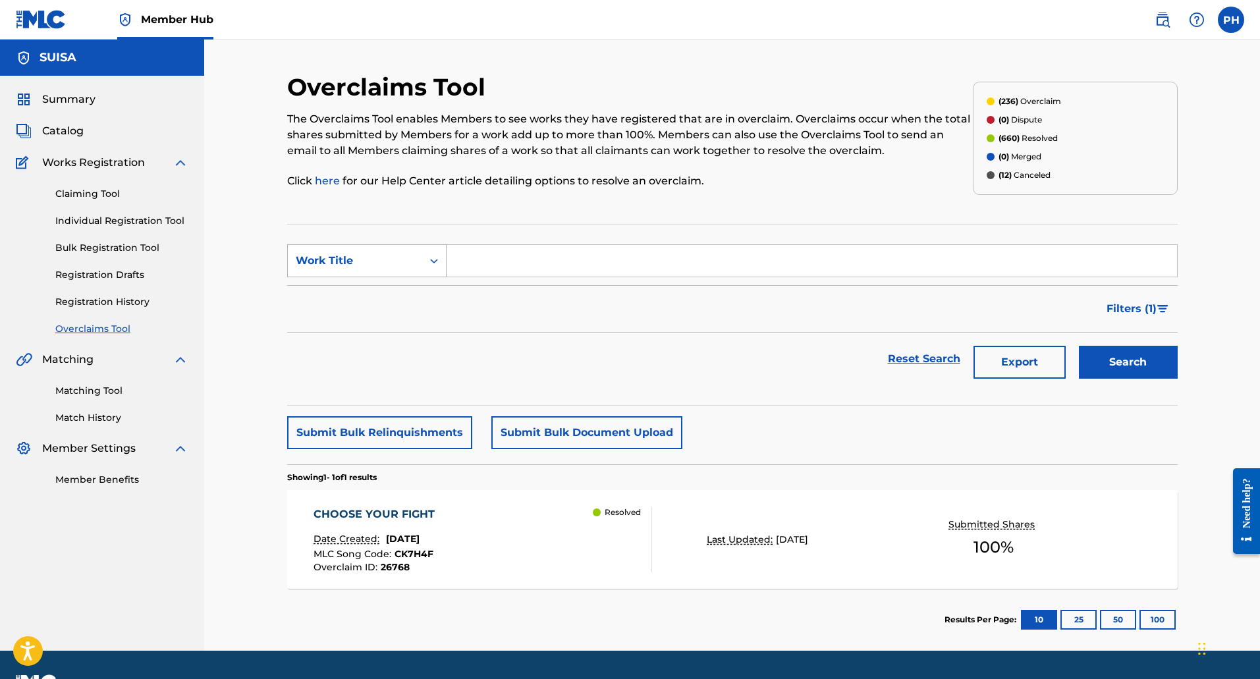
click at [392, 259] on div "Work Title" at bounding box center [355, 261] width 119 height 16
click at [385, 290] on div "MLC Song Code" at bounding box center [367, 293] width 158 height 33
click at [504, 263] on input "Search Form" at bounding box center [812, 261] width 730 height 32
paste input "E99WUB"
type input "E99WUB"
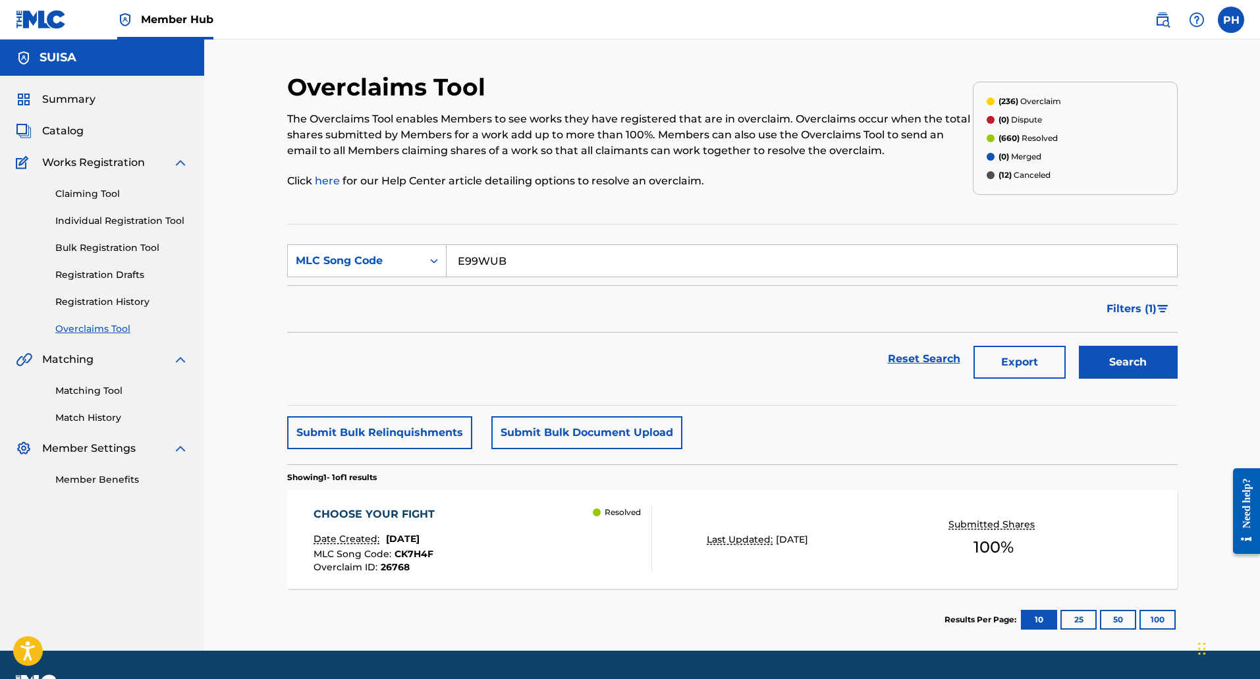
click at [1079, 346] on button "Search" at bounding box center [1128, 362] width 99 height 33
click at [541, 557] on div "EASY Date Created: [DATE] MLC Song Code : E99WUB Overclaim ID : 26770 Resolved" at bounding box center [482, 539] width 339 height 66
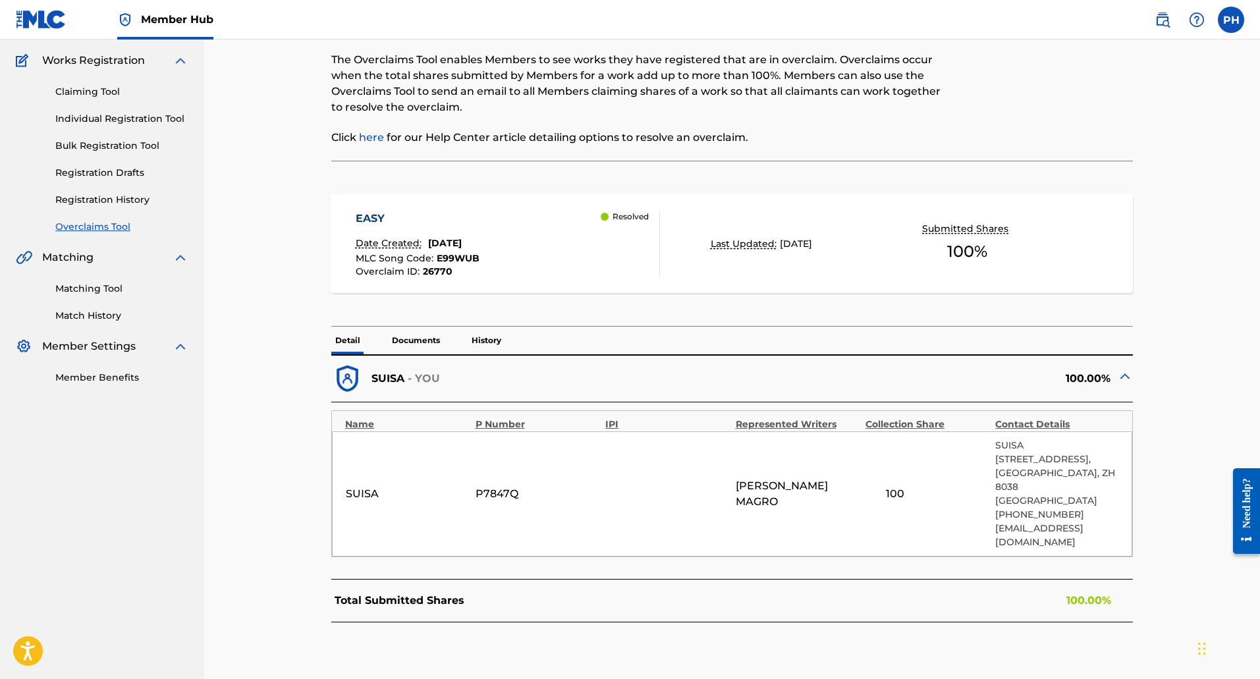
scroll to position [132, 0]
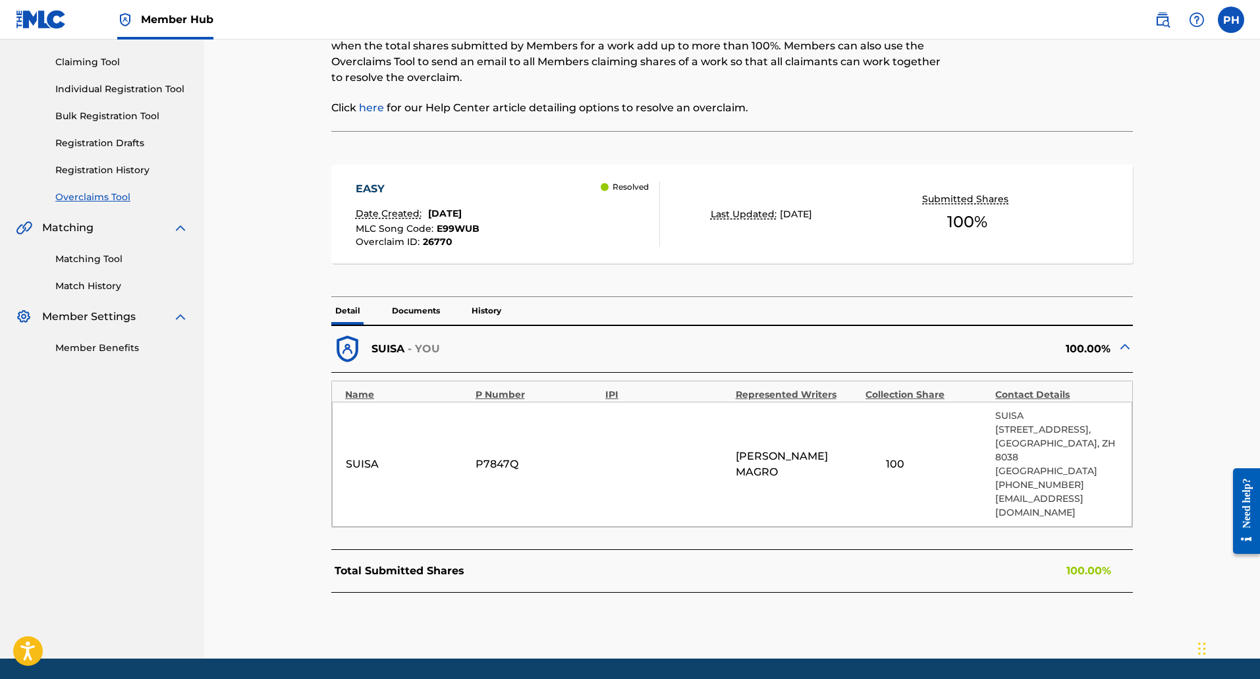
click at [100, 196] on link "Overclaims Tool" at bounding box center [121, 197] width 133 height 14
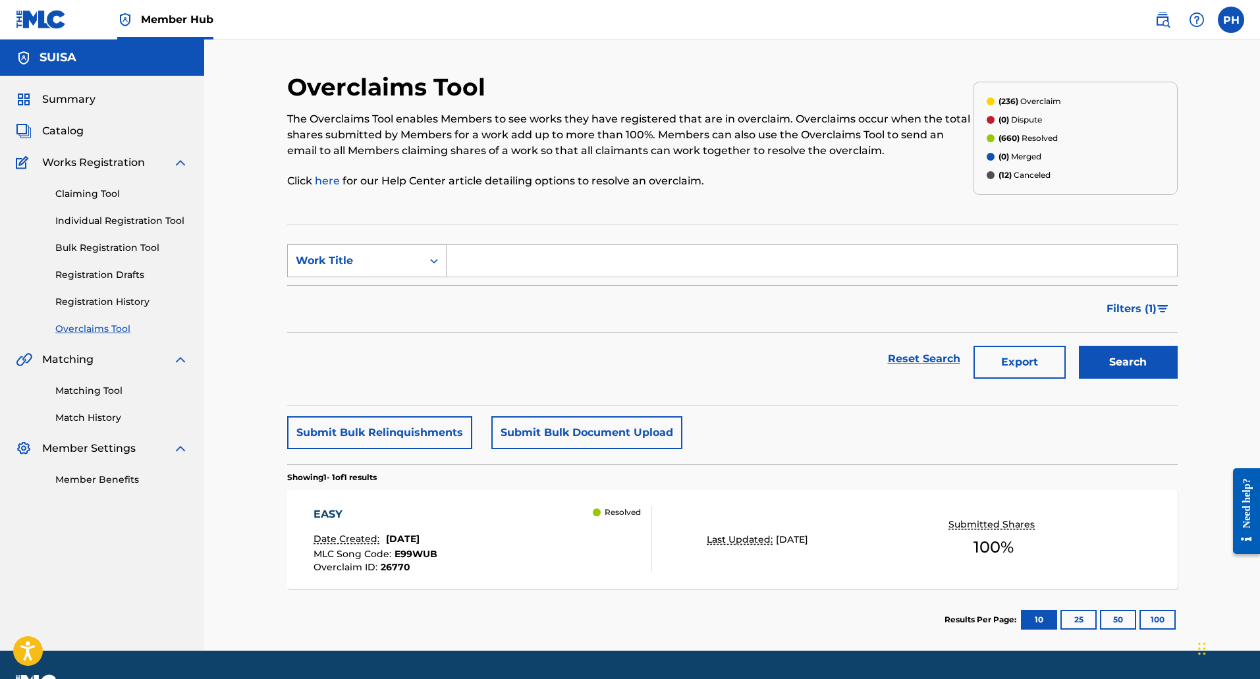
click at [366, 262] on div "Work Title" at bounding box center [355, 261] width 119 height 16
click at [365, 291] on div "MLC Song Code" at bounding box center [367, 293] width 158 height 33
drag, startPoint x: 420, startPoint y: 279, endPoint x: 472, endPoint y: 270, distance: 52.7
click at [472, 270] on input "Search Form" at bounding box center [812, 261] width 730 height 32
paste input "E99WUB"
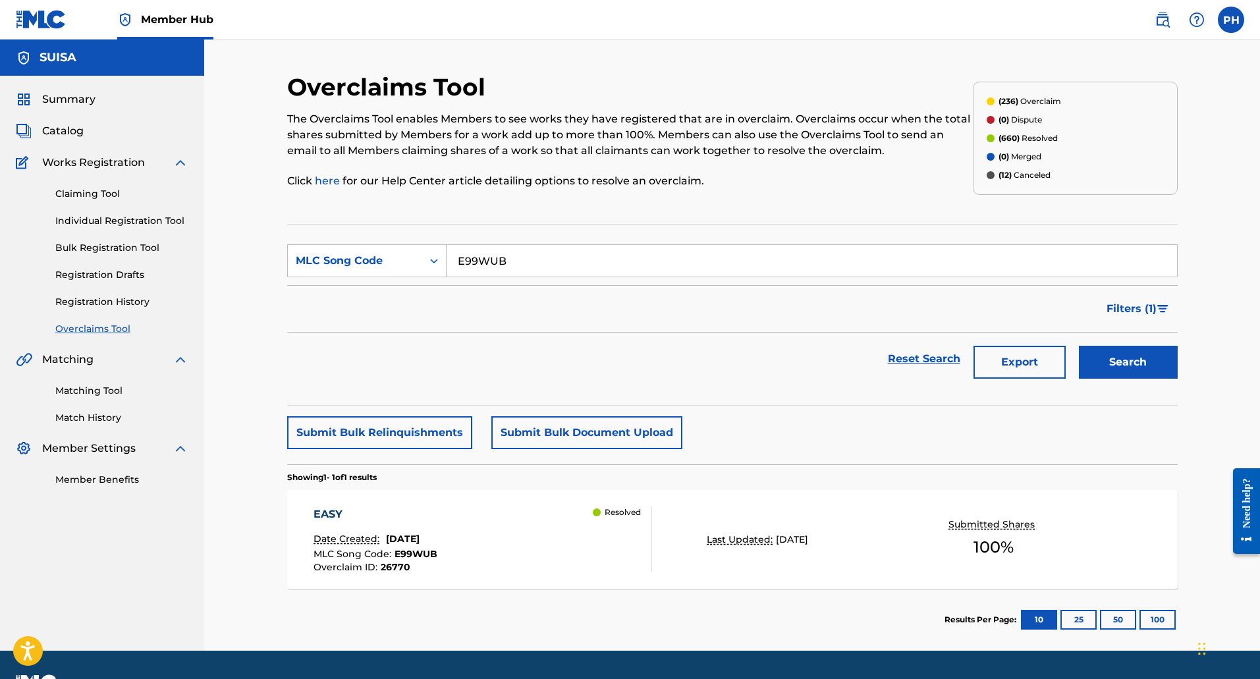
type input "E99WUB"
click at [1079, 346] on button "Search" at bounding box center [1128, 362] width 99 height 33
click at [566, 546] on div "EASY Date Created: [DATE] MLC Song Code : E99WUB Overclaim ID : 26770 Resolved" at bounding box center [482, 539] width 339 height 66
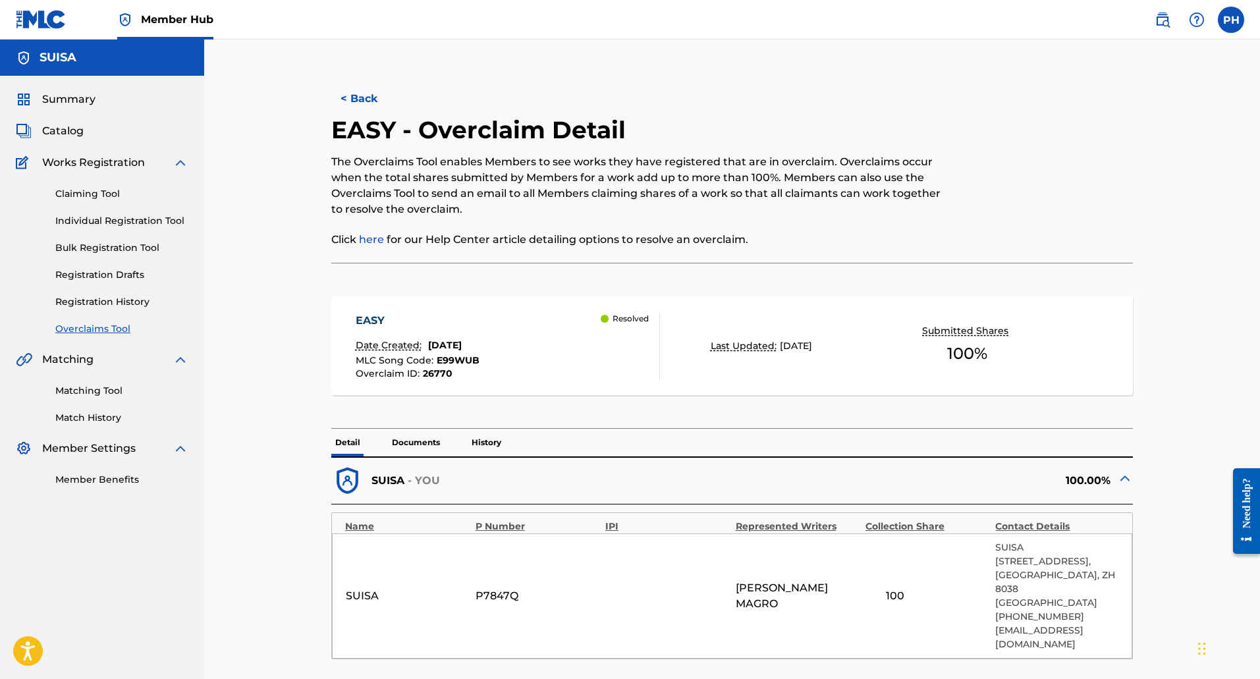
click at [115, 325] on link "Overclaims Tool" at bounding box center [121, 329] width 133 height 14
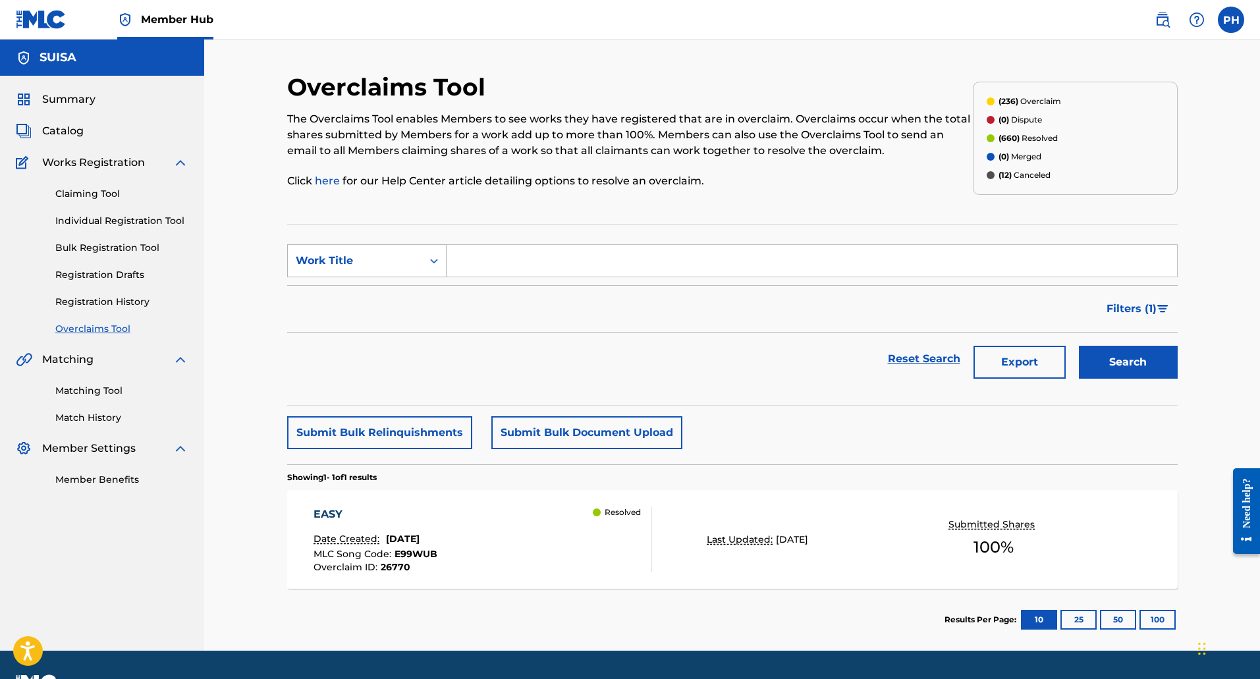
click at [361, 256] on div "Work Title" at bounding box center [355, 261] width 119 height 16
click at [362, 292] on div "MLC Song Code" at bounding box center [367, 293] width 158 height 33
drag, startPoint x: 444, startPoint y: 277, endPoint x: 504, endPoint y: 259, distance: 63.1
click at [504, 259] on input "Search Form" at bounding box center [812, 261] width 730 height 32
paste input "DS4NY7"
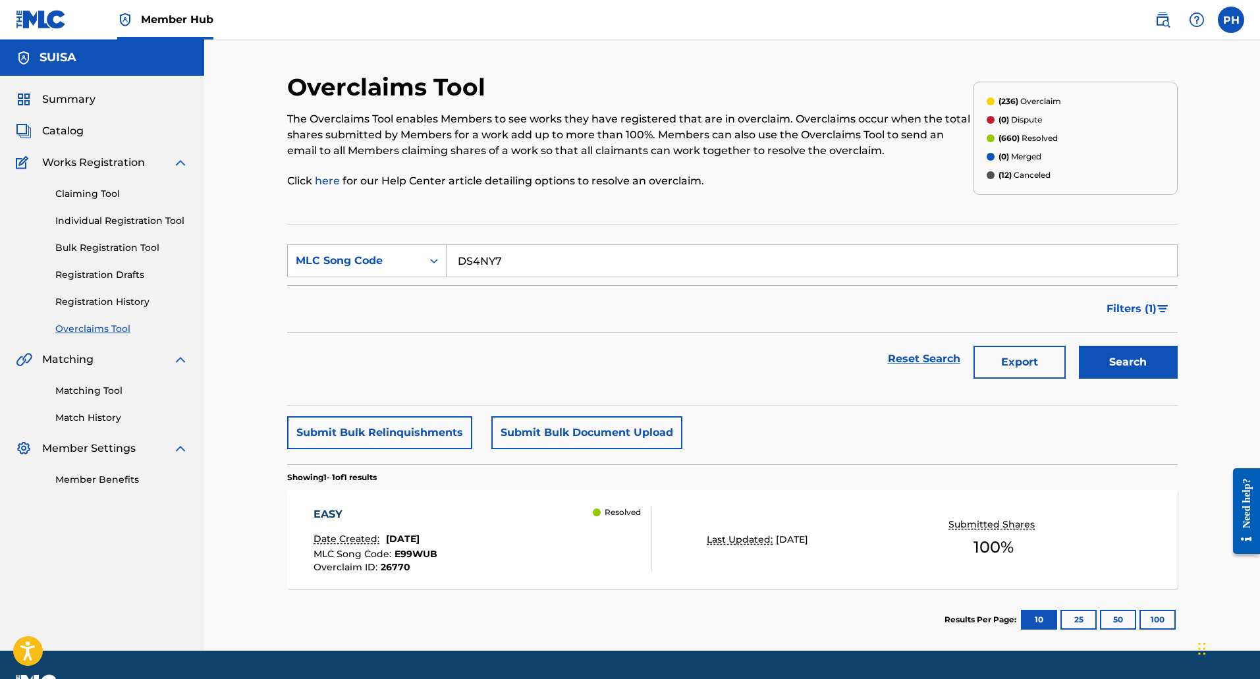
type input "DS4NY7"
click at [1079, 346] on button "Search" at bounding box center [1128, 362] width 99 height 33
click at [537, 526] on div "DEVIL'S TRAP Date Created: [DATE] MLC Song Code : DS4NY7 Overclaim ID : 26778 R…" at bounding box center [482, 539] width 339 height 66
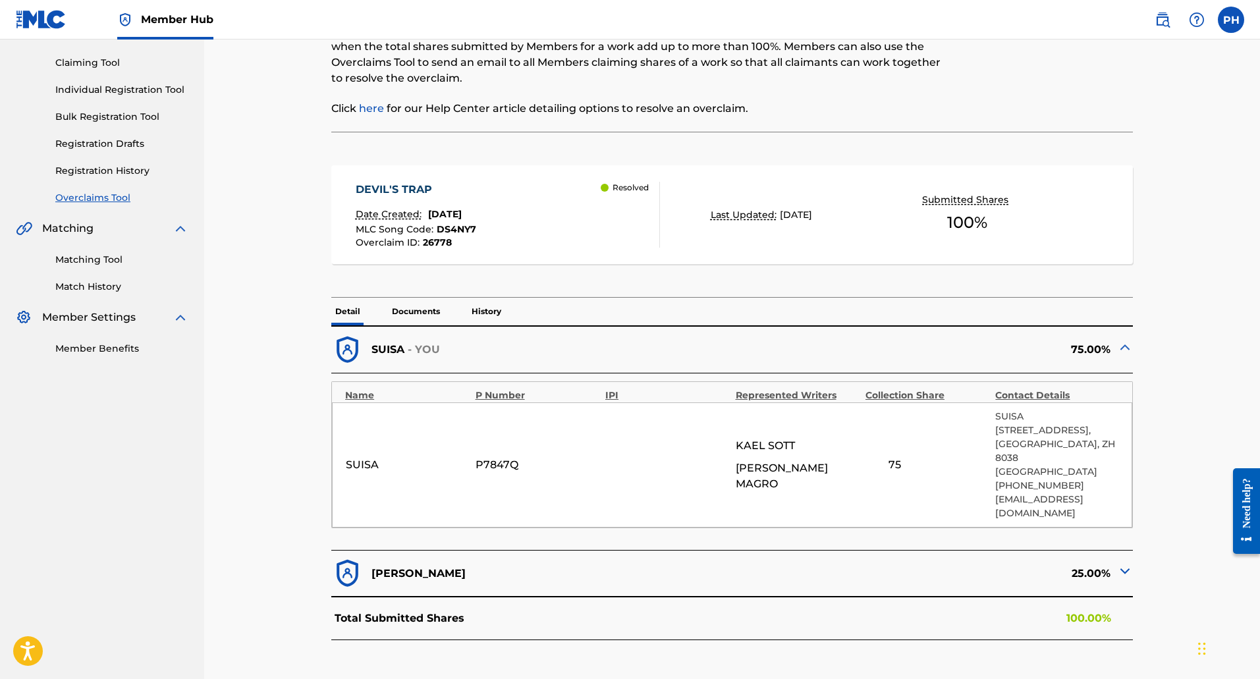
scroll to position [132, 0]
click at [1125, 562] on img at bounding box center [1125, 570] width 16 height 16
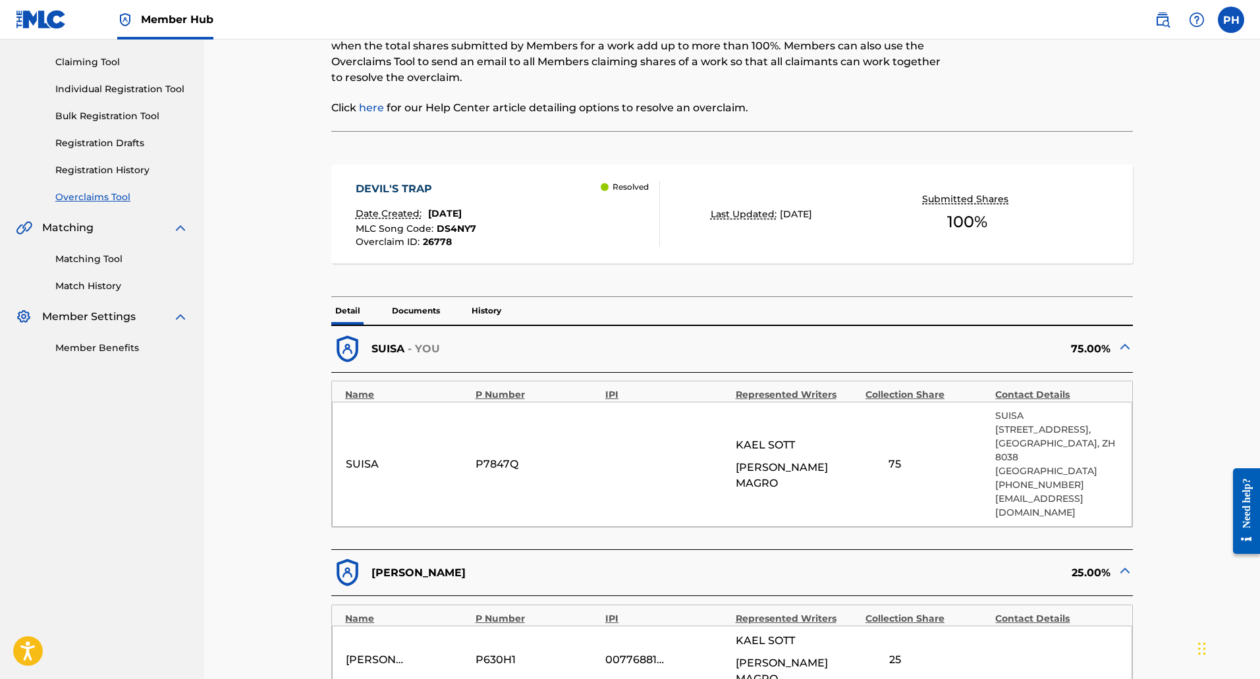
click at [1125, 562] on img at bounding box center [1125, 570] width 16 height 16
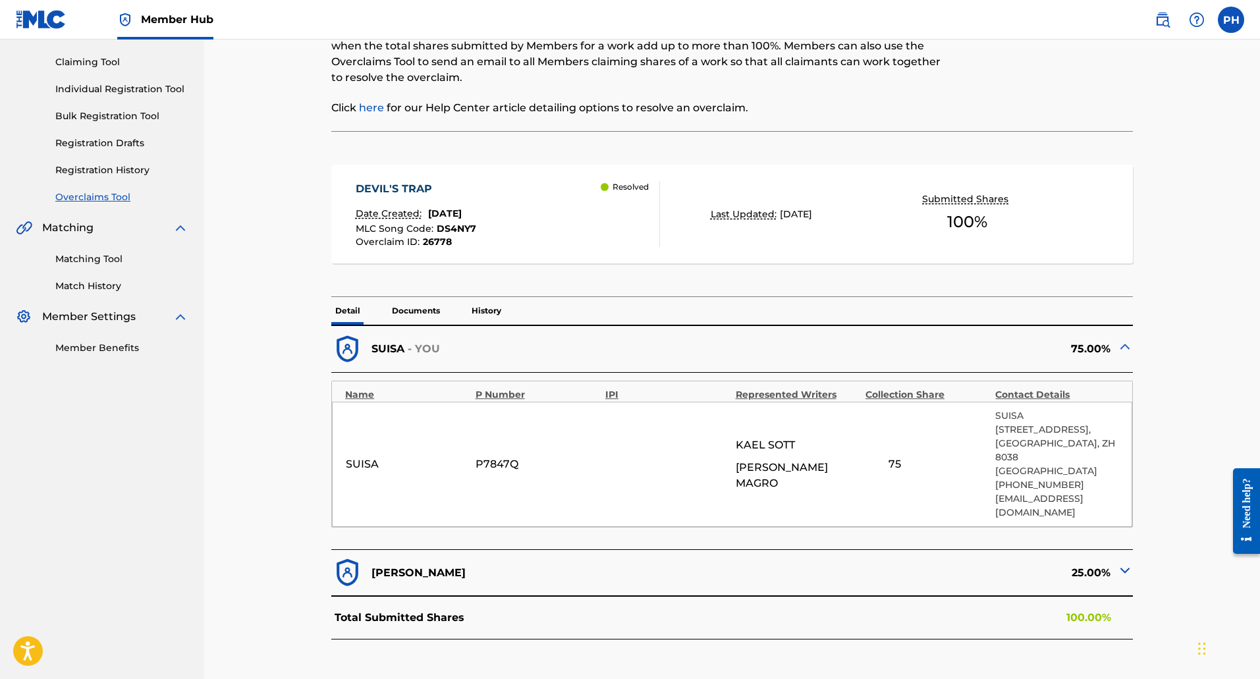
click at [1118, 345] on img at bounding box center [1125, 347] width 16 height 16
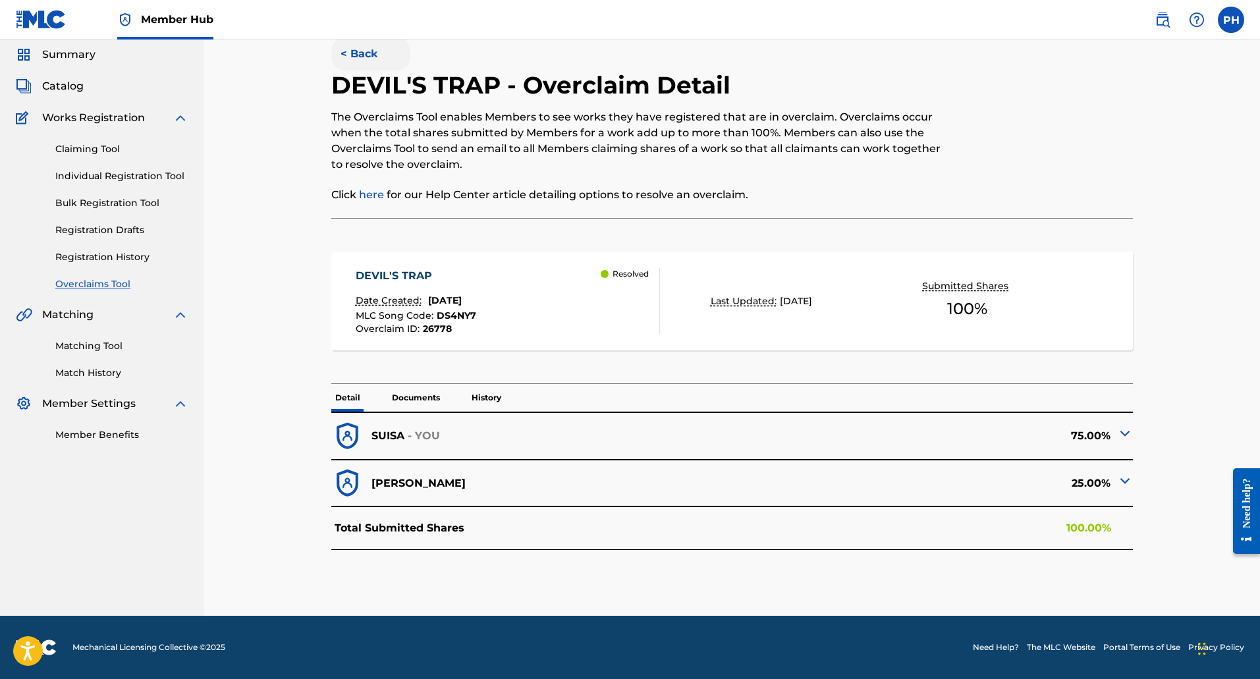
click at [344, 48] on button "< Back" at bounding box center [370, 54] width 79 height 33
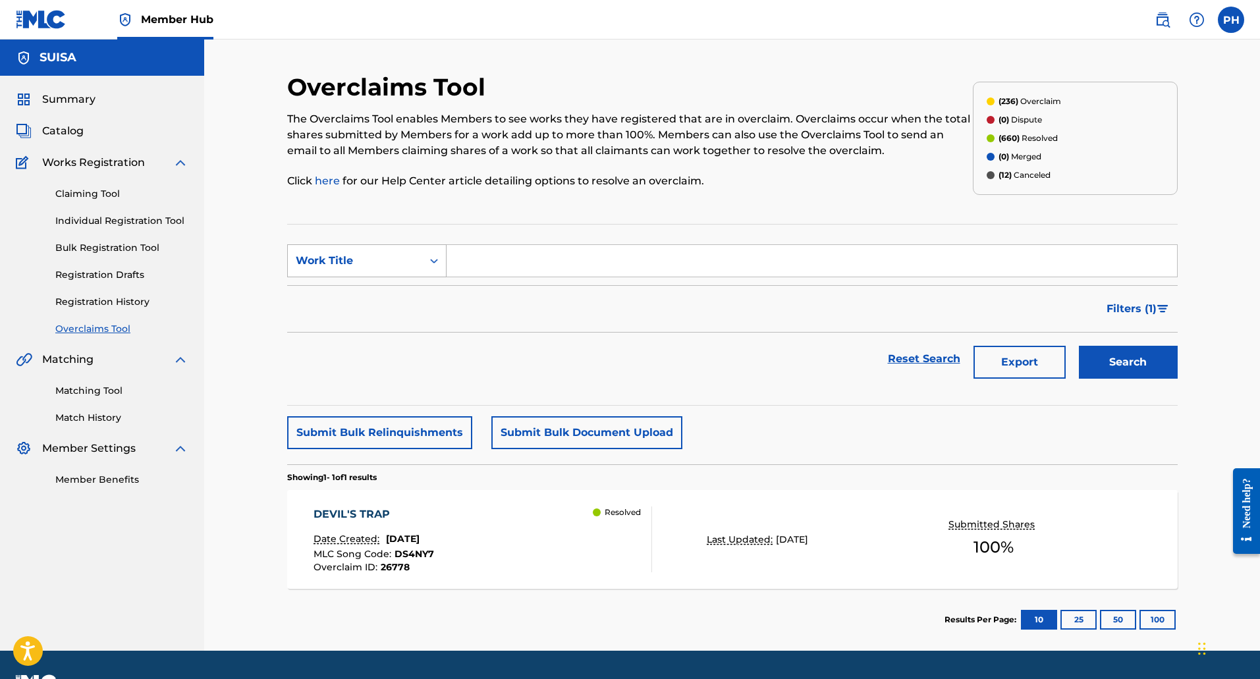
click at [377, 251] on div "Work Title" at bounding box center [355, 260] width 134 height 25
drag, startPoint x: 379, startPoint y: 290, endPoint x: 389, endPoint y: 279, distance: 14.9
click at [379, 291] on div "MLC Song Code" at bounding box center [367, 293] width 158 height 33
click at [459, 258] on input "Search Form" at bounding box center [812, 261] width 730 height 32
paste input "NG4ZA6"
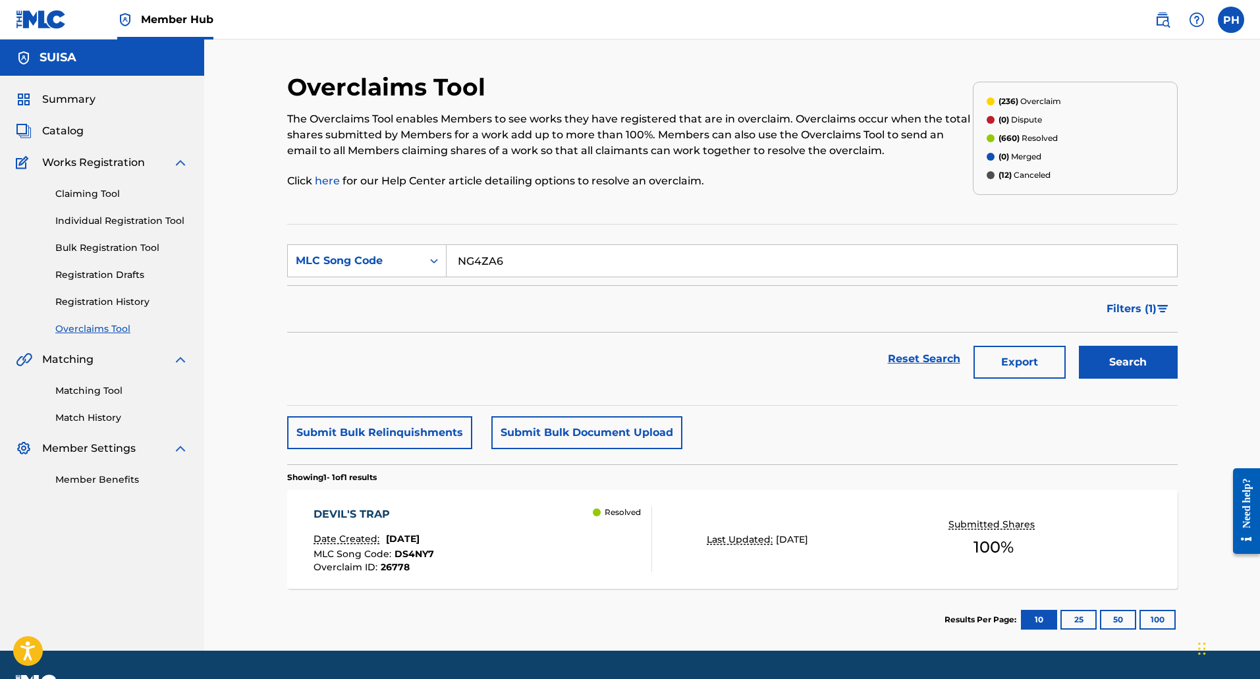
type input "NG4ZA6"
click at [1079, 346] on button "Search" at bounding box center [1128, 362] width 99 height 33
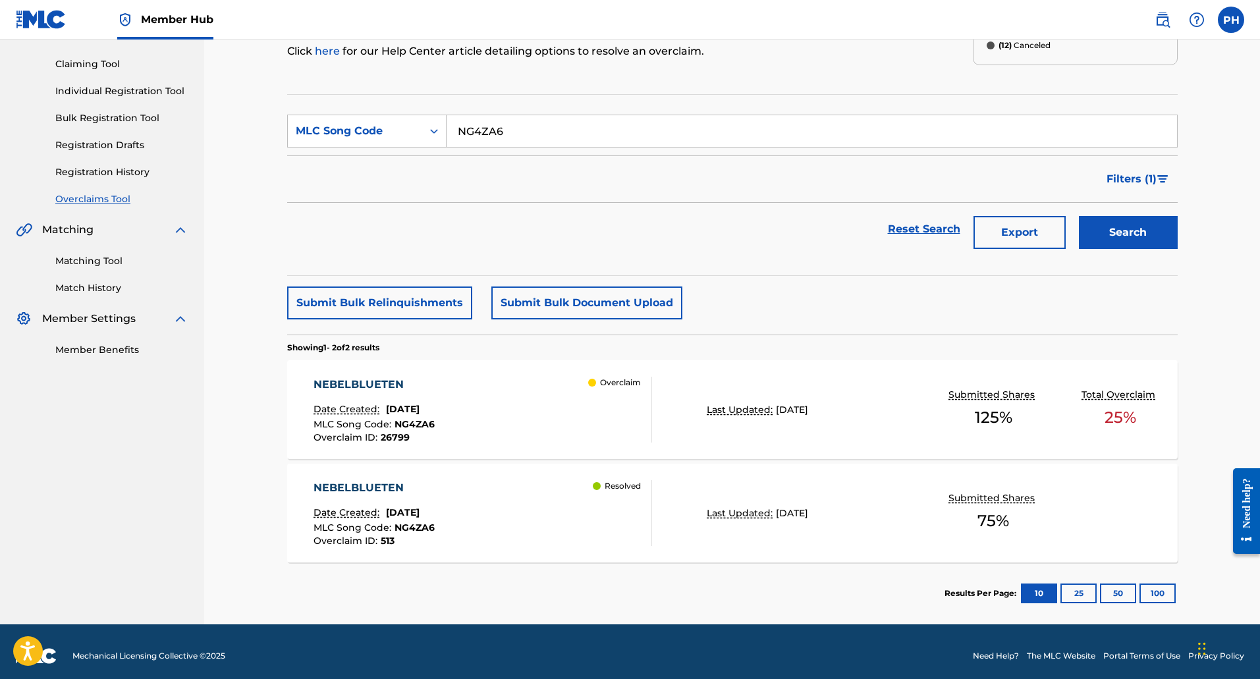
scroll to position [138, 0]
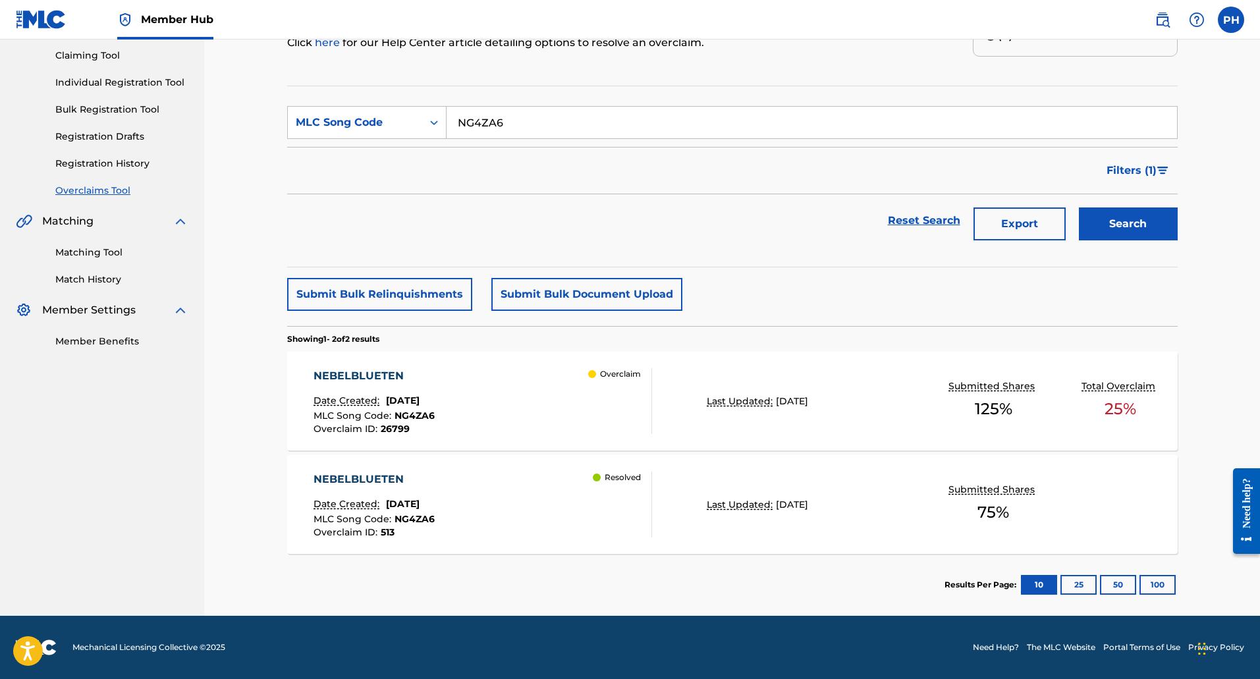
click at [710, 477] on div "NEBELBLUETEN Date Created: [DATE] MLC Song Code : NG4ZA6 Overclaim ID : 513 Res…" at bounding box center [732, 504] width 890 height 99
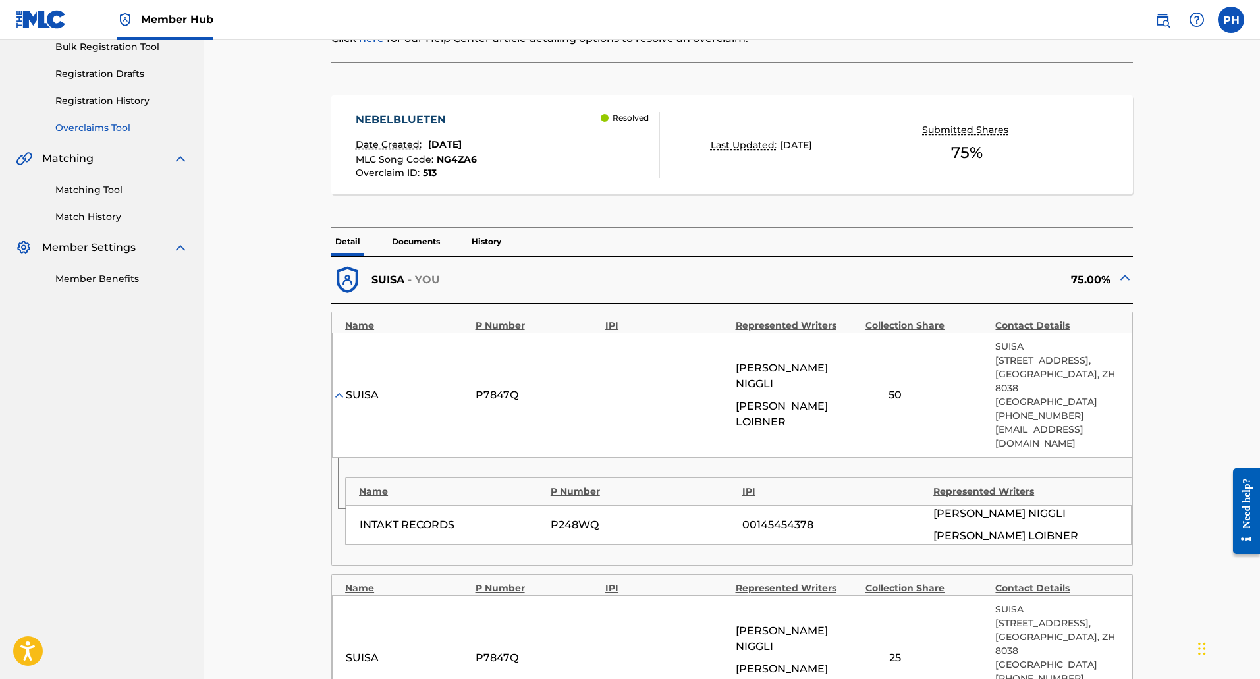
scroll to position [198, 0]
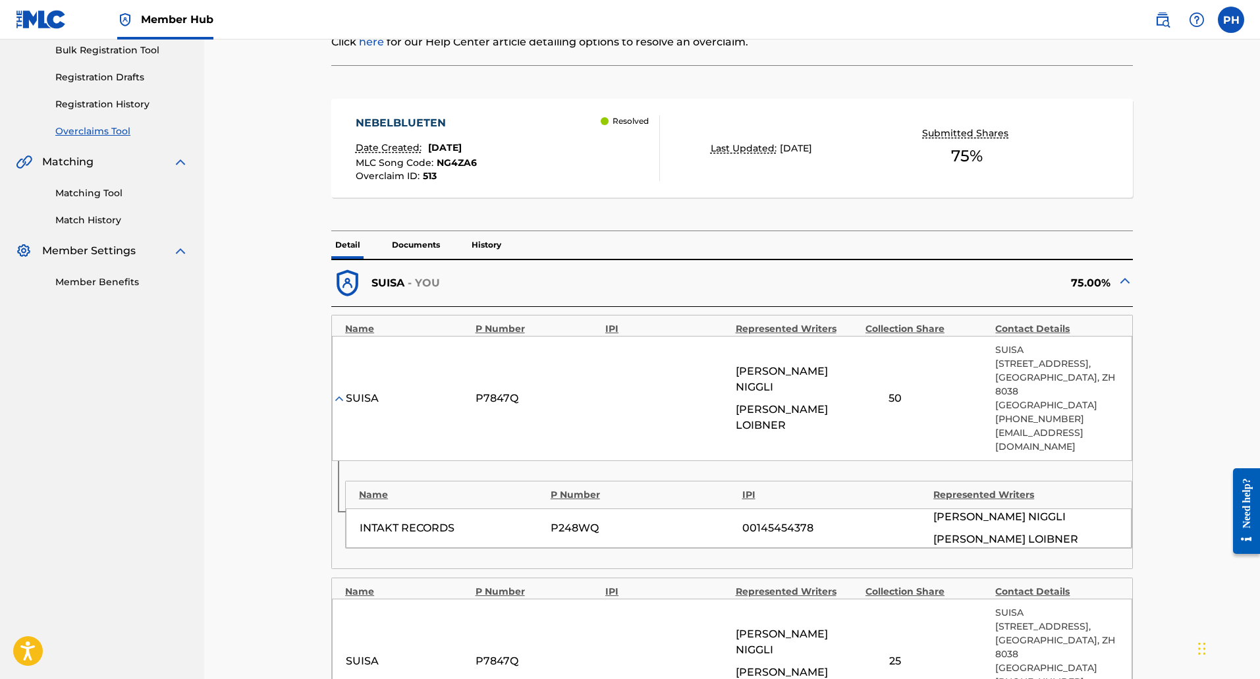
click at [1126, 279] on img at bounding box center [1125, 281] width 16 height 16
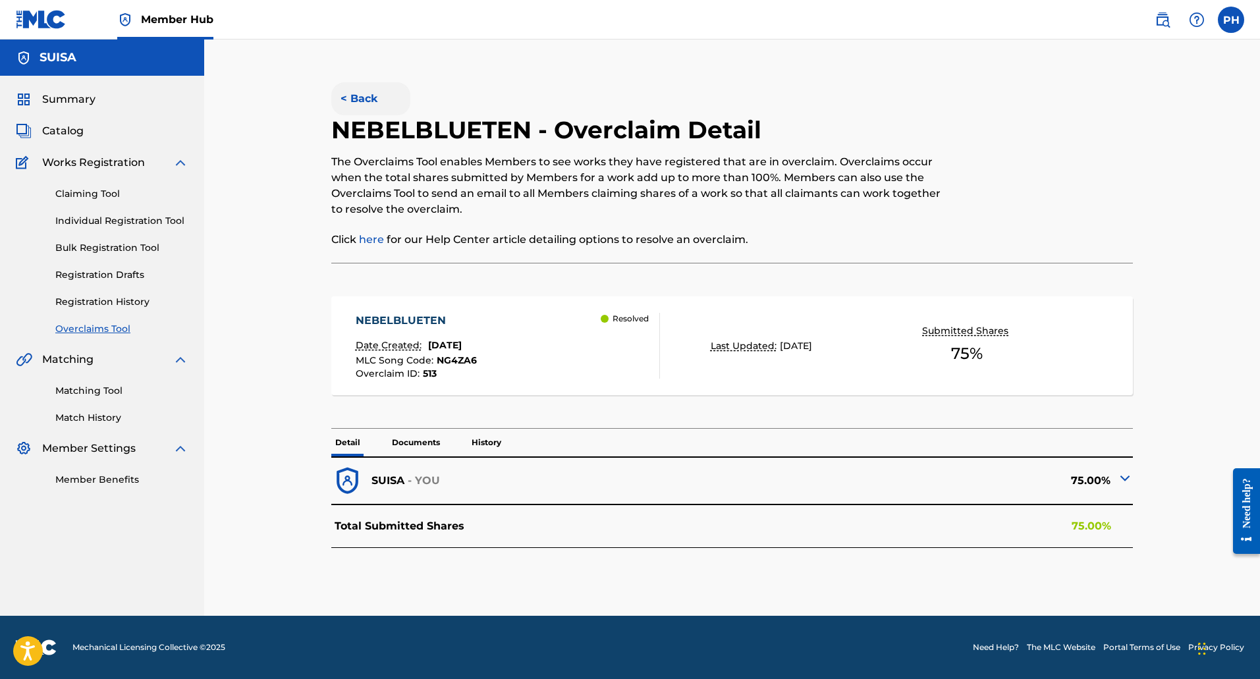
click at [373, 99] on button "< Back" at bounding box center [370, 98] width 79 height 33
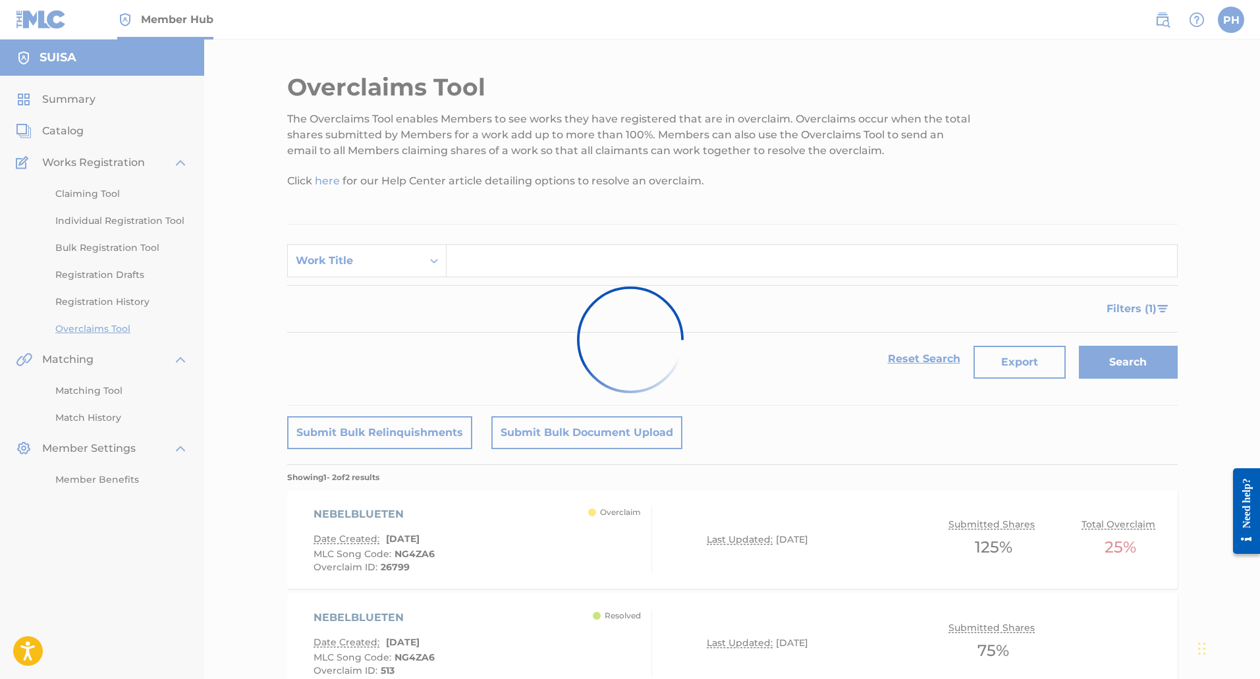
scroll to position [104, 0]
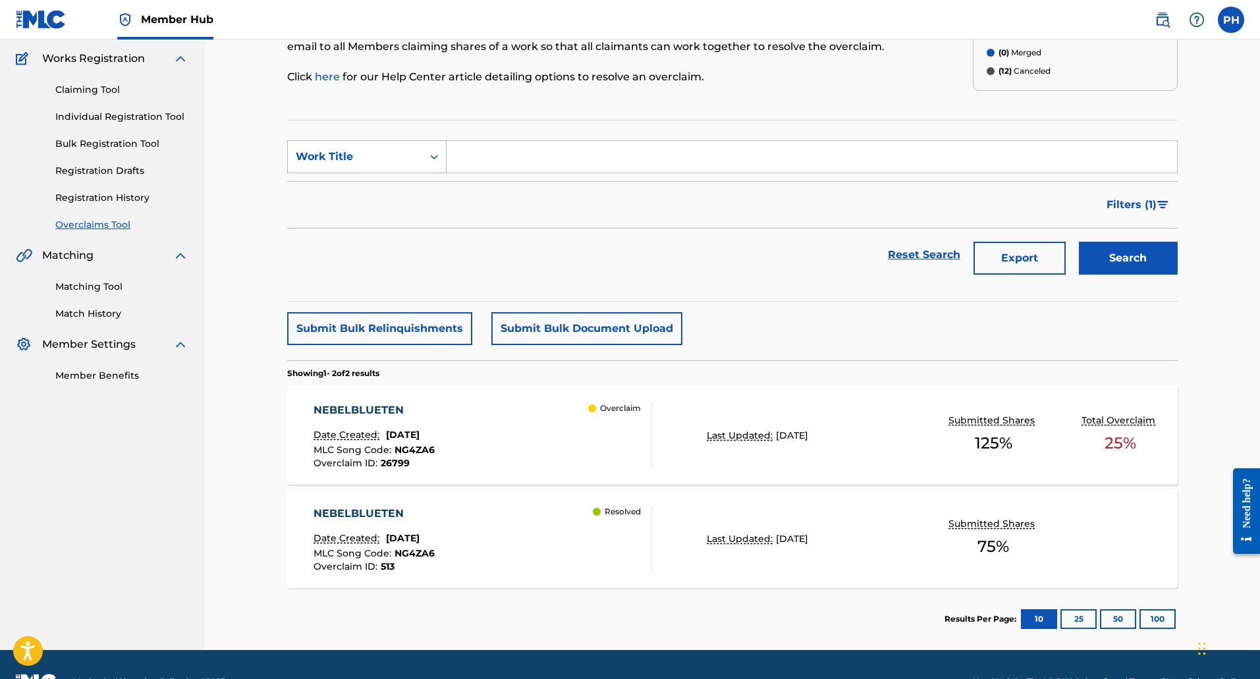
click at [349, 156] on div "Work Title" at bounding box center [355, 157] width 119 height 16
click at [369, 189] on div "MLC Song Code" at bounding box center [367, 189] width 158 height 33
click at [504, 163] on input "Search Form" at bounding box center [812, 157] width 730 height 32
paste input "YD3EHD"
type input "YD3EHD"
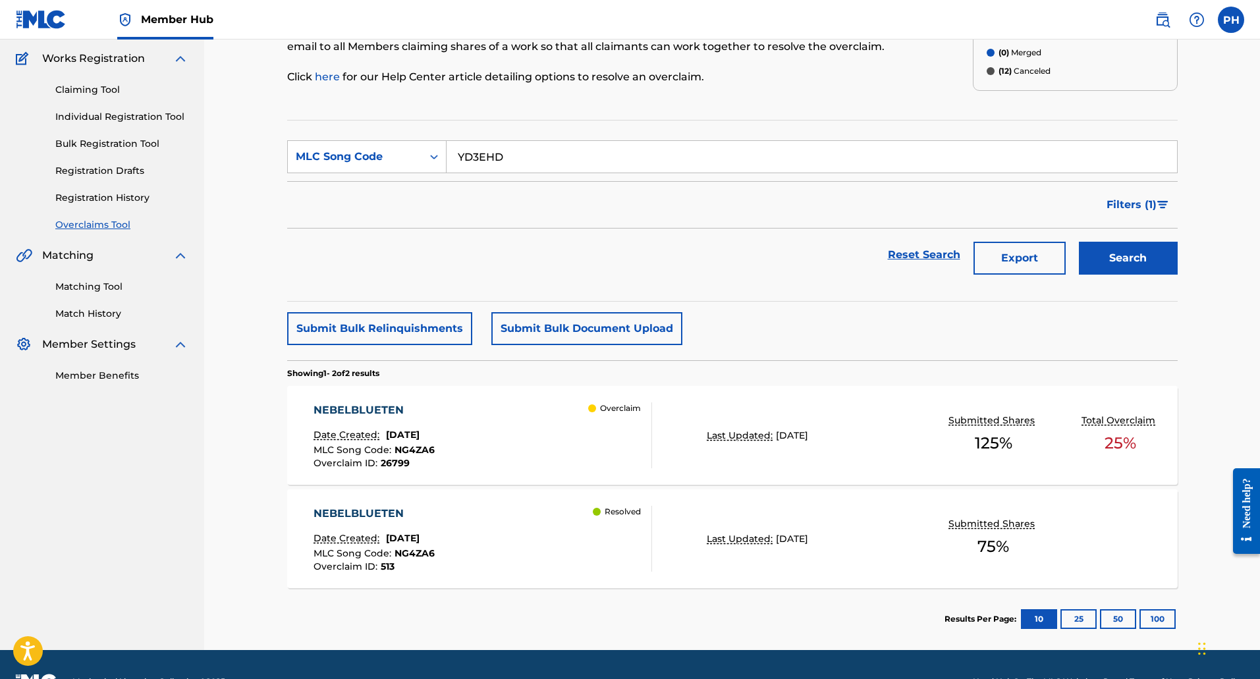
click at [1079, 242] on button "Search" at bounding box center [1128, 258] width 99 height 33
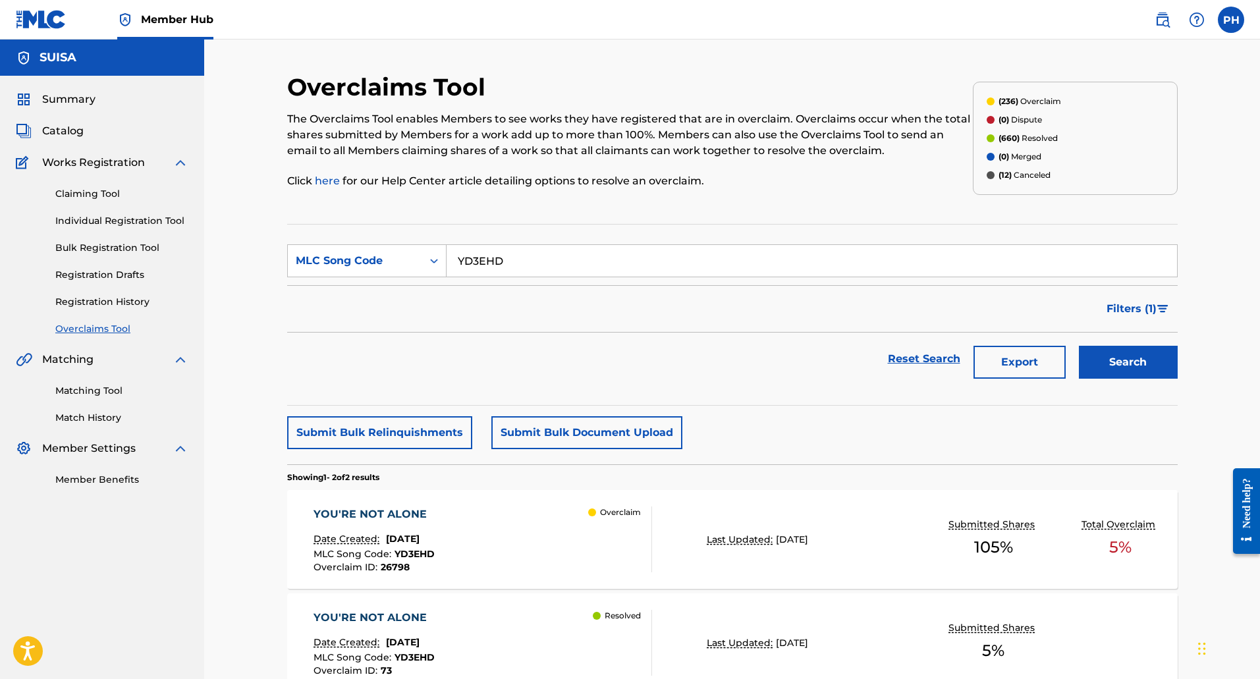
scroll to position [138, 0]
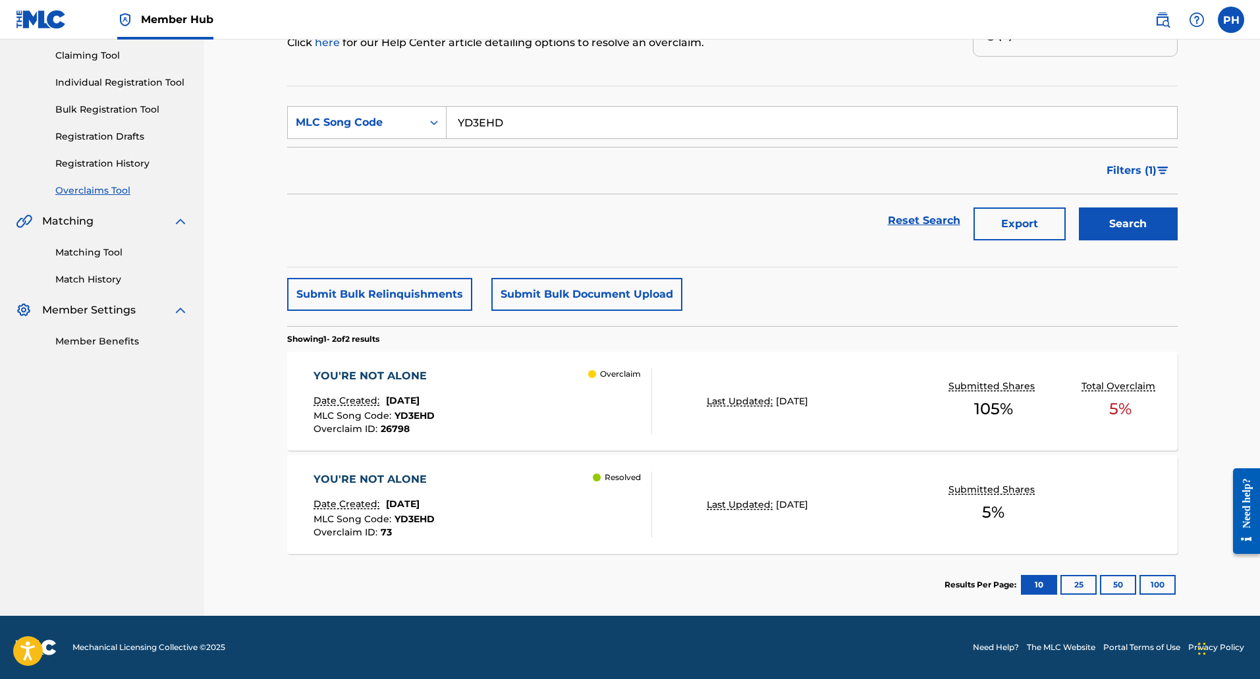
click at [584, 513] on div "YOU'RE NOT ALONE Date Created: [DATE] MLC Song Code : YD3EHD Overclaim ID : 73 …" at bounding box center [482, 505] width 339 height 66
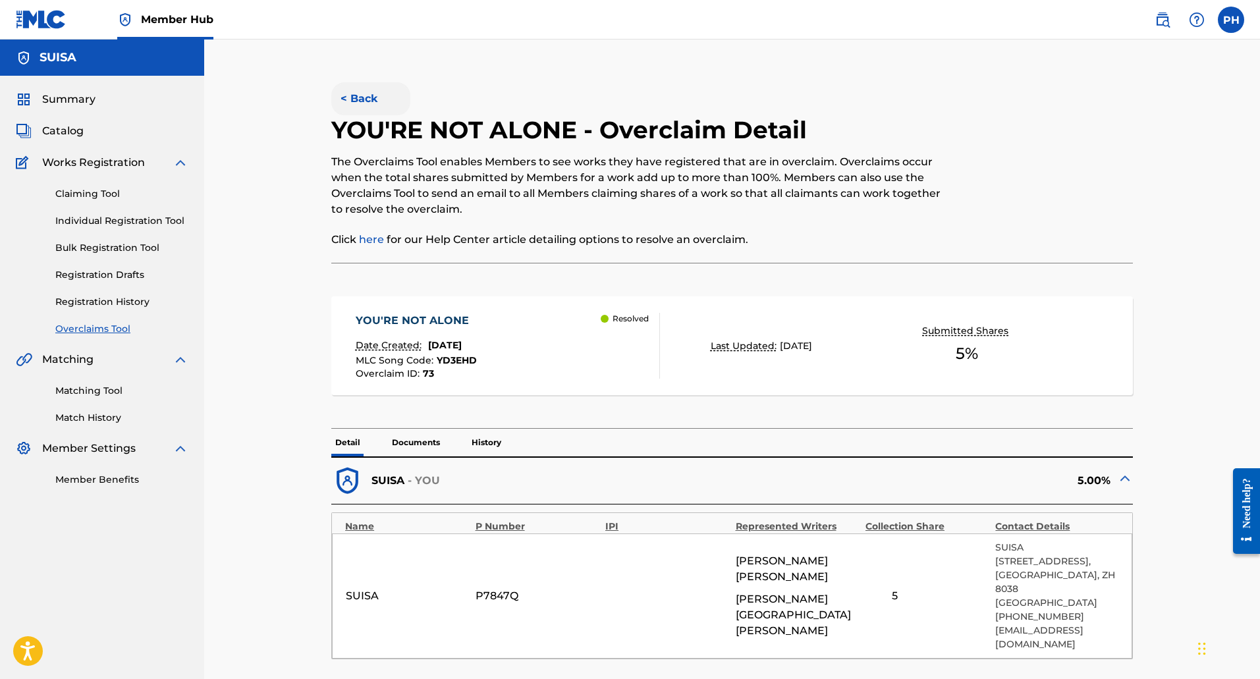
click at [342, 91] on button "< Back" at bounding box center [370, 98] width 79 height 33
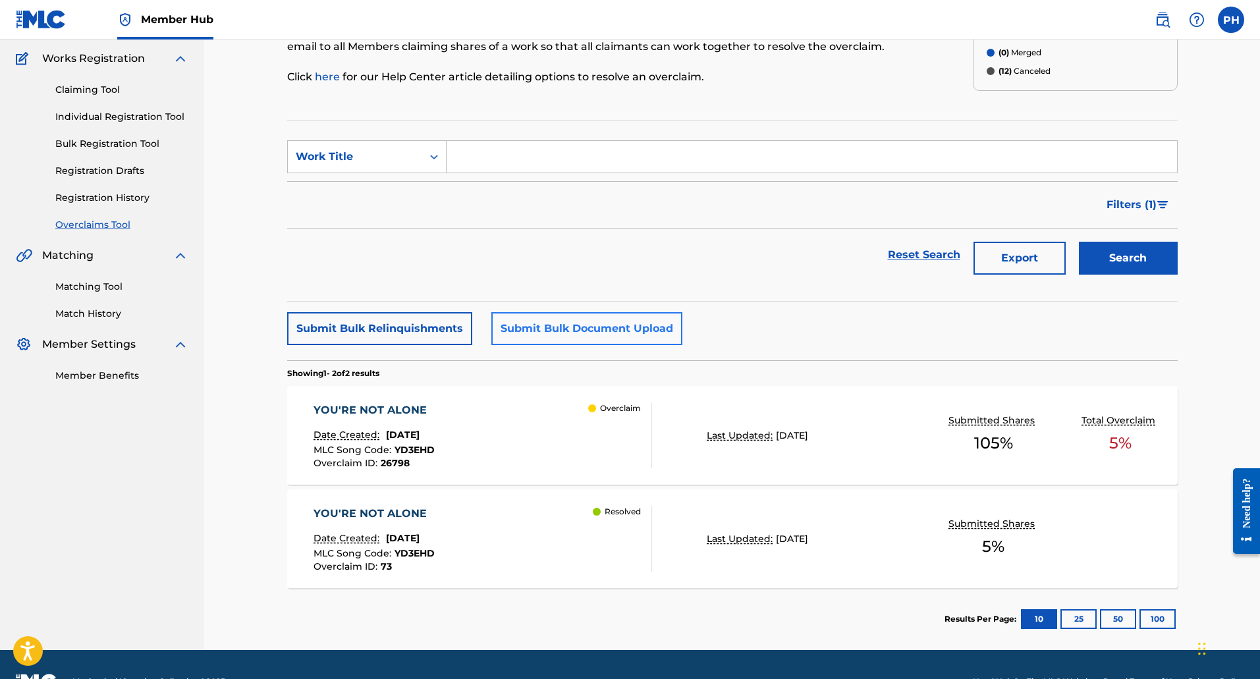
scroll to position [138, 0]
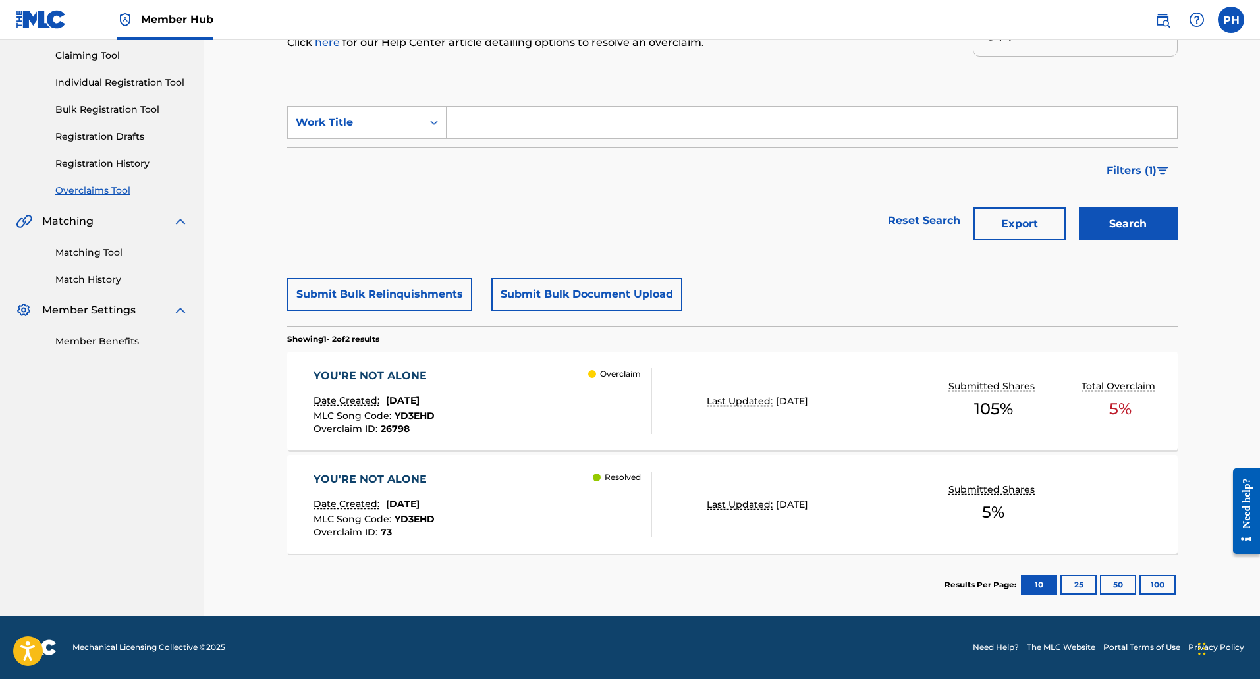
click at [827, 410] on div "YOU'RE NOT ALONE Date Created: [DATE] MLC Song Code : YD3EHD Overclaim ID : 267…" at bounding box center [732, 401] width 890 height 99
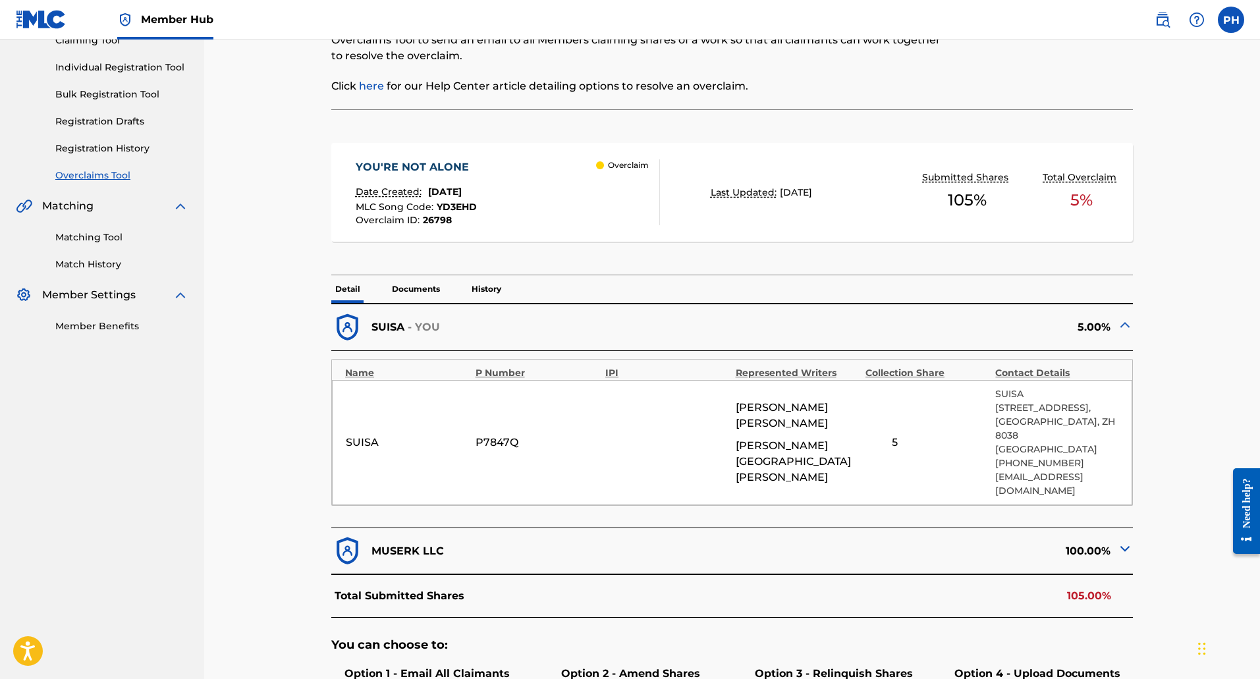
scroll to position [219, 0]
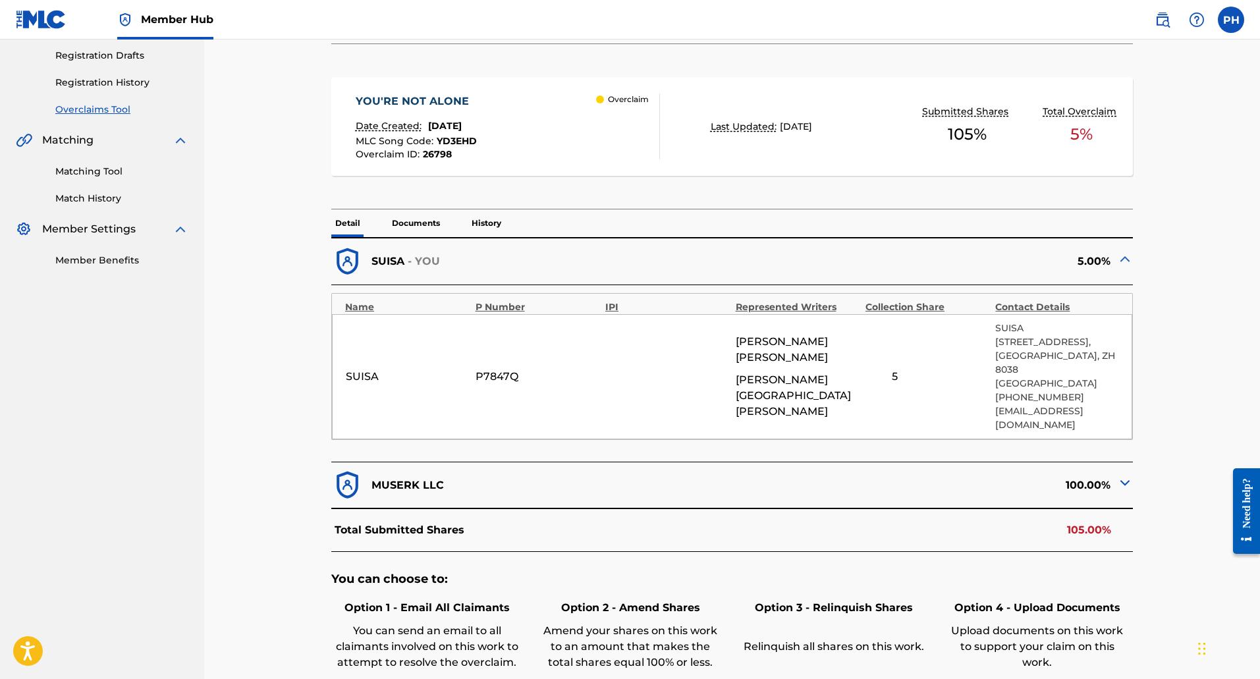
click at [1120, 475] on img at bounding box center [1125, 483] width 16 height 16
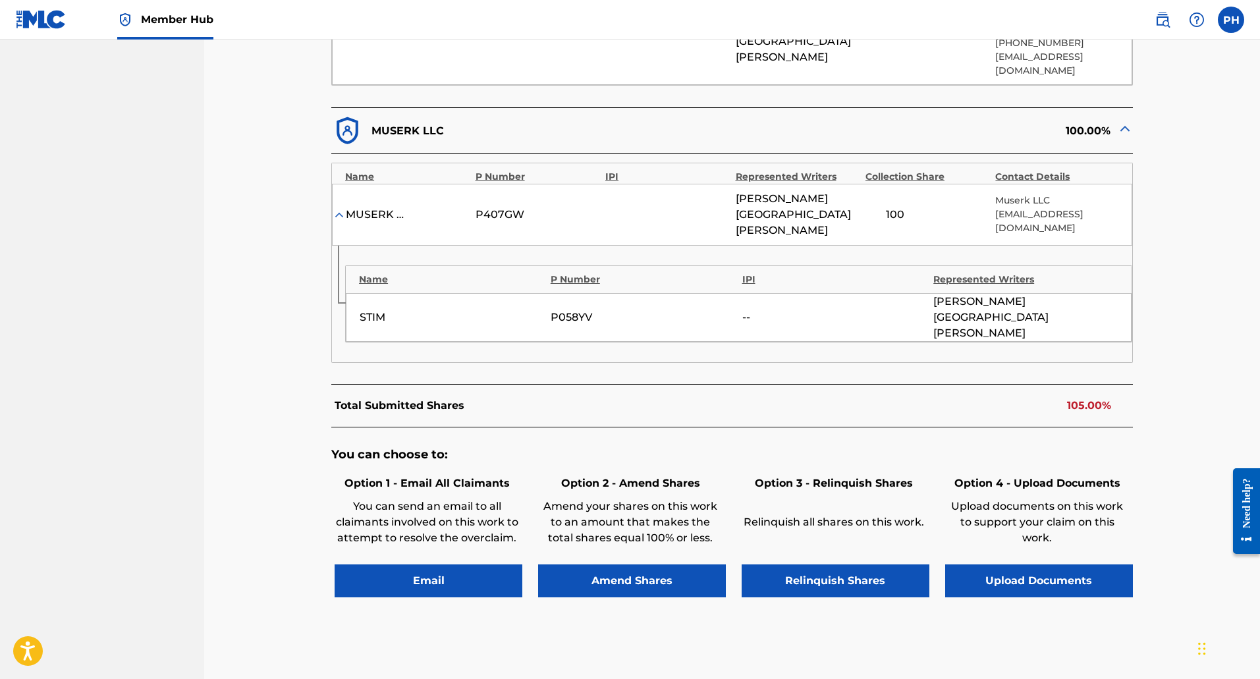
scroll to position [575, 0]
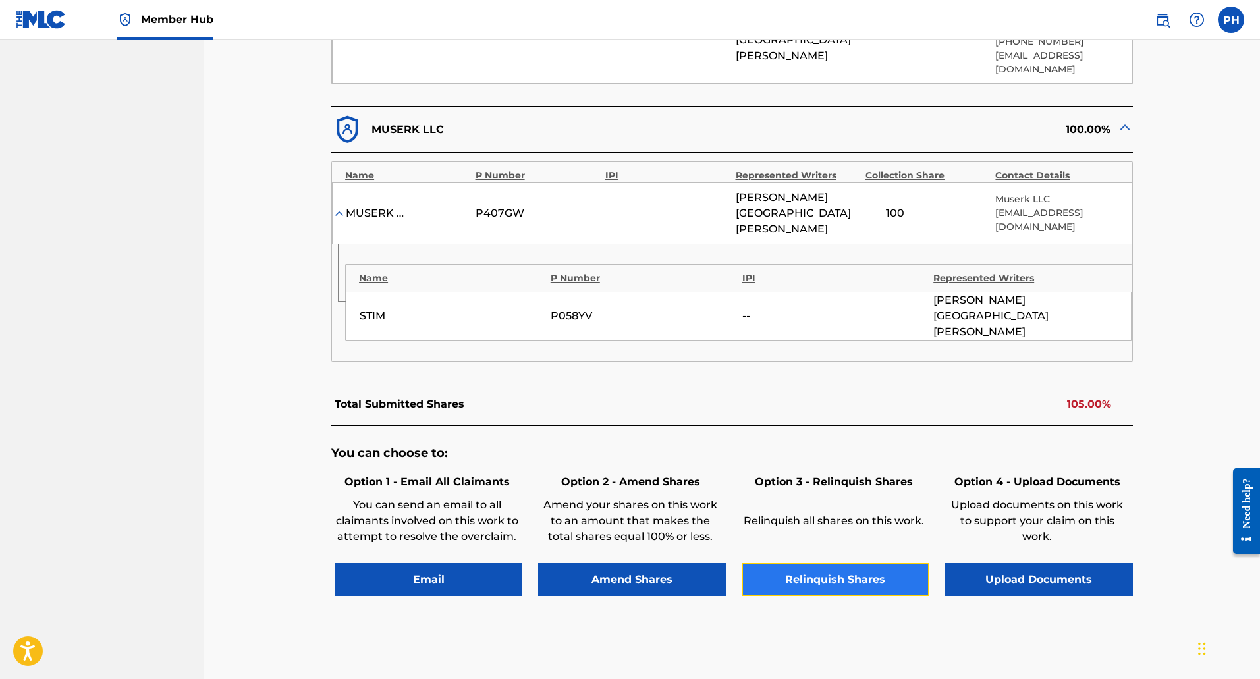
click at [816, 563] on button "Relinquish Shares" at bounding box center [836, 579] width 188 height 33
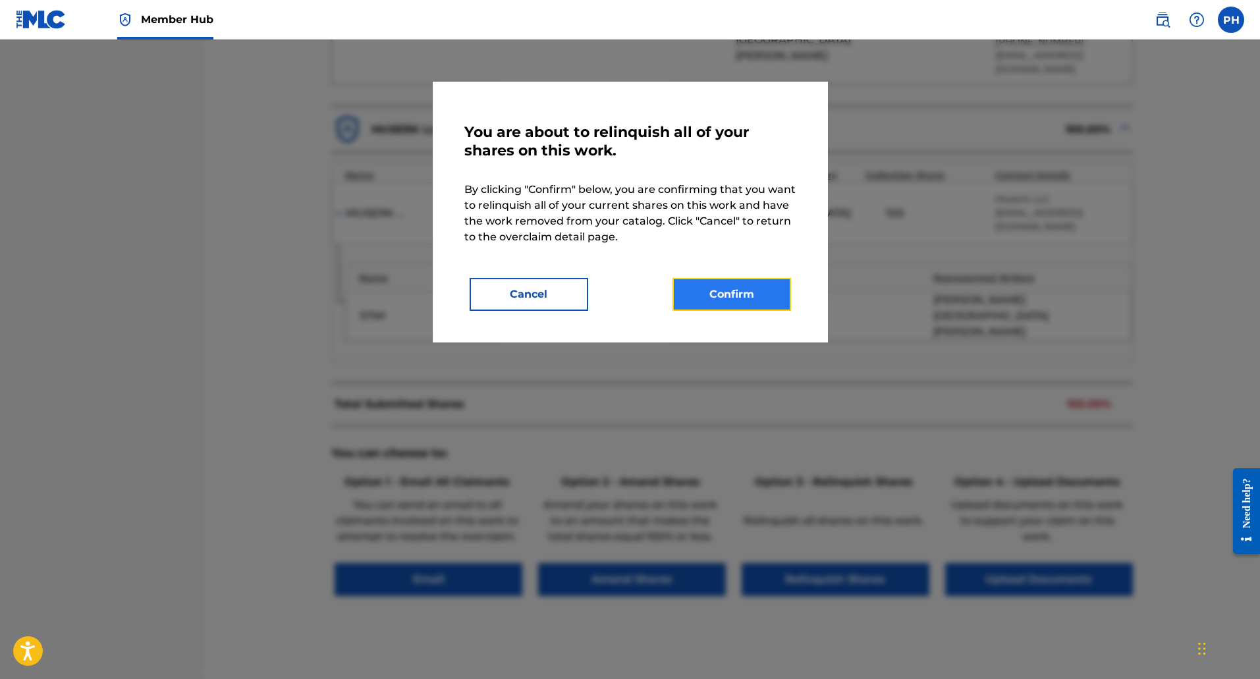
click at [753, 299] on button "Confirm" at bounding box center [731, 294] width 119 height 33
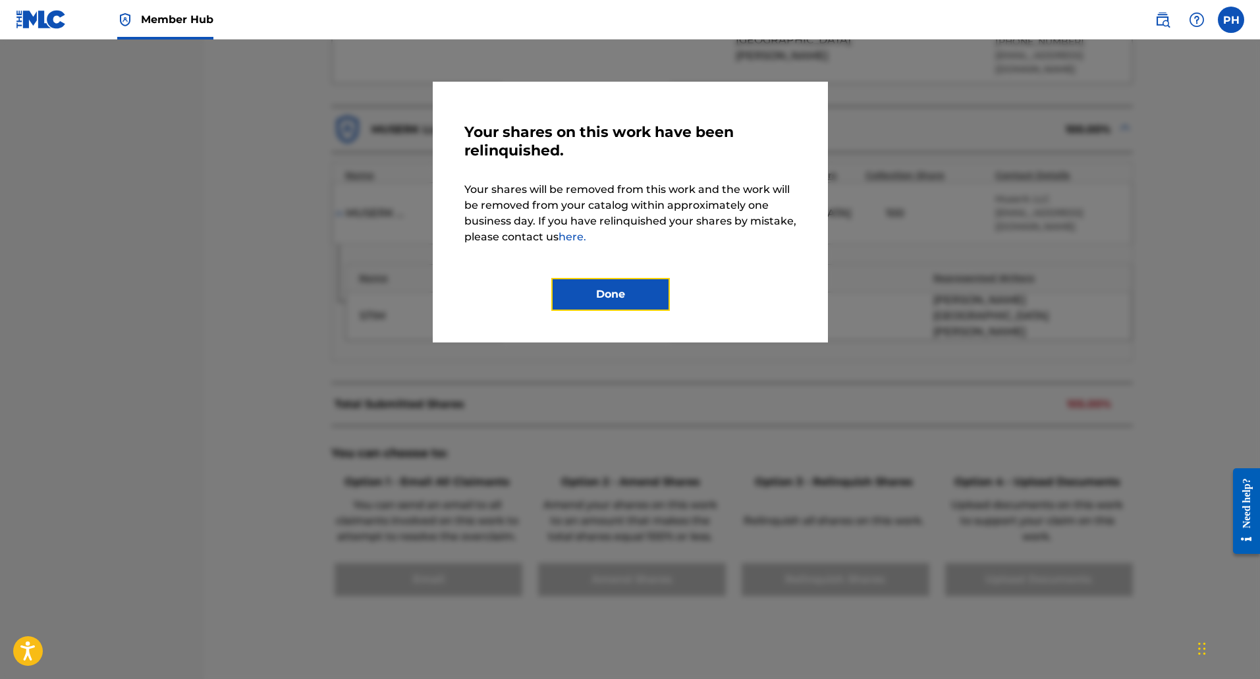
click at [651, 292] on button "Done" at bounding box center [610, 294] width 119 height 33
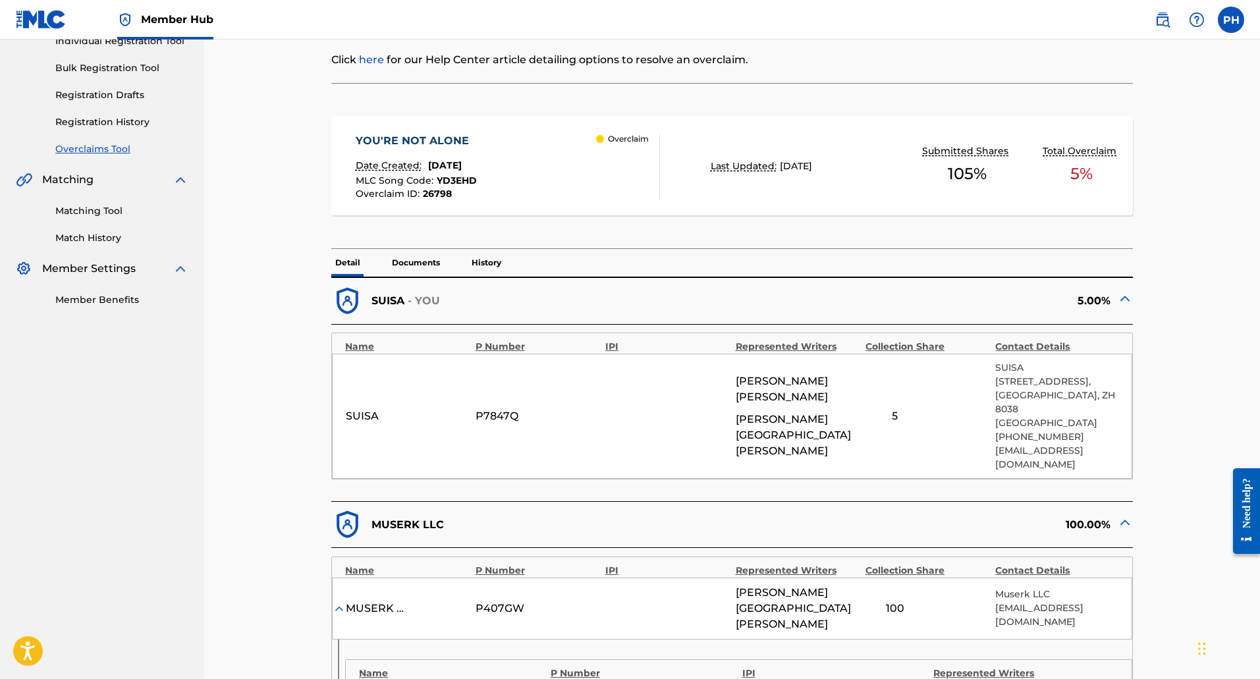
scroll to position [0, 0]
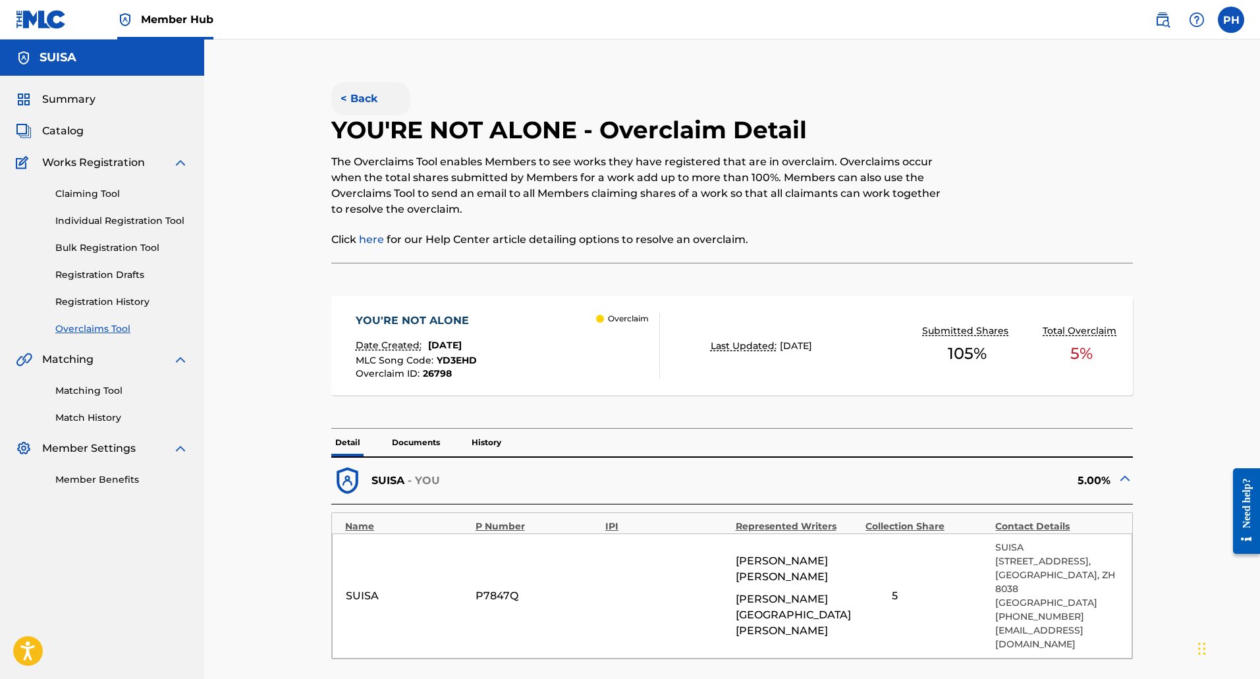
click at [350, 94] on button "< Back" at bounding box center [370, 98] width 79 height 33
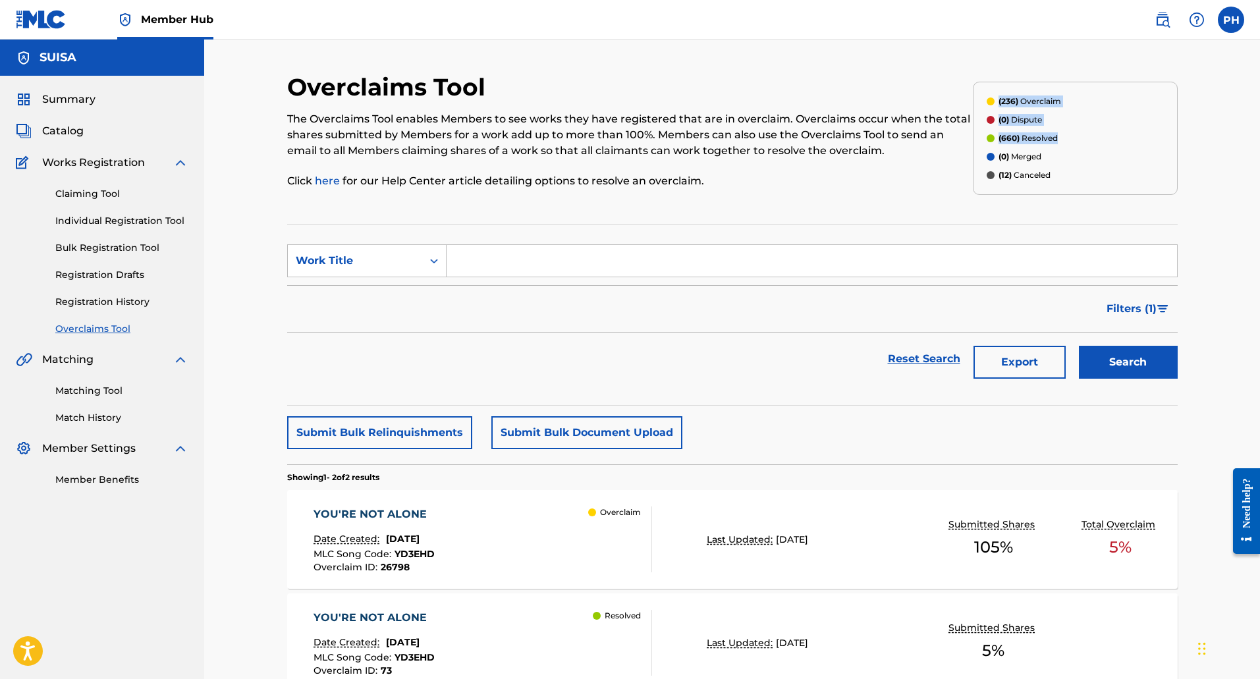
drag, startPoint x: 1055, startPoint y: 136, endPoint x: 983, endPoint y: 95, distance: 82.6
click at [983, 95] on div "(236) Overclaim (0) Dispute (660) Resolved (0) Merged (12) Canceled" at bounding box center [1075, 138] width 205 height 113
click at [1004, 97] on span "(236)" at bounding box center [1008, 101] width 20 height 10
